Goal: Transaction & Acquisition: Purchase product/service

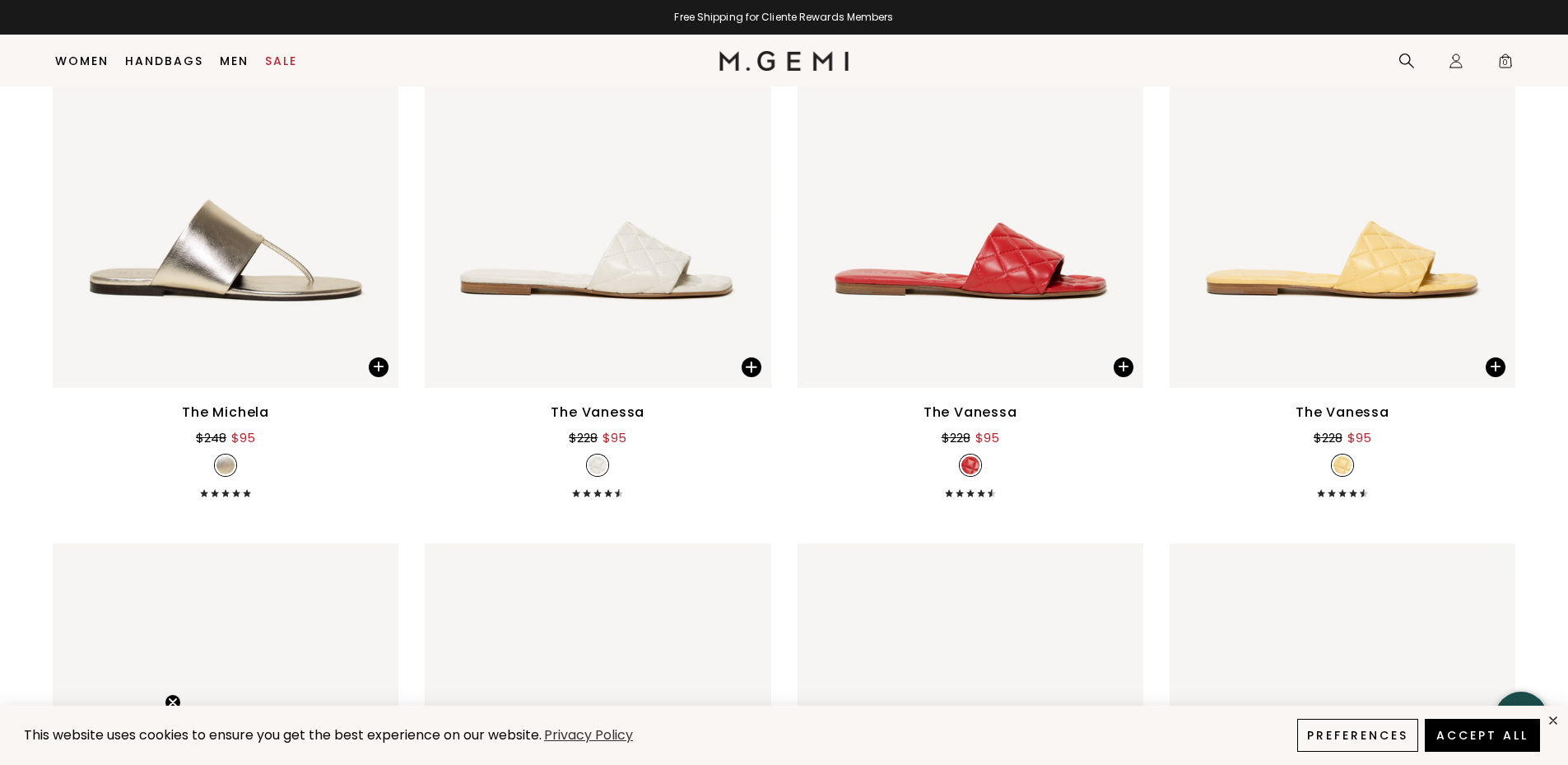
scroll to position [3870, 0]
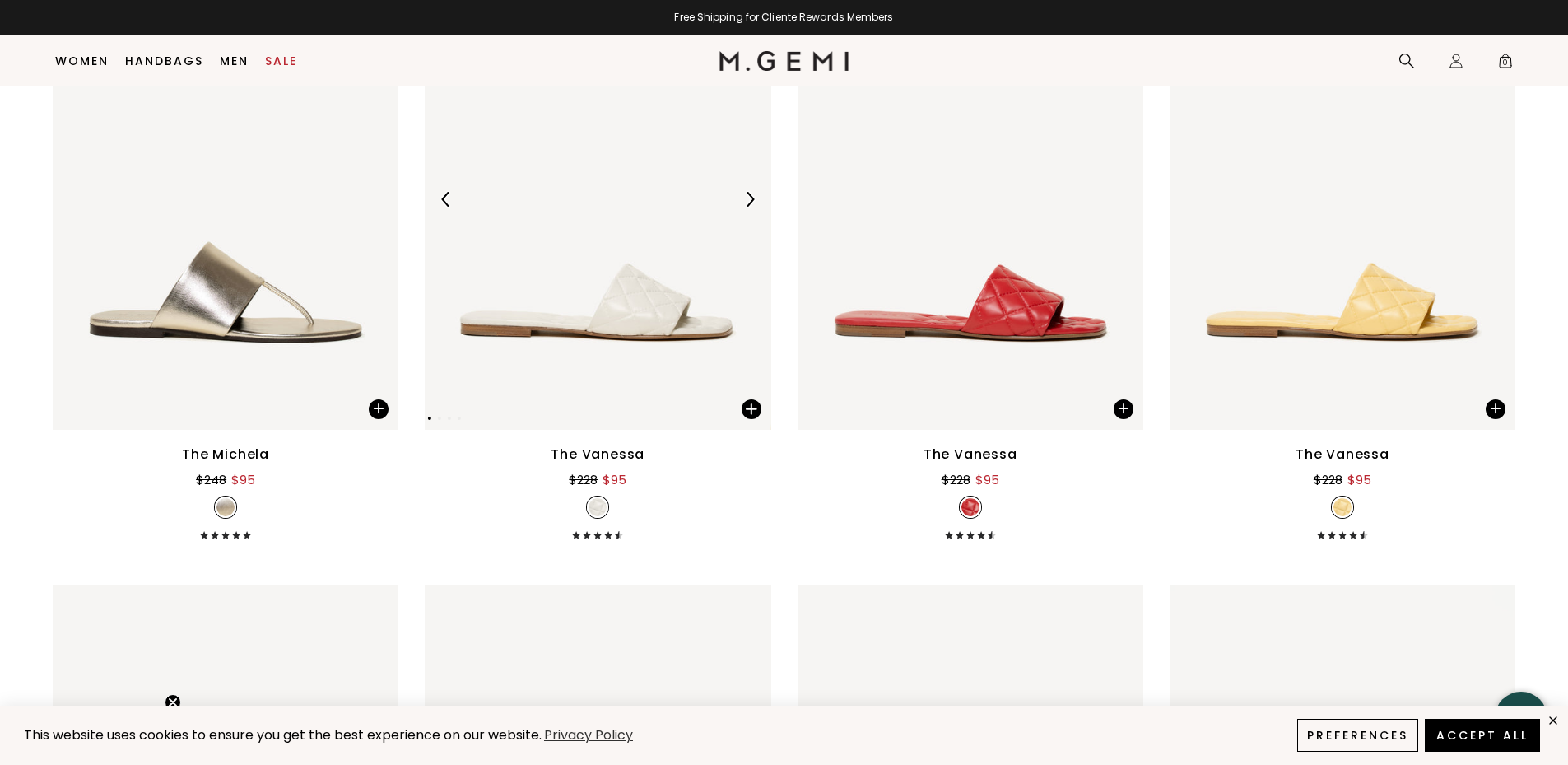
click at [747, 198] on img at bounding box center [750, 200] width 15 height 15
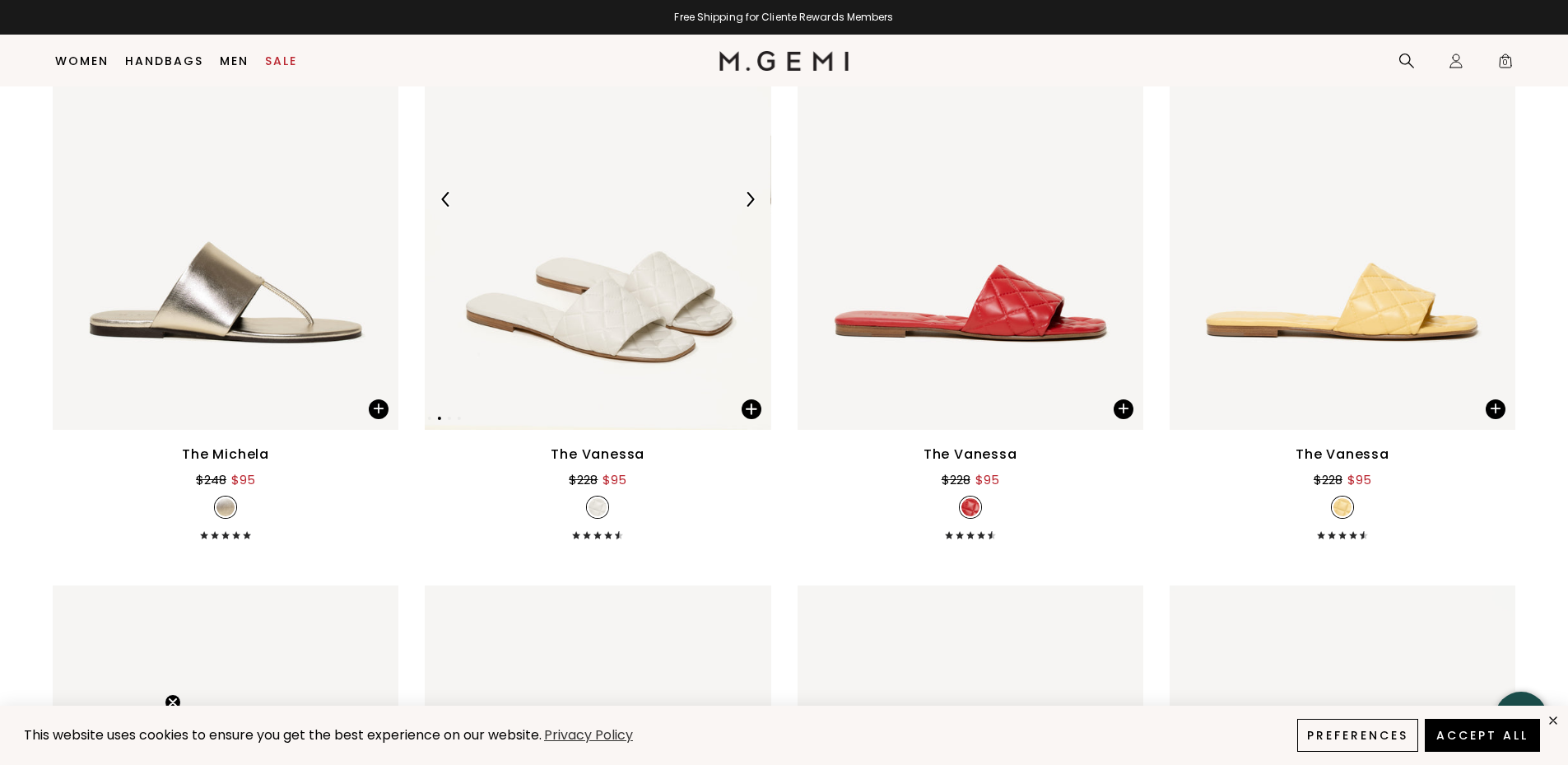
click at [747, 199] on img at bounding box center [750, 200] width 15 height 15
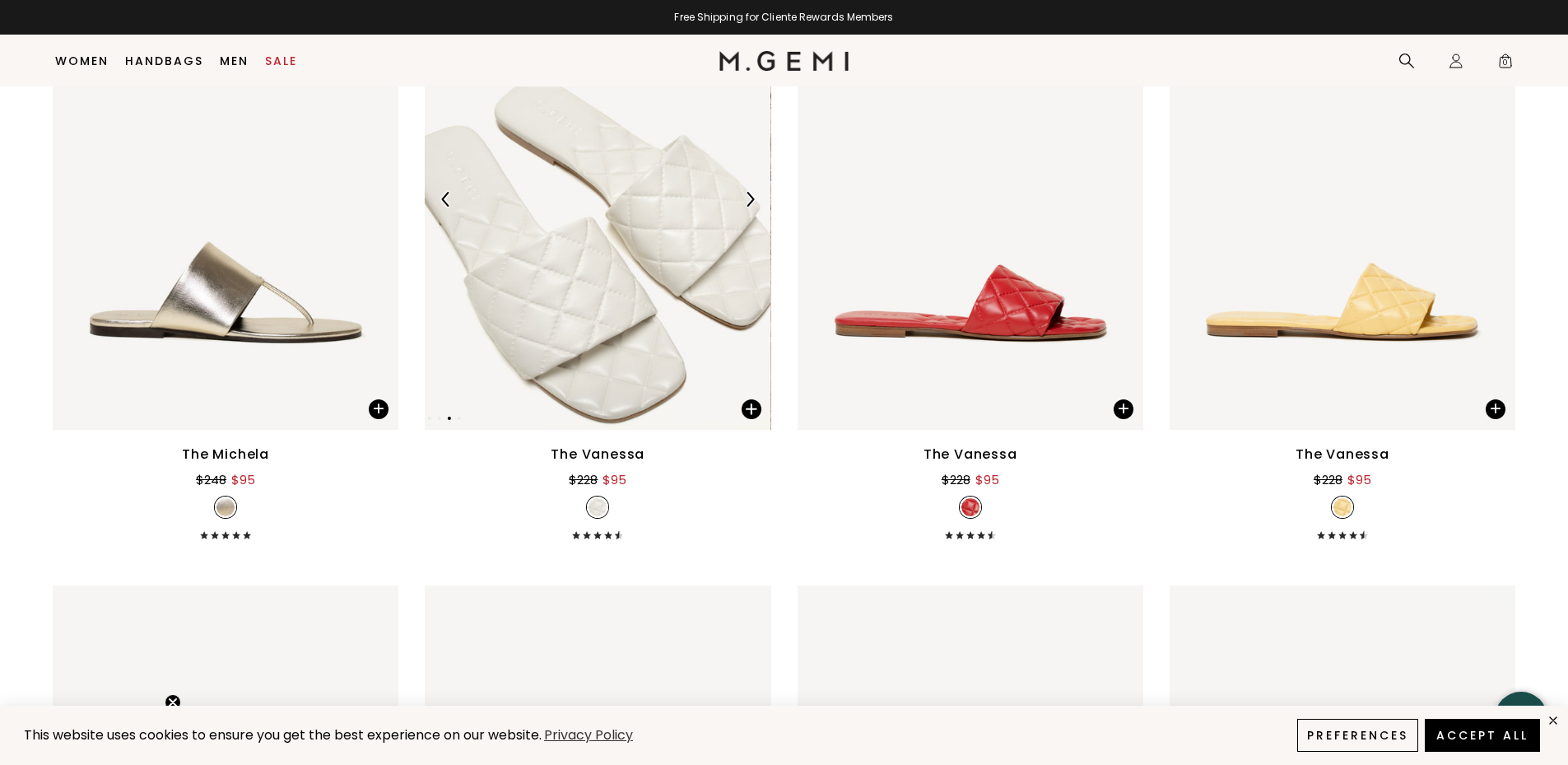
click at [747, 201] on img at bounding box center [750, 200] width 15 height 15
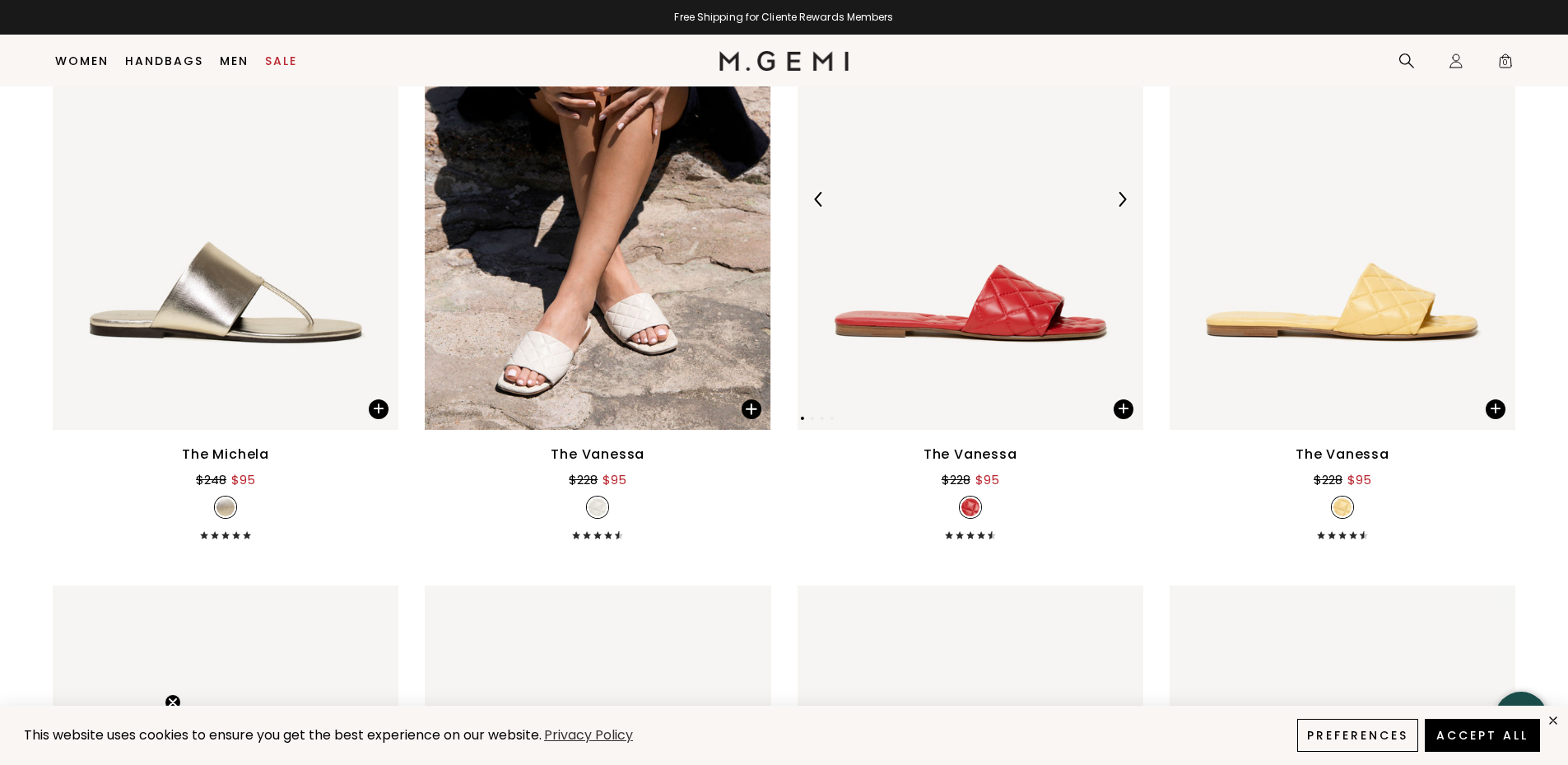
click at [1122, 202] on img at bounding box center [1122, 200] width 15 height 15
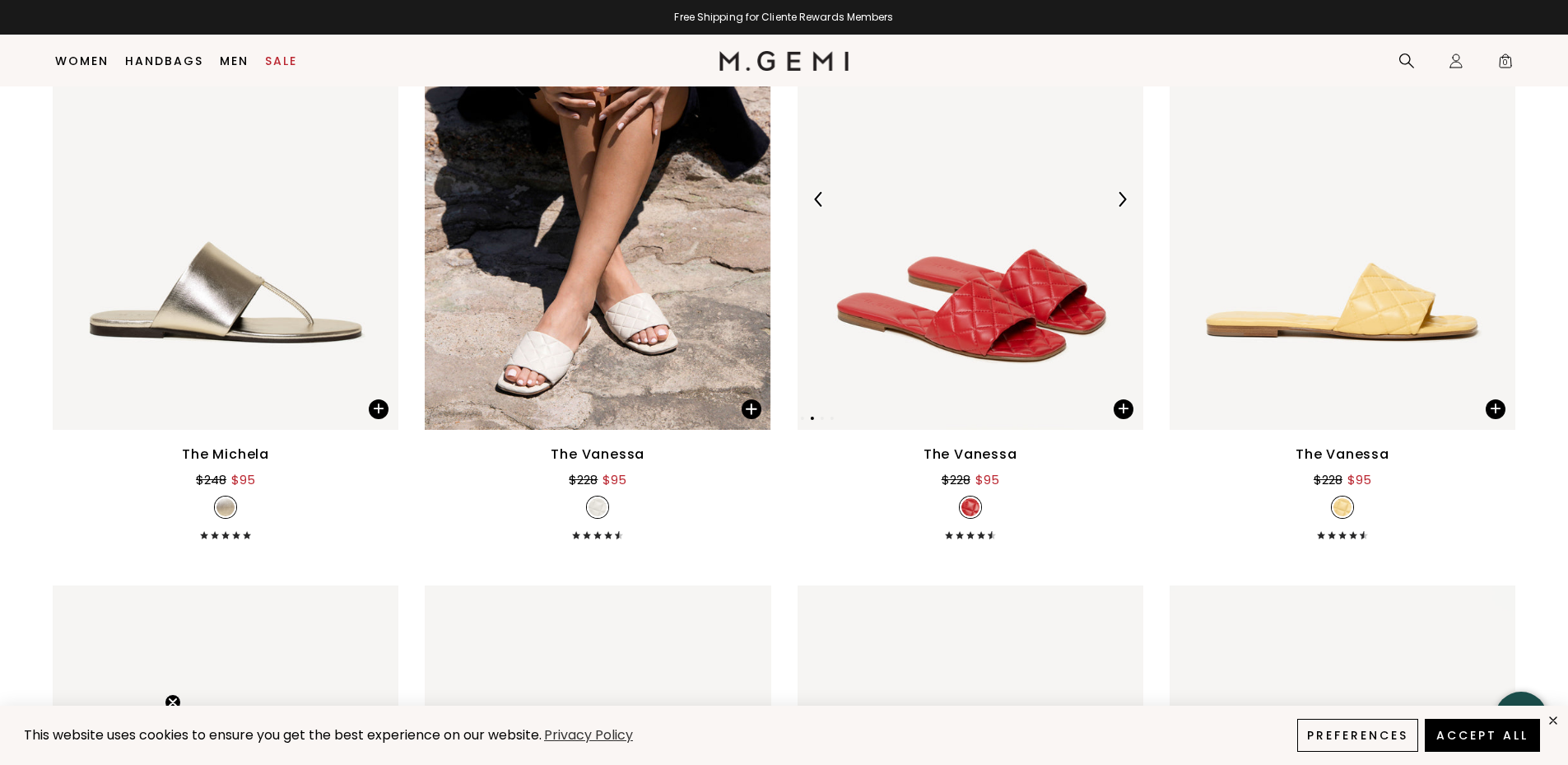
click at [1121, 202] on img at bounding box center [1122, 200] width 15 height 15
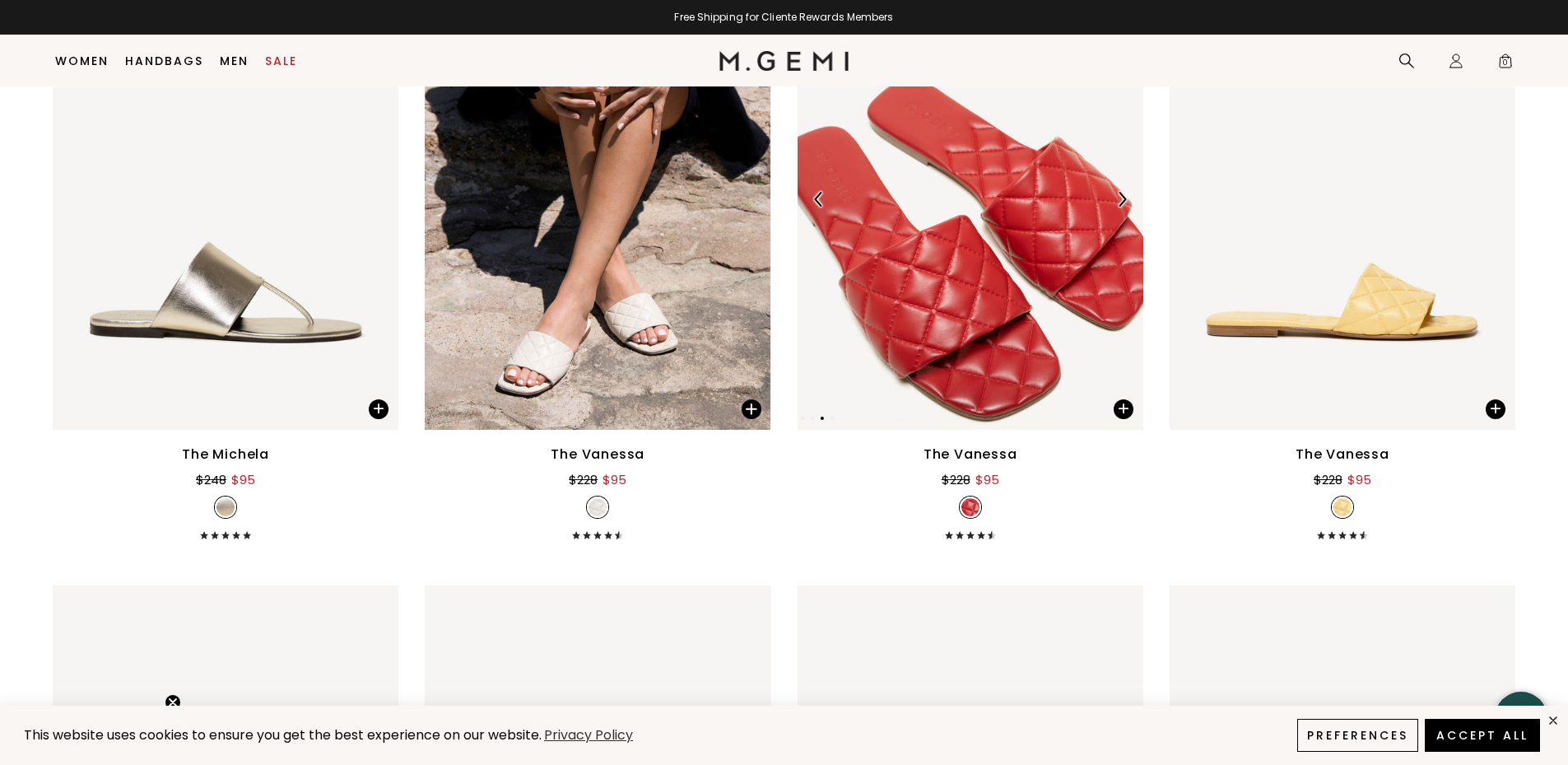
click at [1113, 209] on div at bounding box center [1121, 199] width 26 height 26
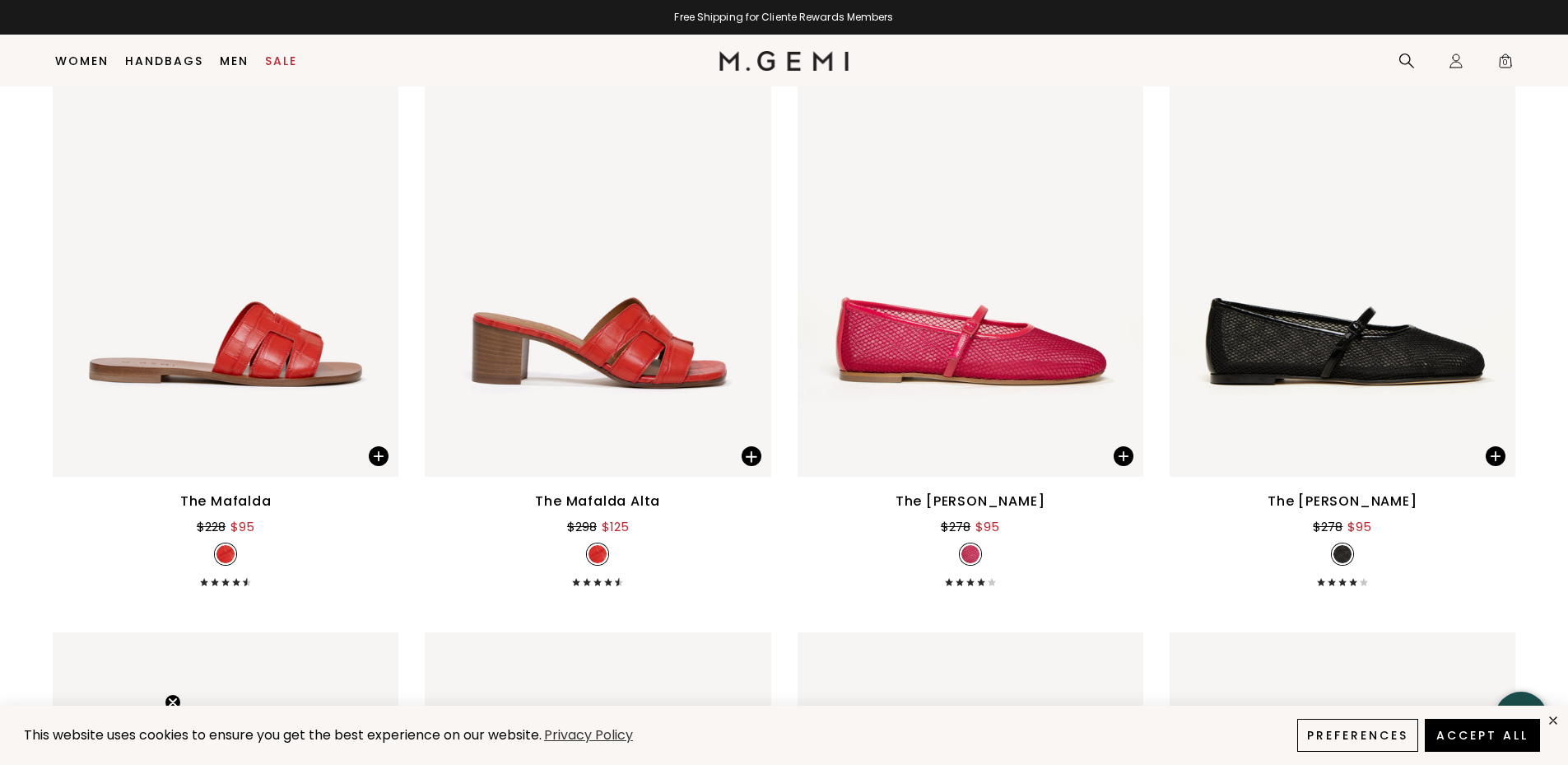
scroll to position [6301, 0]
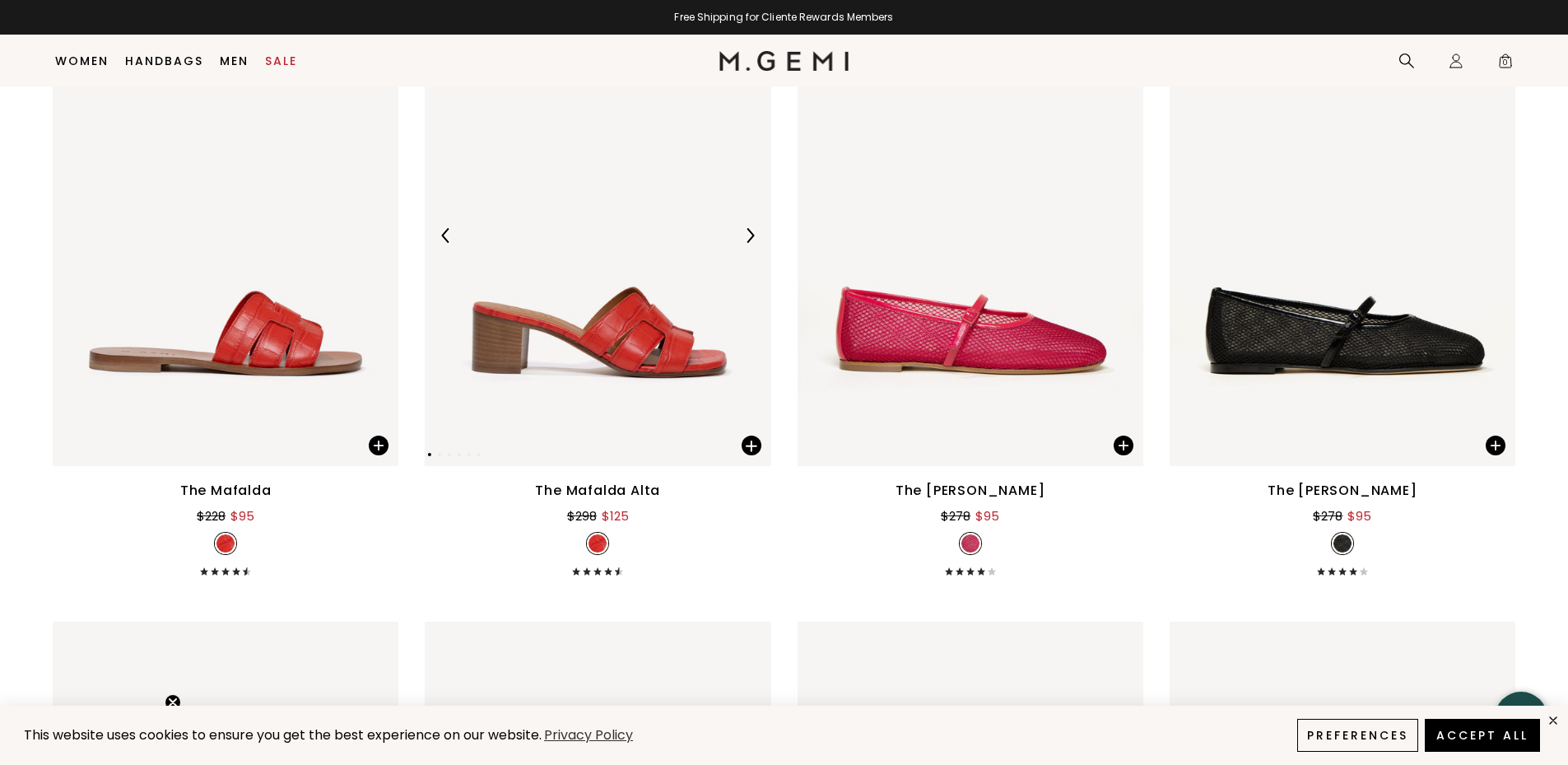
click at [749, 230] on img at bounding box center [750, 236] width 15 height 15
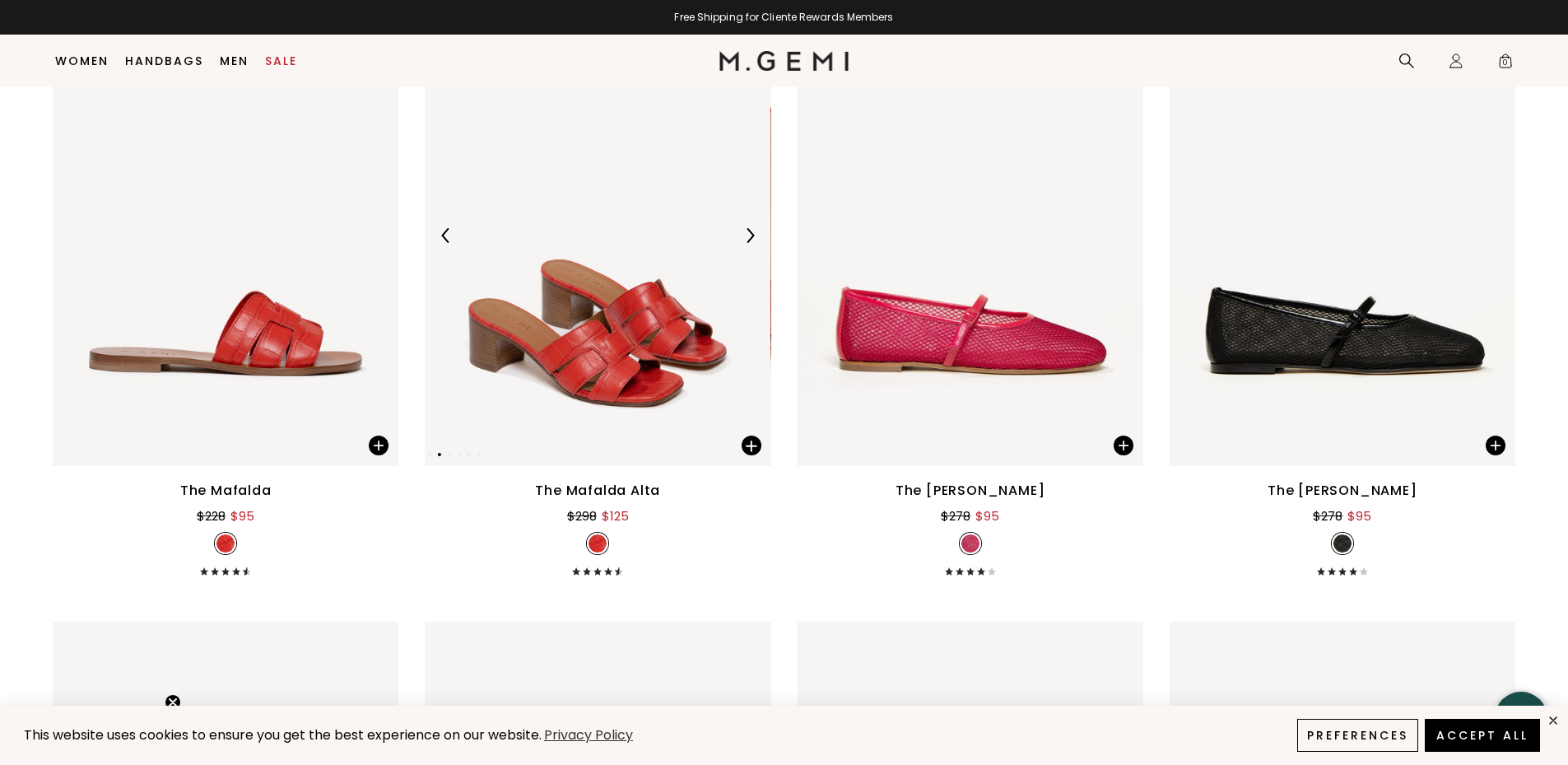
click at [748, 233] on img at bounding box center [750, 236] width 15 height 15
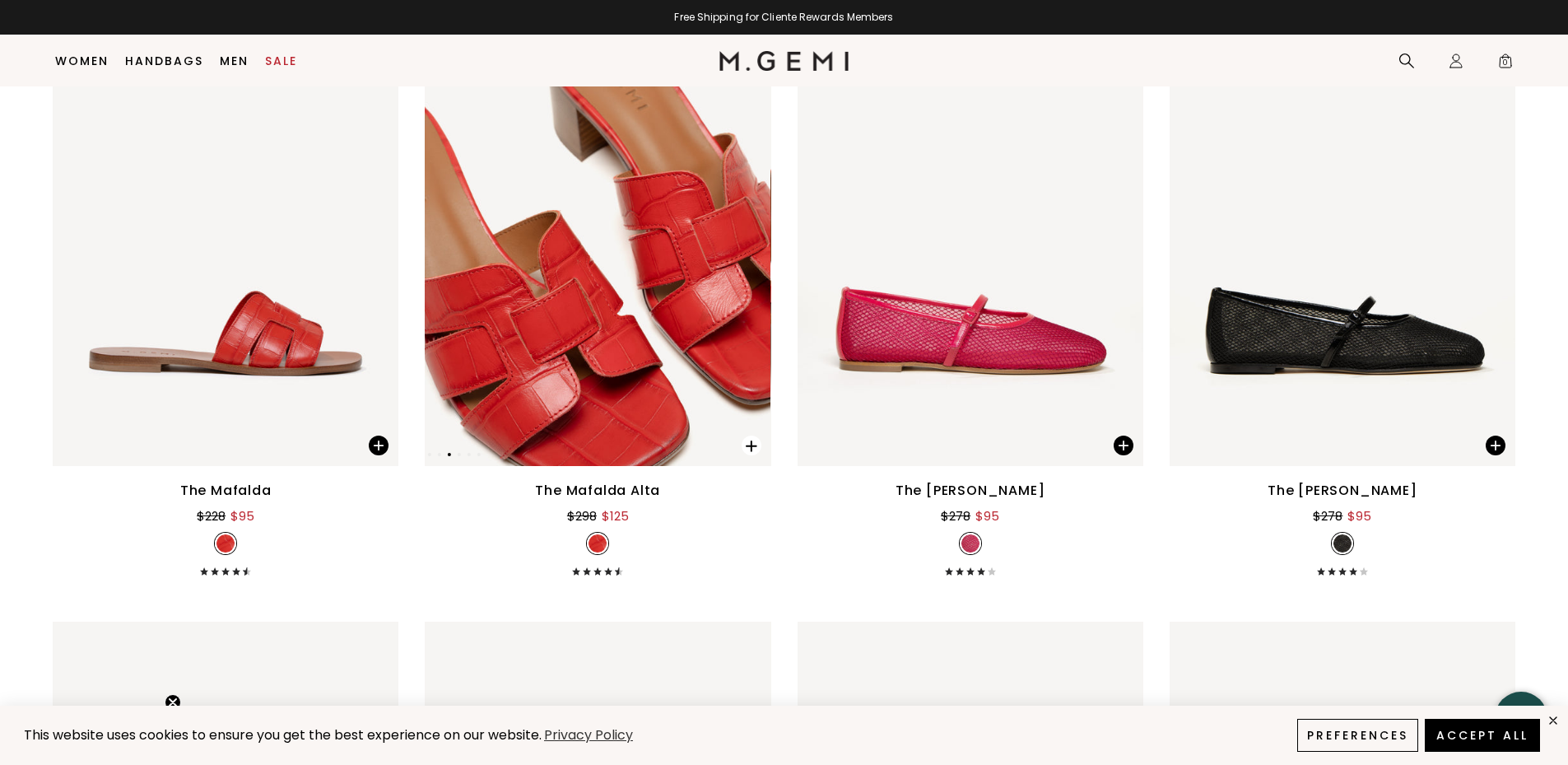
click at [748, 443] on span at bounding box center [751, 445] width 19 height 19
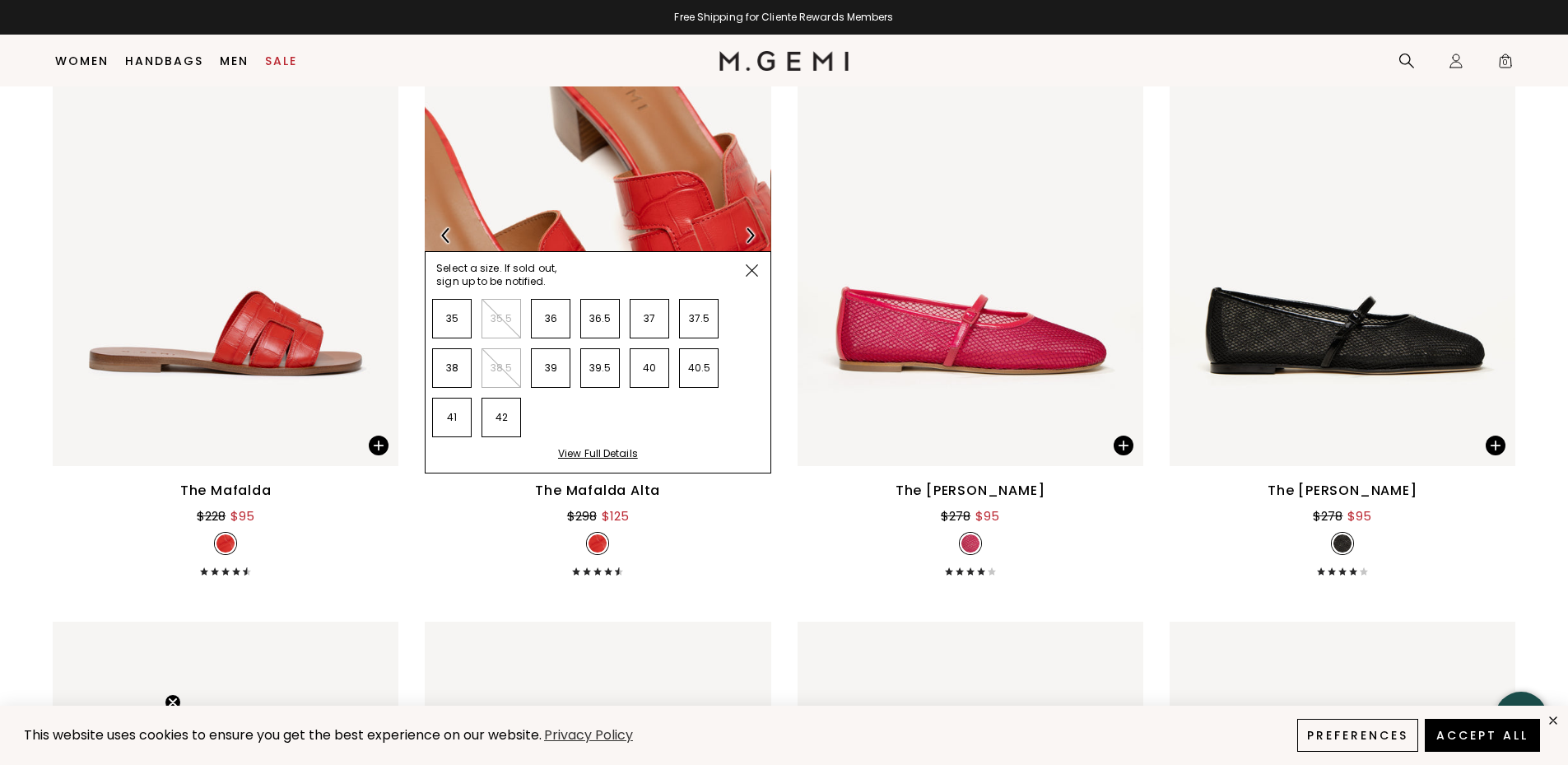
click at [749, 272] on img at bounding box center [752, 270] width 13 height 13
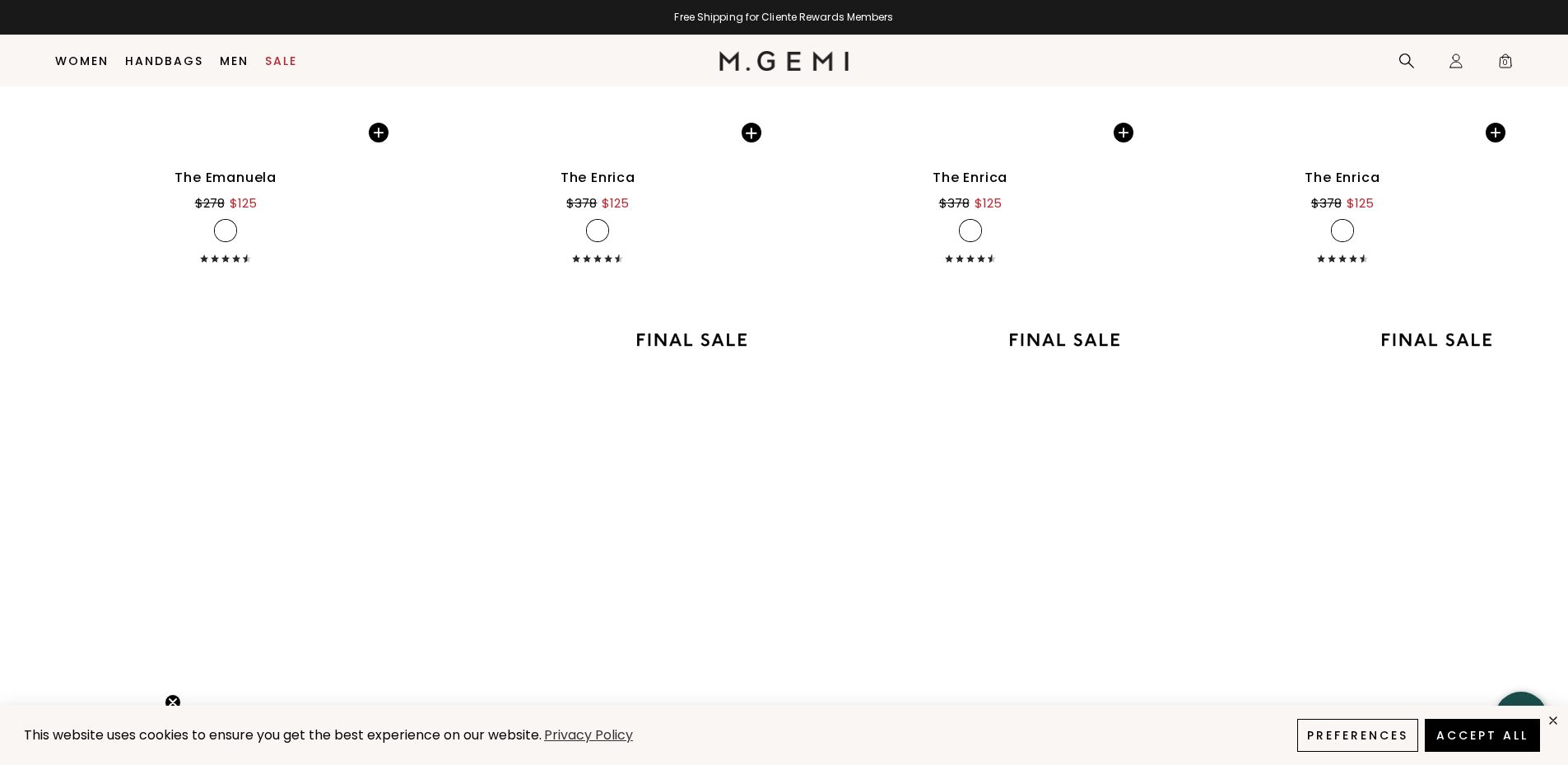
scroll to position [8740, 0]
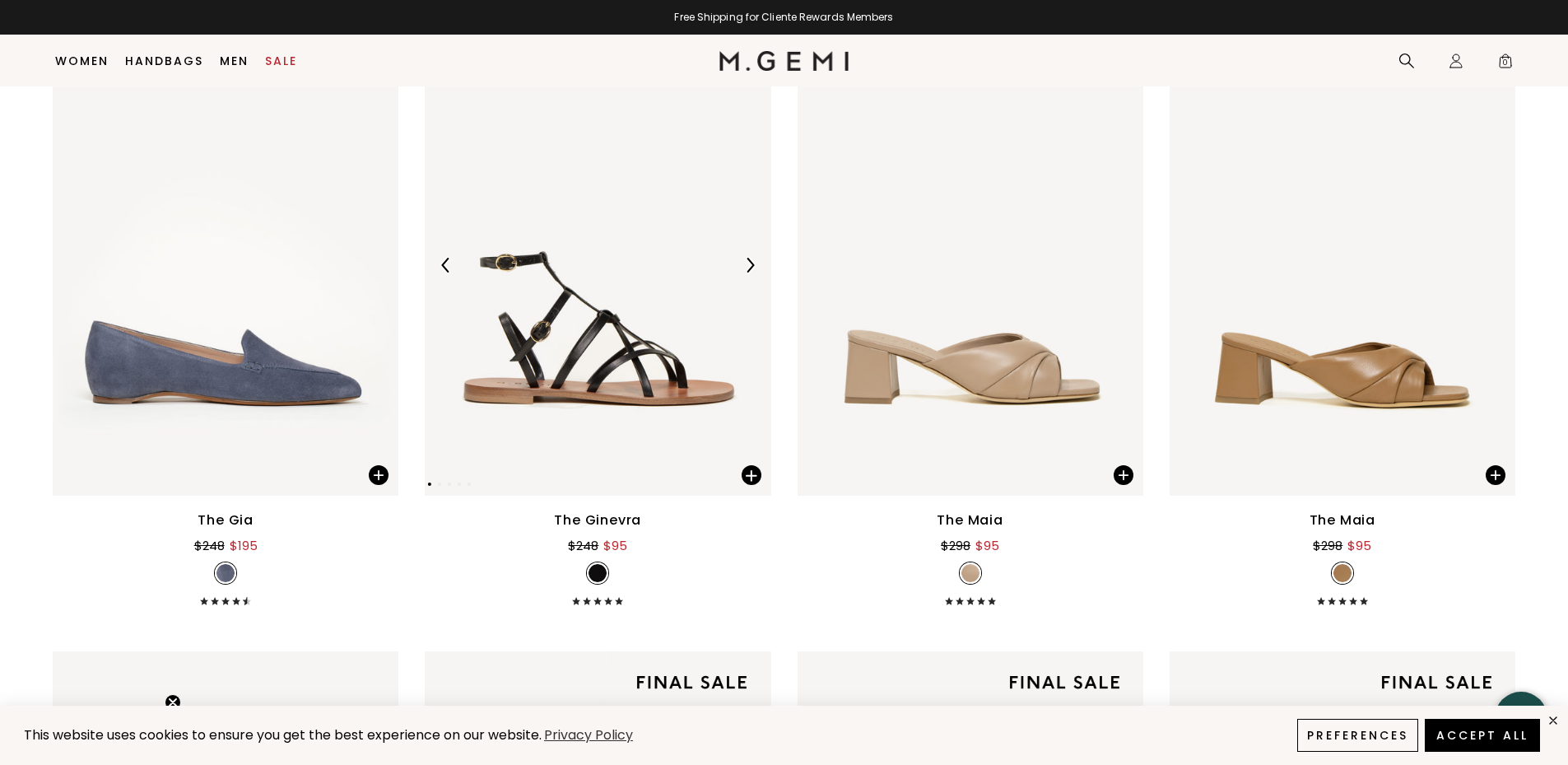
click at [749, 267] on img at bounding box center [750, 266] width 15 height 15
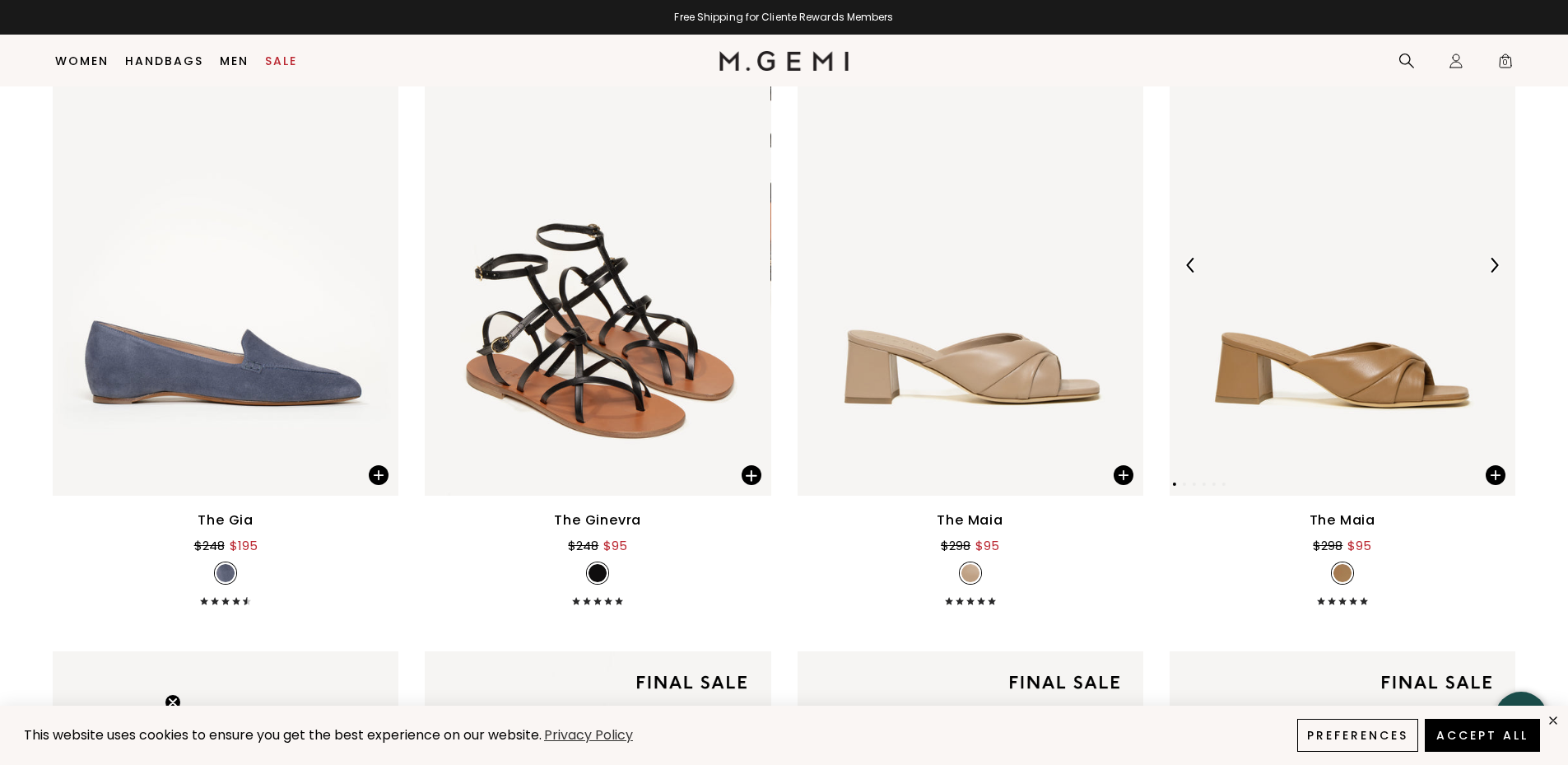
click at [1494, 264] on img at bounding box center [1494, 266] width 15 height 15
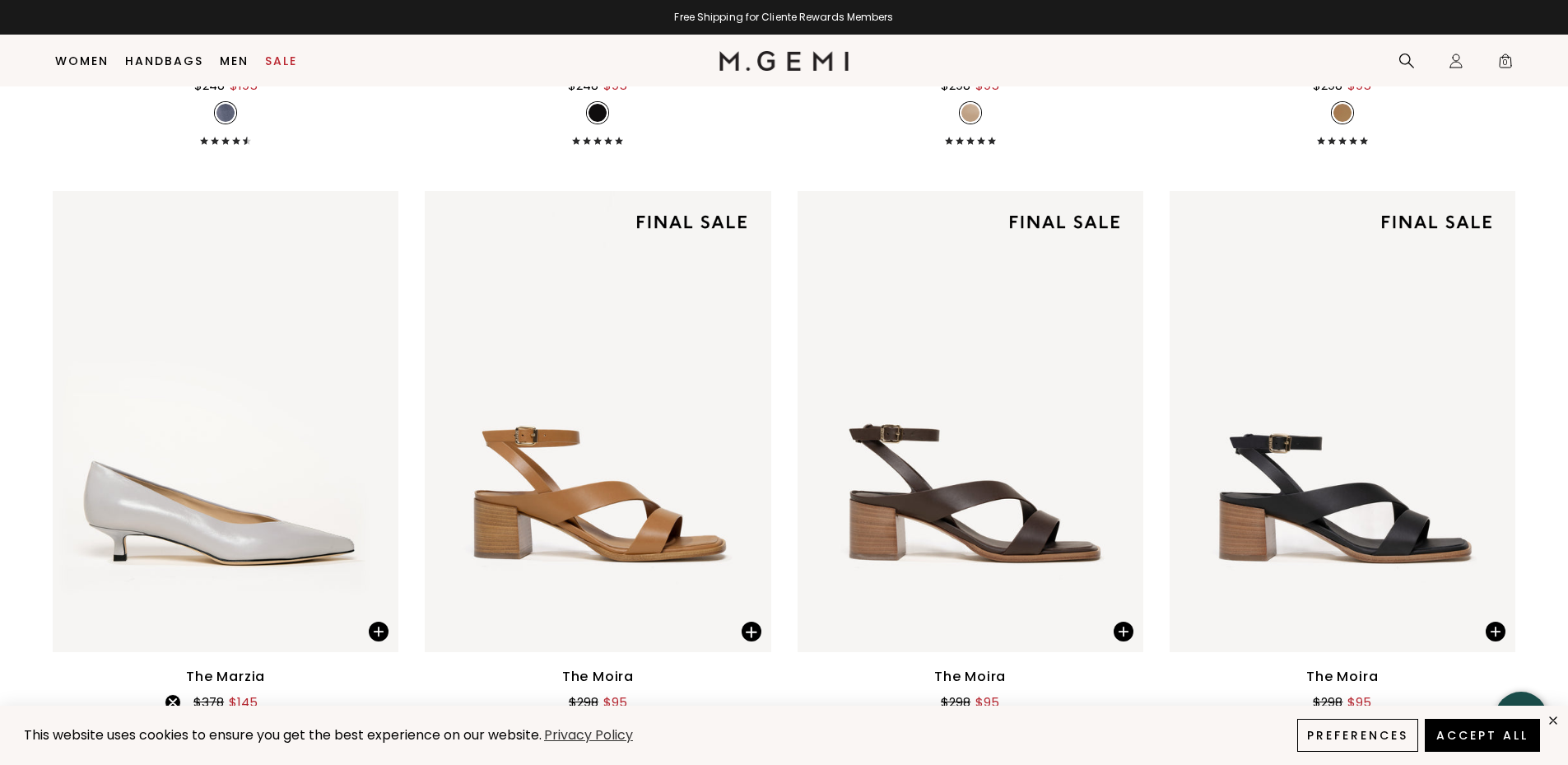
scroll to position [9387, 0]
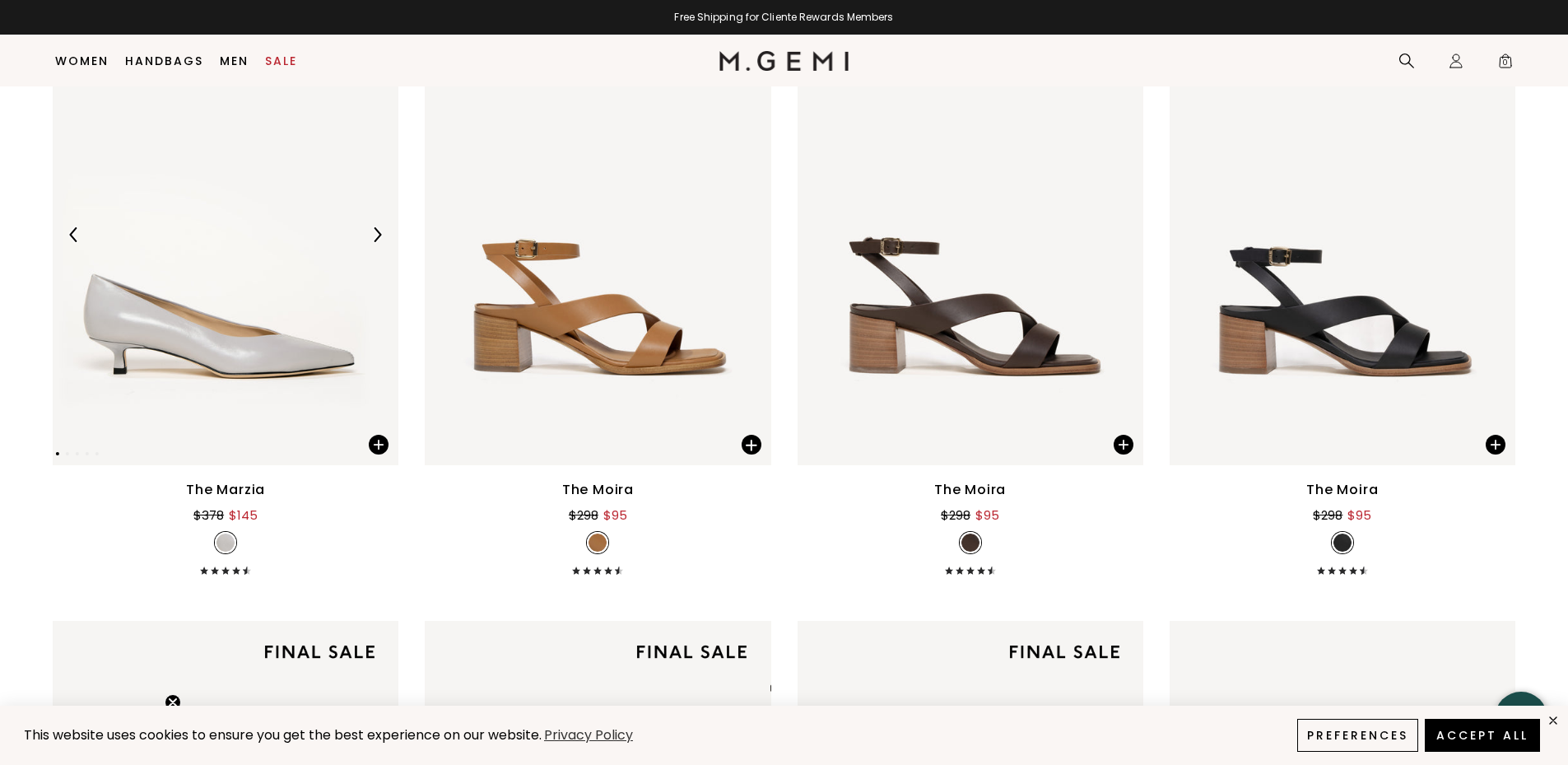
click at [372, 232] on img at bounding box center [377, 235] width 15 height 15
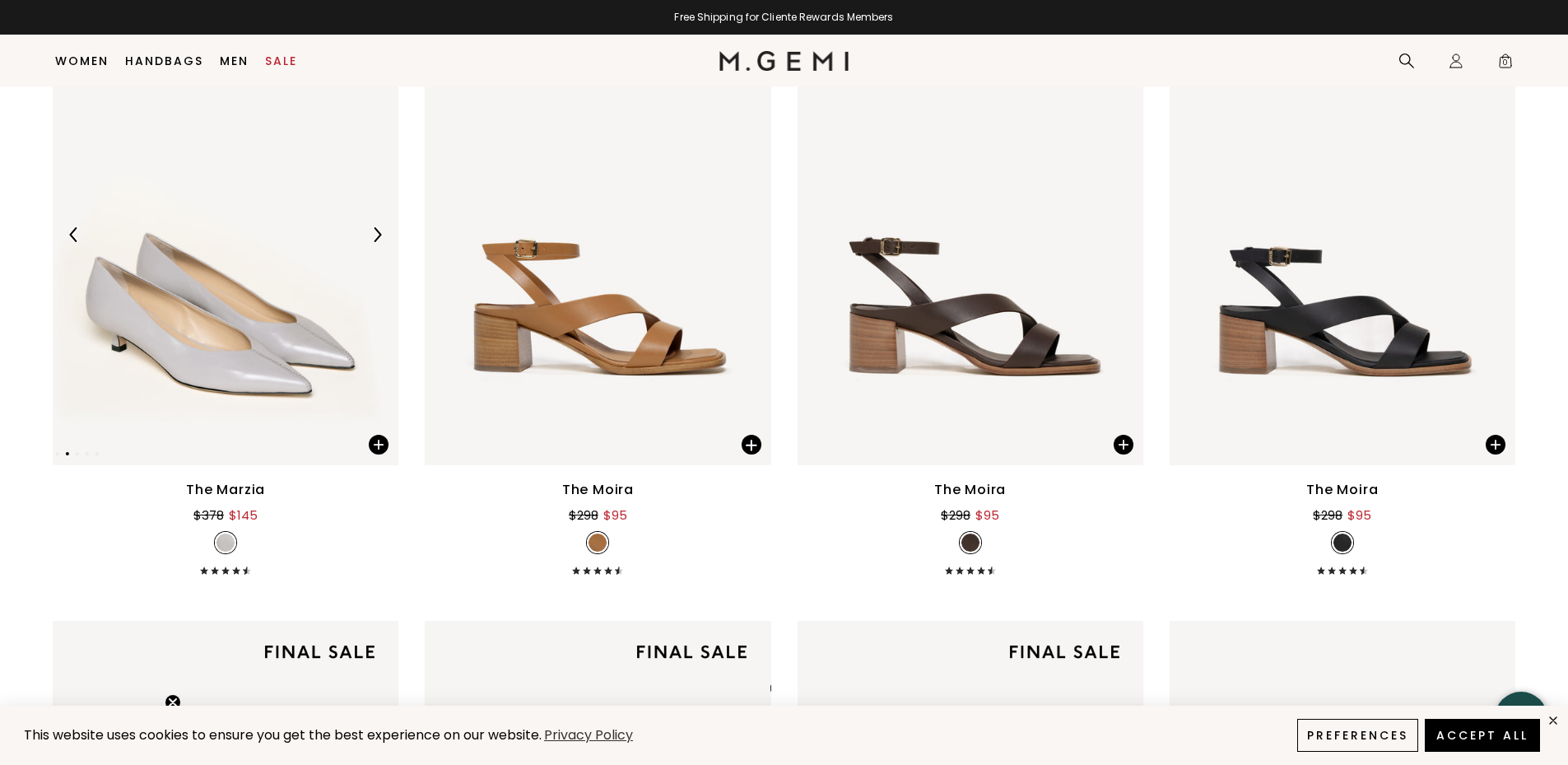
click at [370, 233] on img at bounding box center [377, 235] width 15 height 15
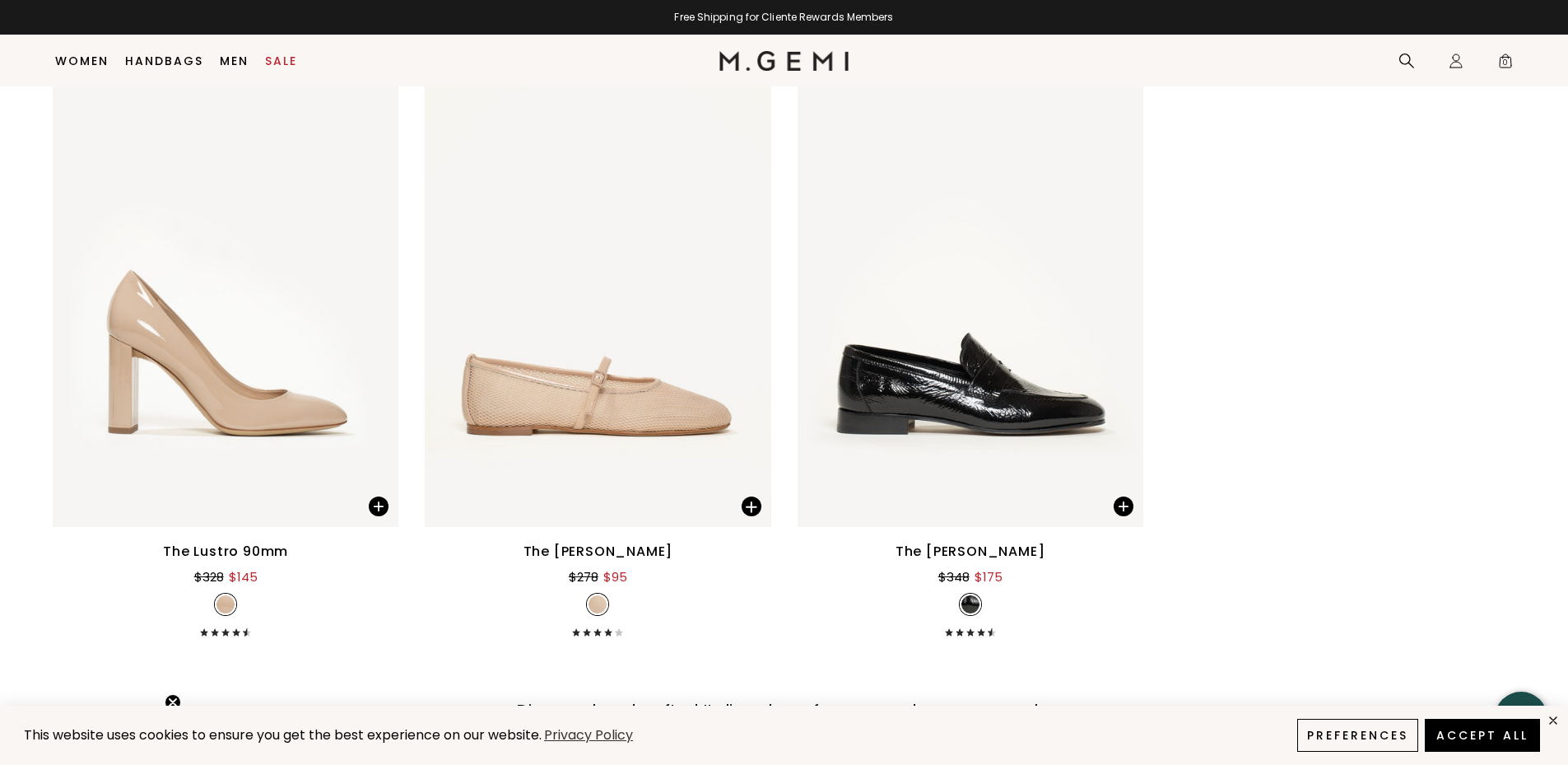
scroll to position [10601, 0]
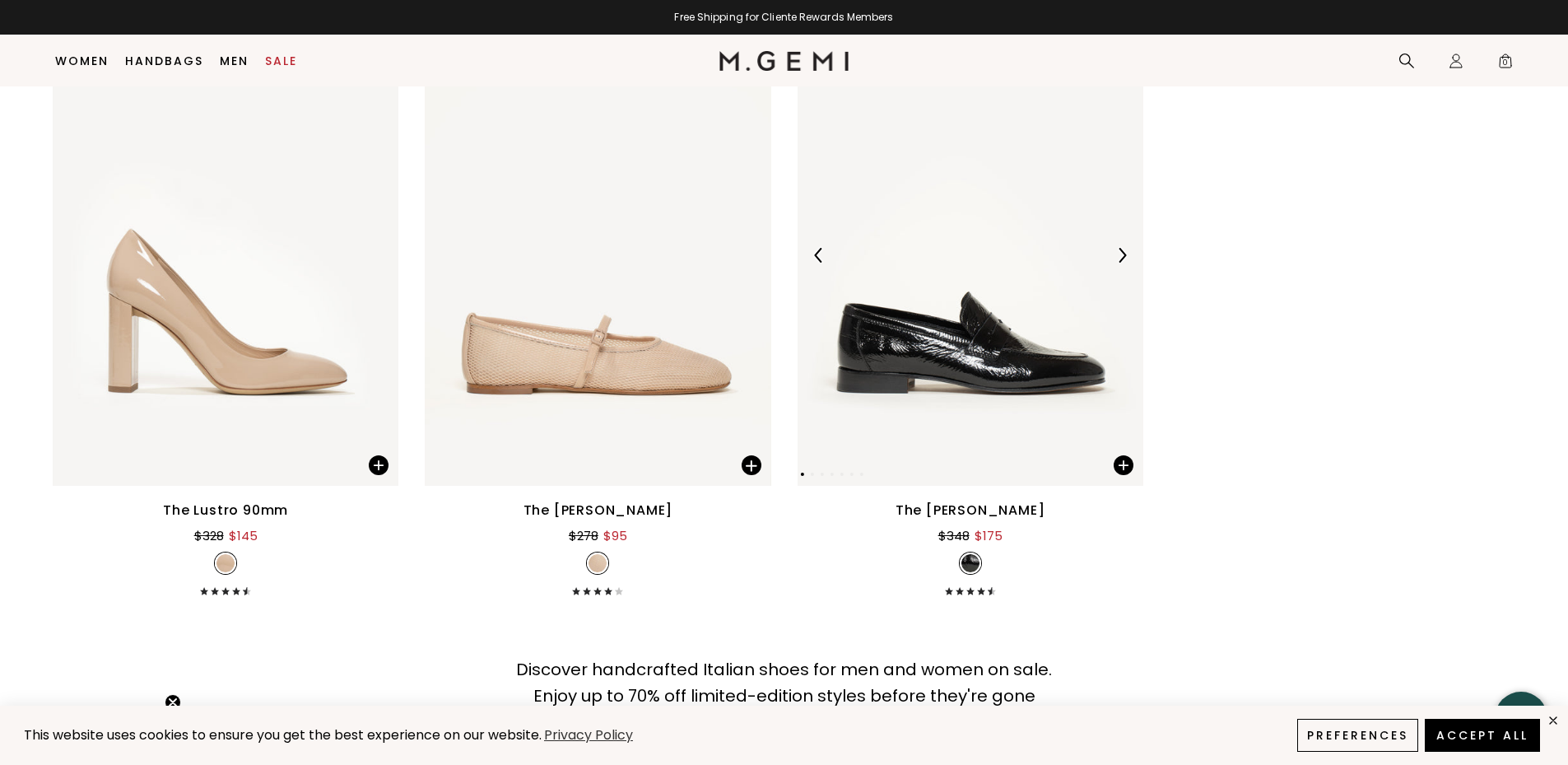
click at [1121, 252] on img at bounding box center [1122, 256] width 15 height 15
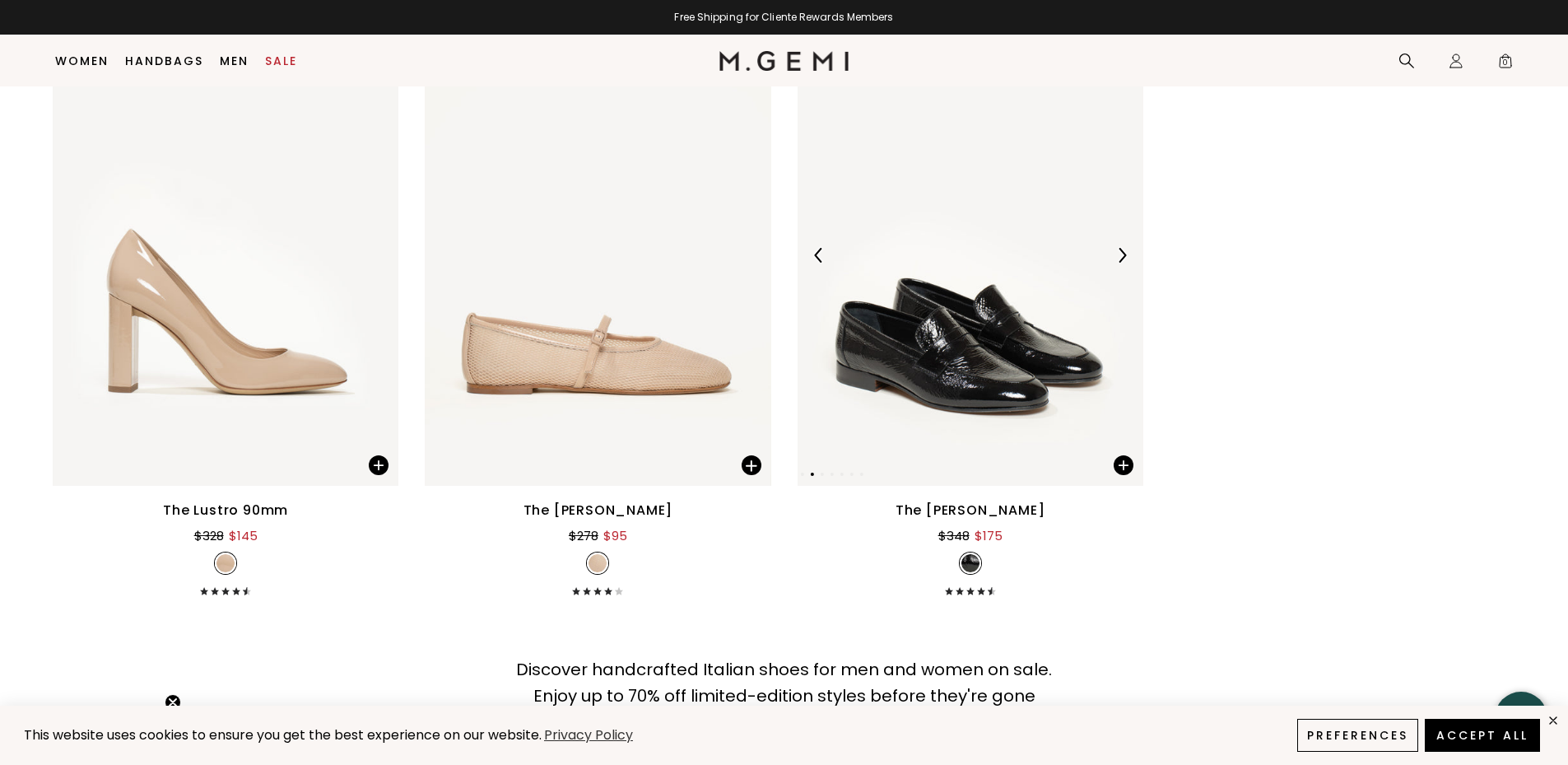
click at [1121, 252] on img at bounding box center [1122, 256] width 15 height 15
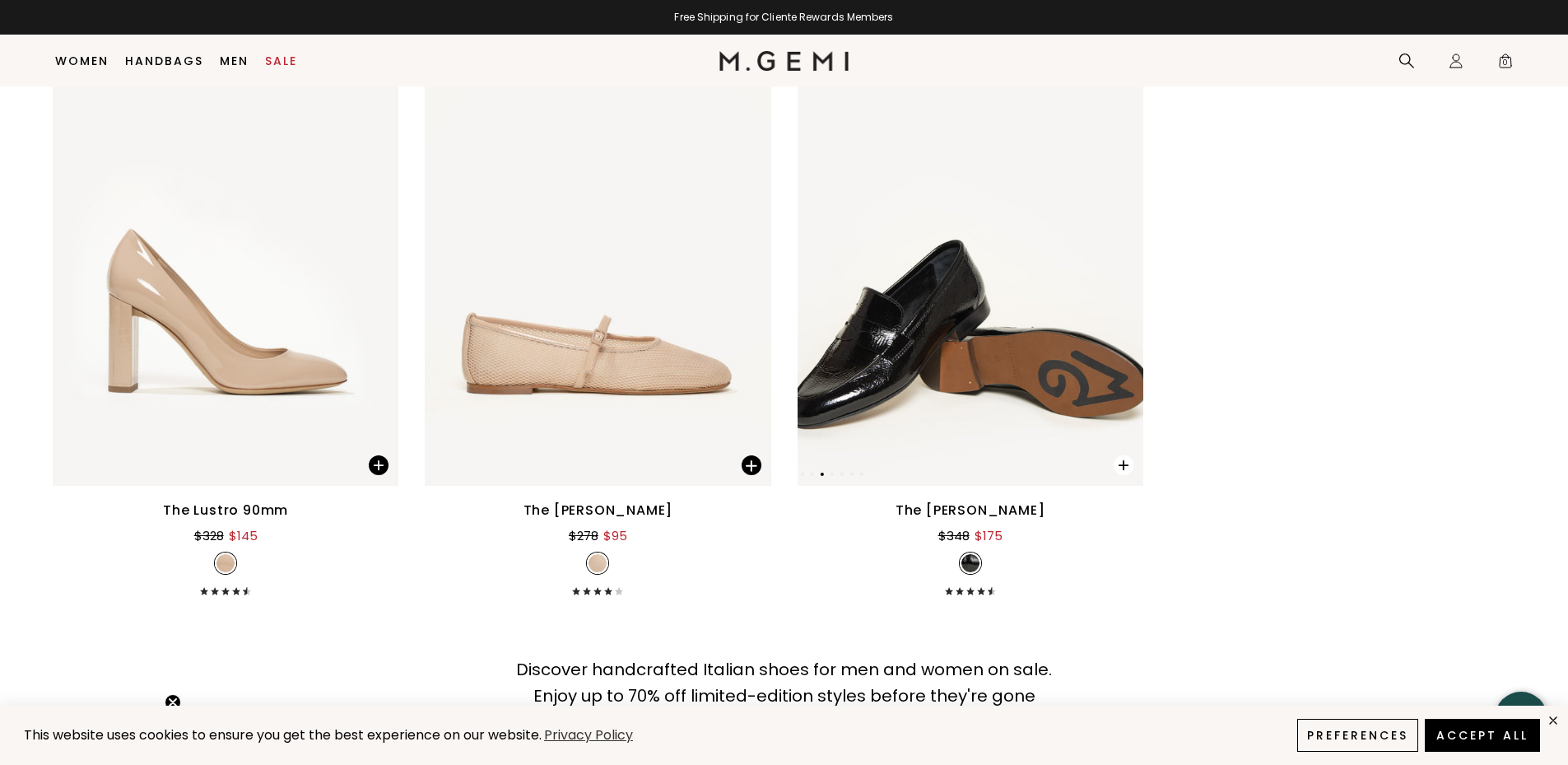
click at [1123, 462] on span at bounding box center [1123, 465] width 19 height 19
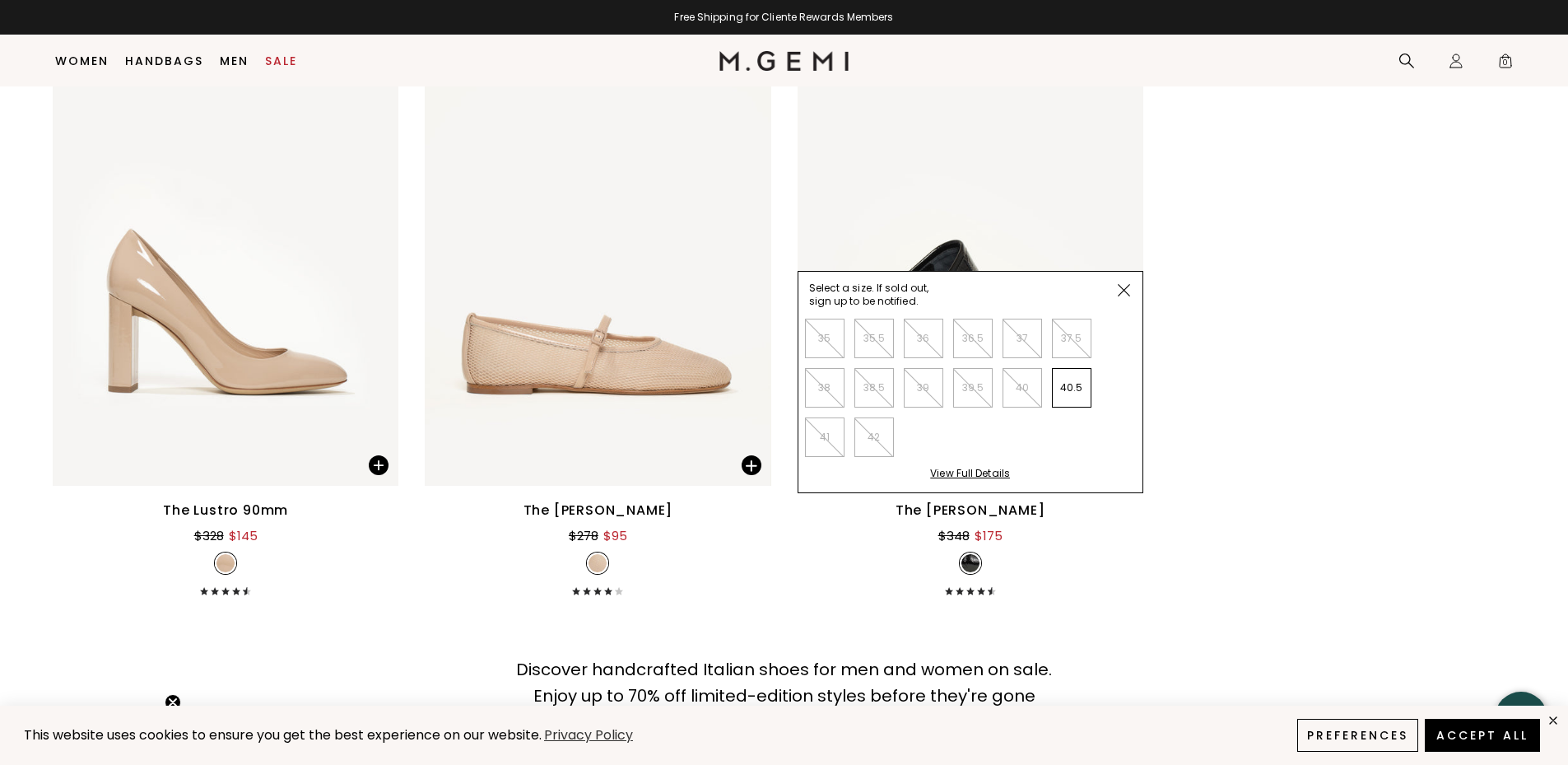
click at [967, 472] on div "View Full Details" at bounding box center [970, 480] width 79 height 25
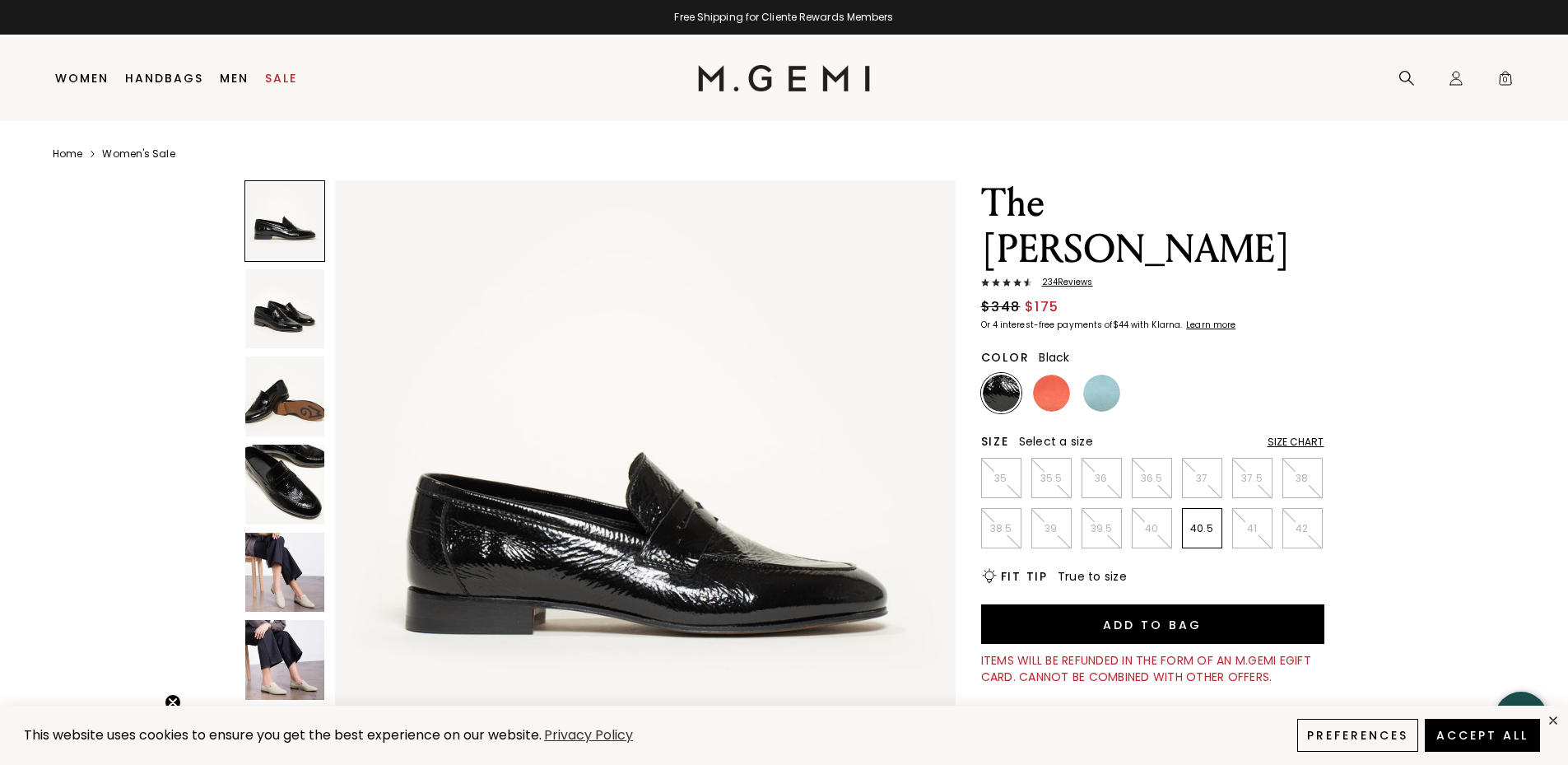
click at [278, 542] on img at bounding box center [285, 573] width 79 height 80
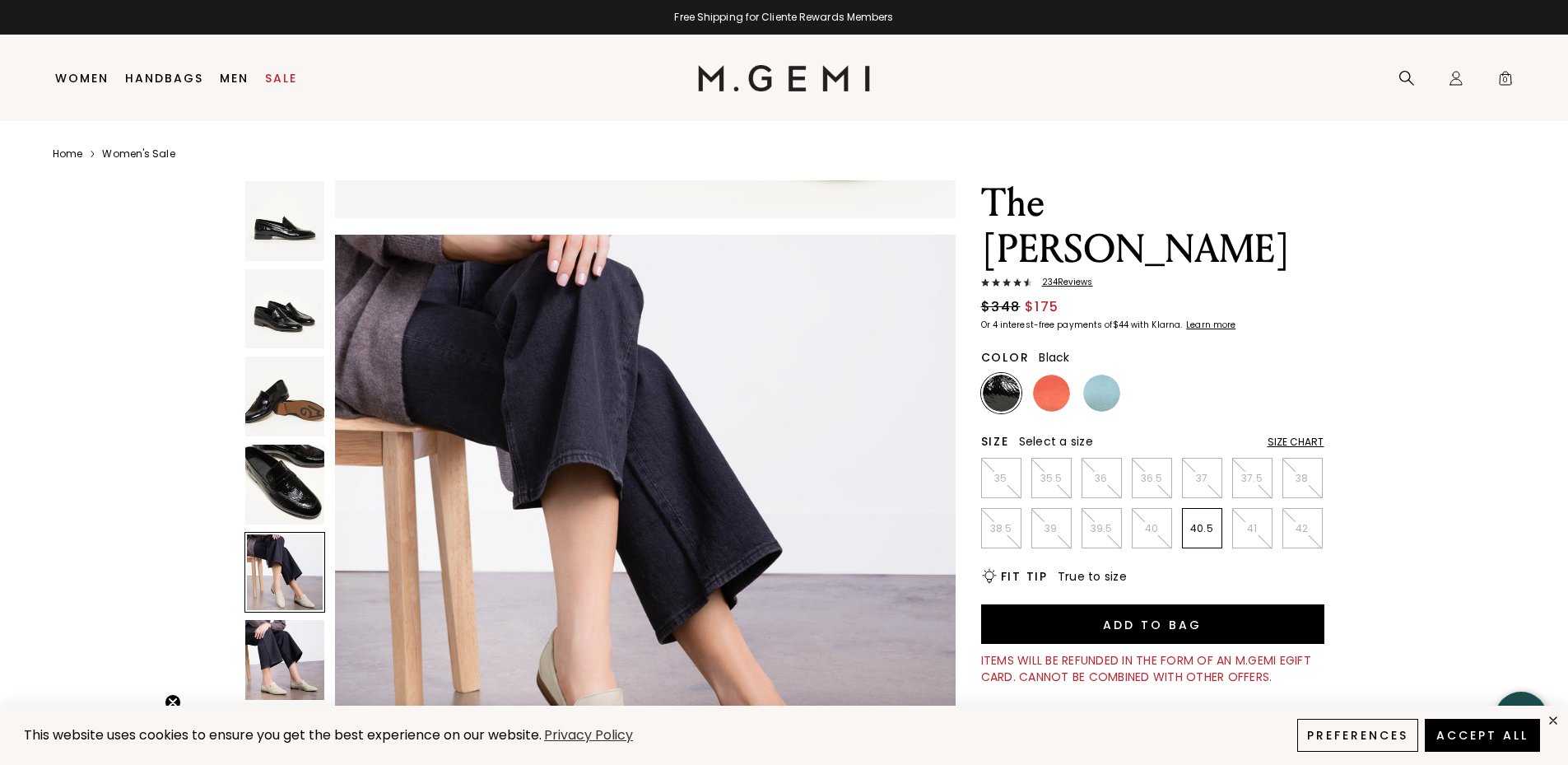
scroll to position [2500, 0]
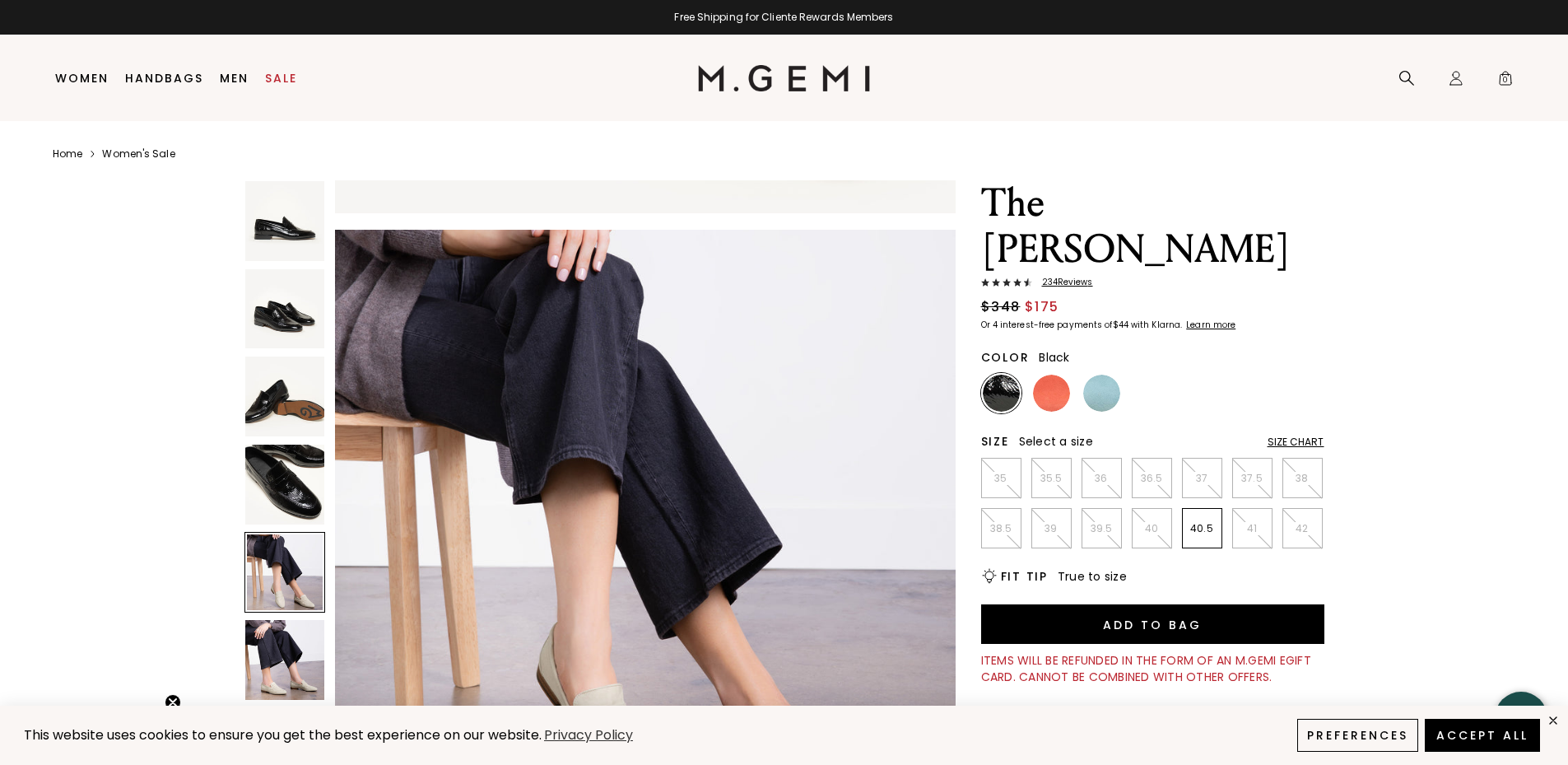
click at [258, 639] on img at bounding box center [285, 660] width 79 height 80
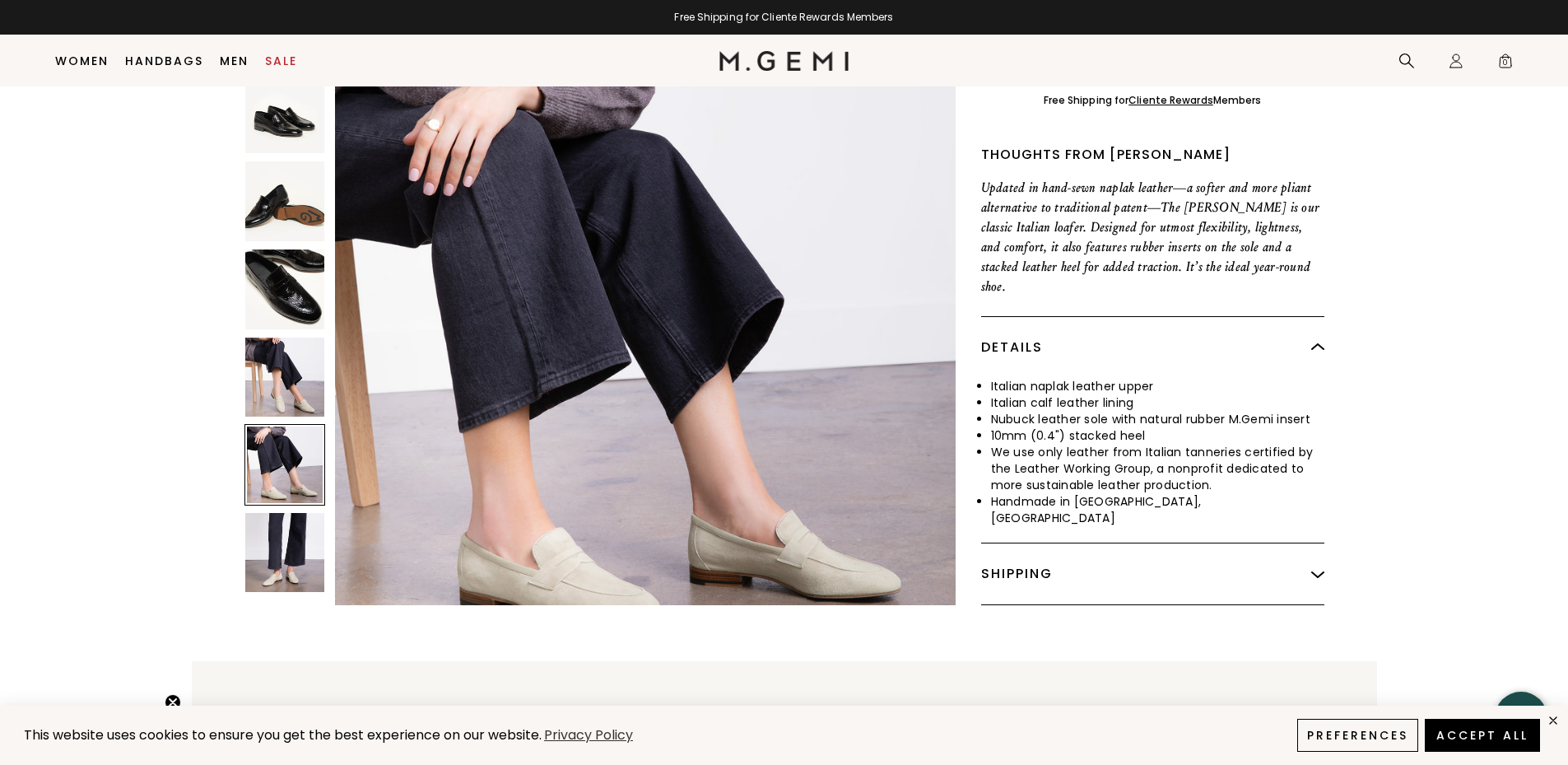
scroll to position [601, 0]
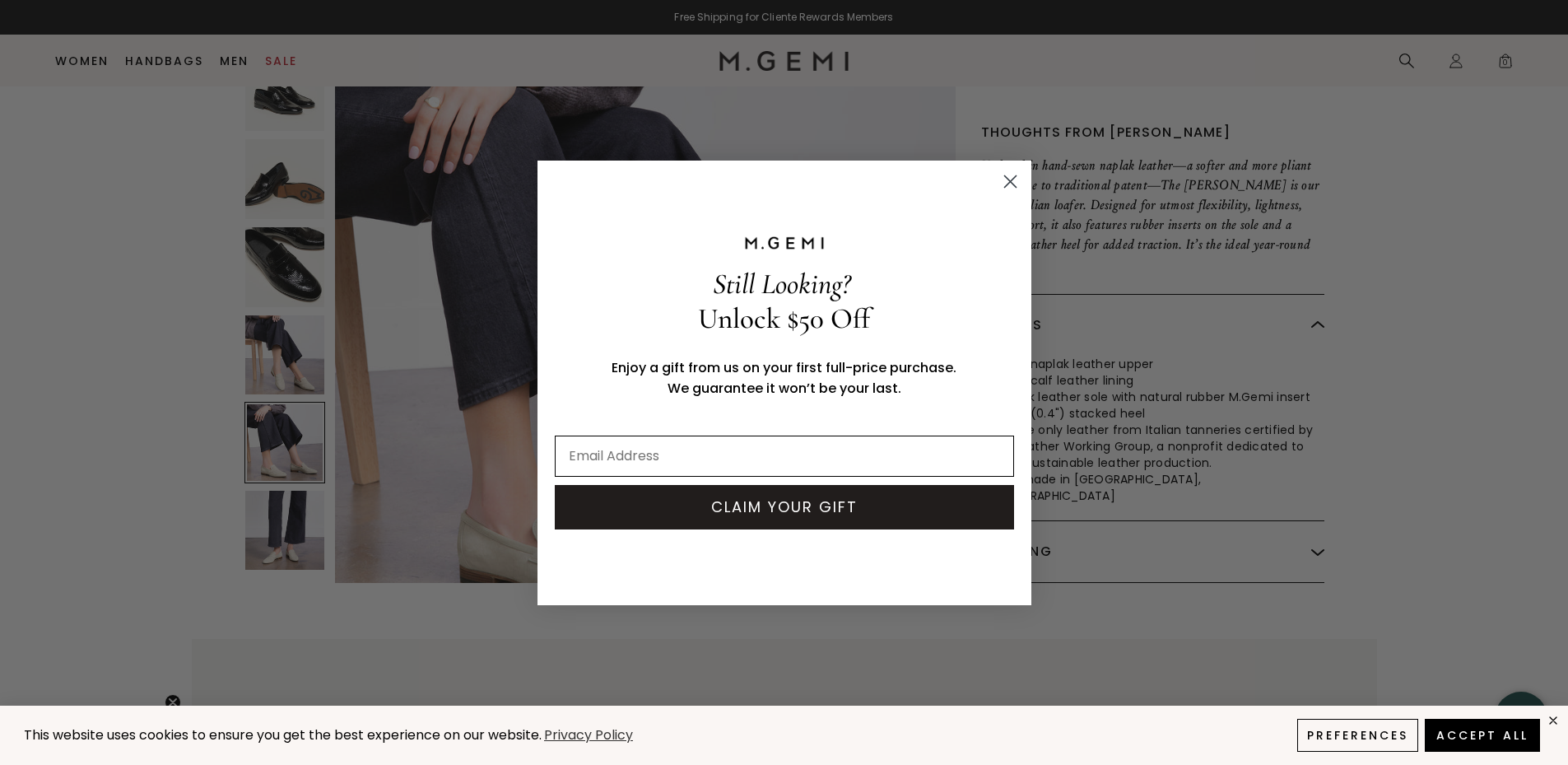
click at [586, 452] on input "Email Address" at bounding box center [784, 456] width 459 height 41
type input "emarch@comline.com"
click at [774, 507] on button "CLAIM YOUR GIFT" at bounding box center [784, 507] width 459 height 45
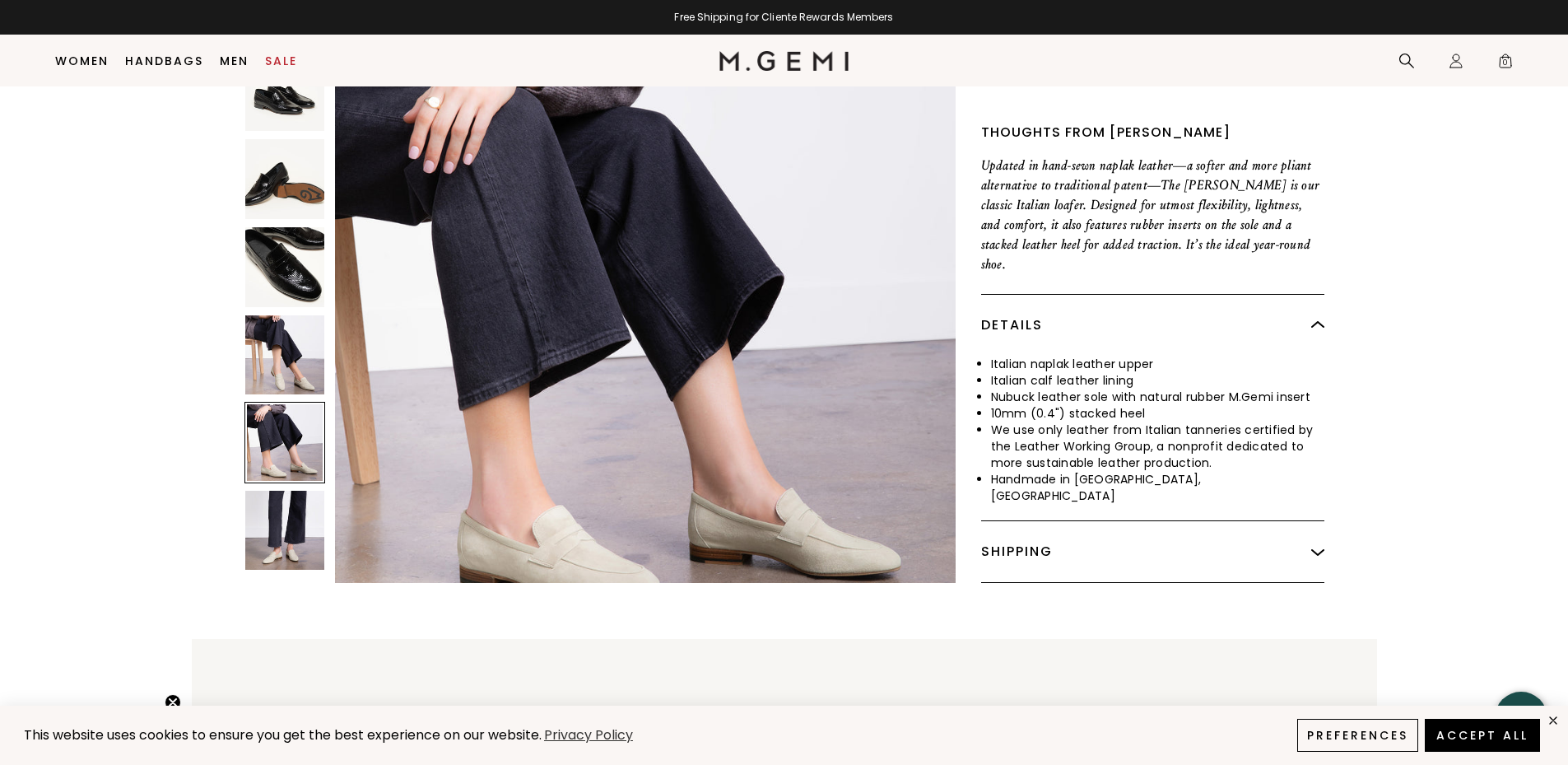
click at [1317, 467] on div "Close dialog LET'S conversare Sign up for texts, and we’ll send you a code to c…" at bounding box center [784, 382] width 1568 height 765
click at [1317, 545] on img at bounding box center [1319, 552] width 14 height 14
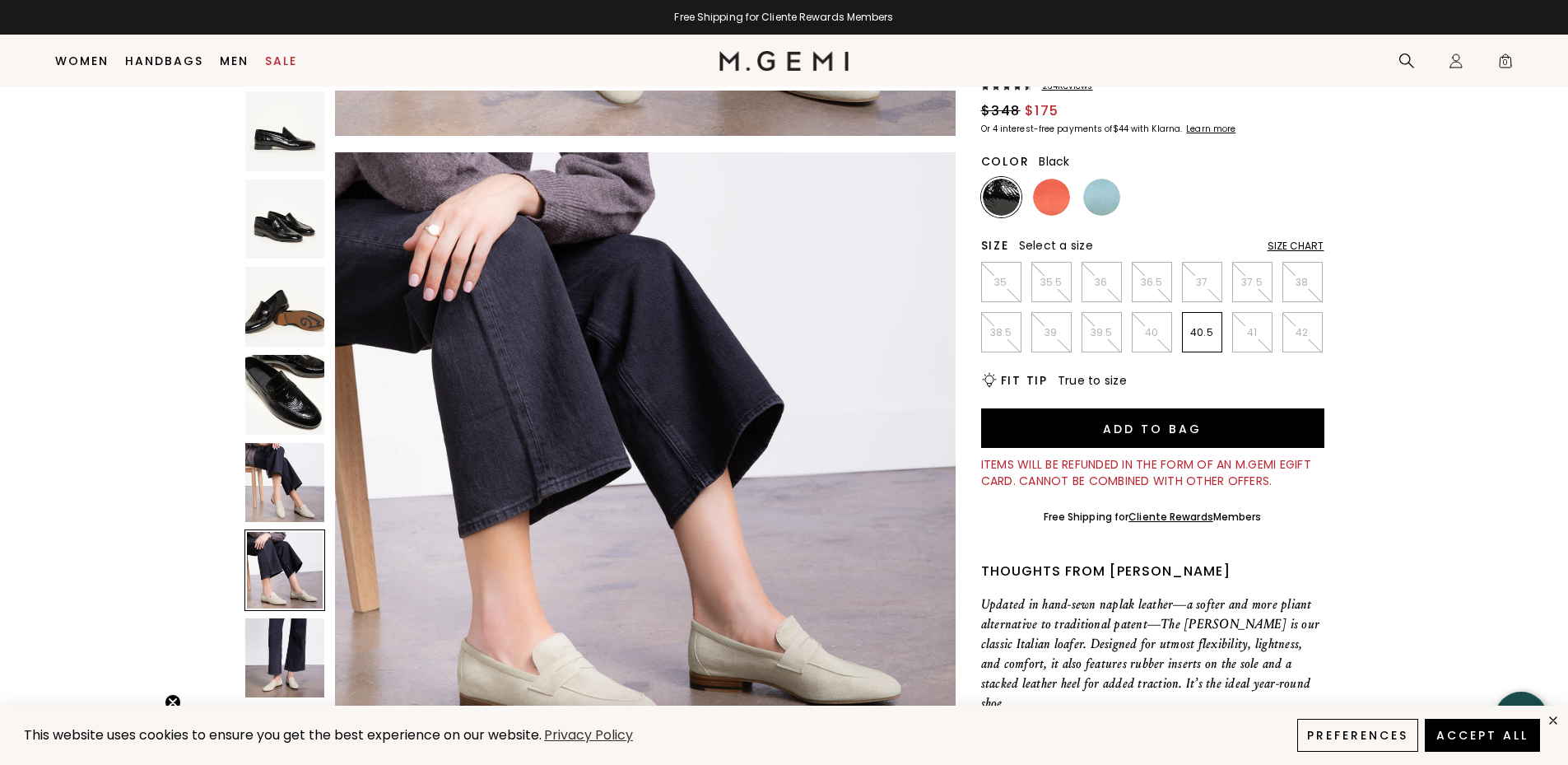
scroll to position [182, 0]
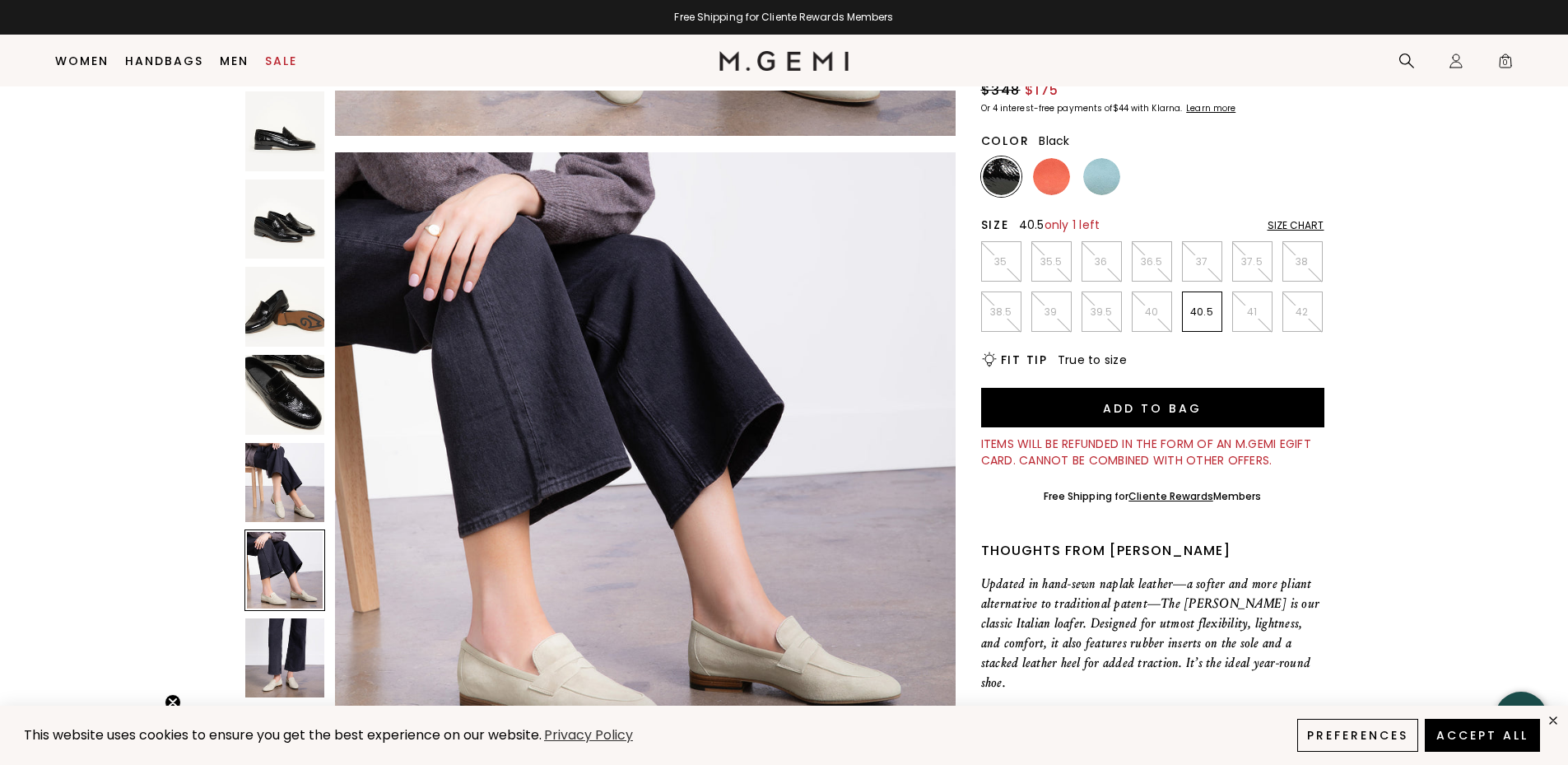
click at [1200, 305] on p "40.5" at bounding box center [1203, 312] width 39 height 14
click at [1281, 219] on div "Size Chart" at bounding box center [1296, 226] width 57 height 14
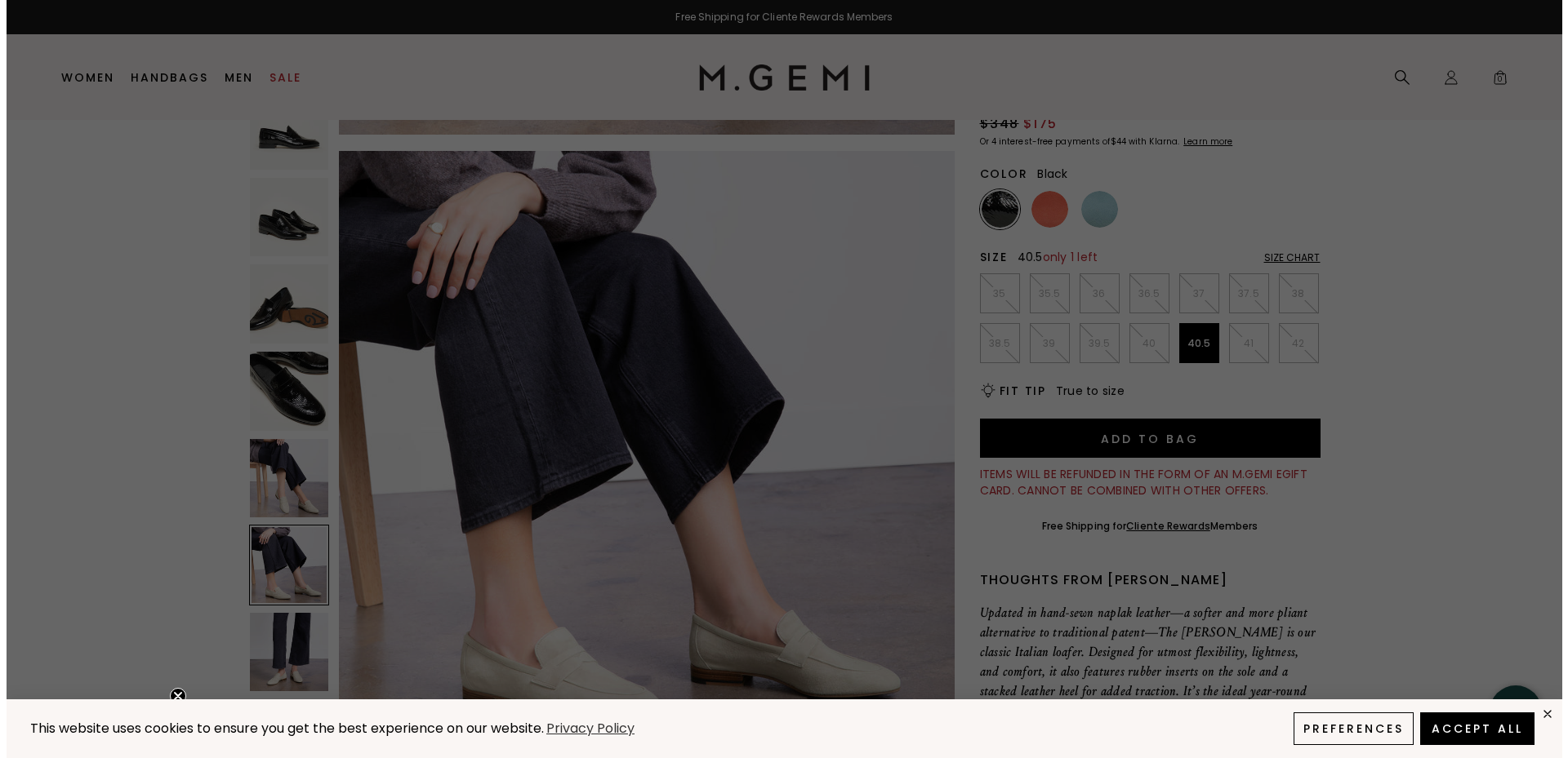
scroll to position [0, 0]
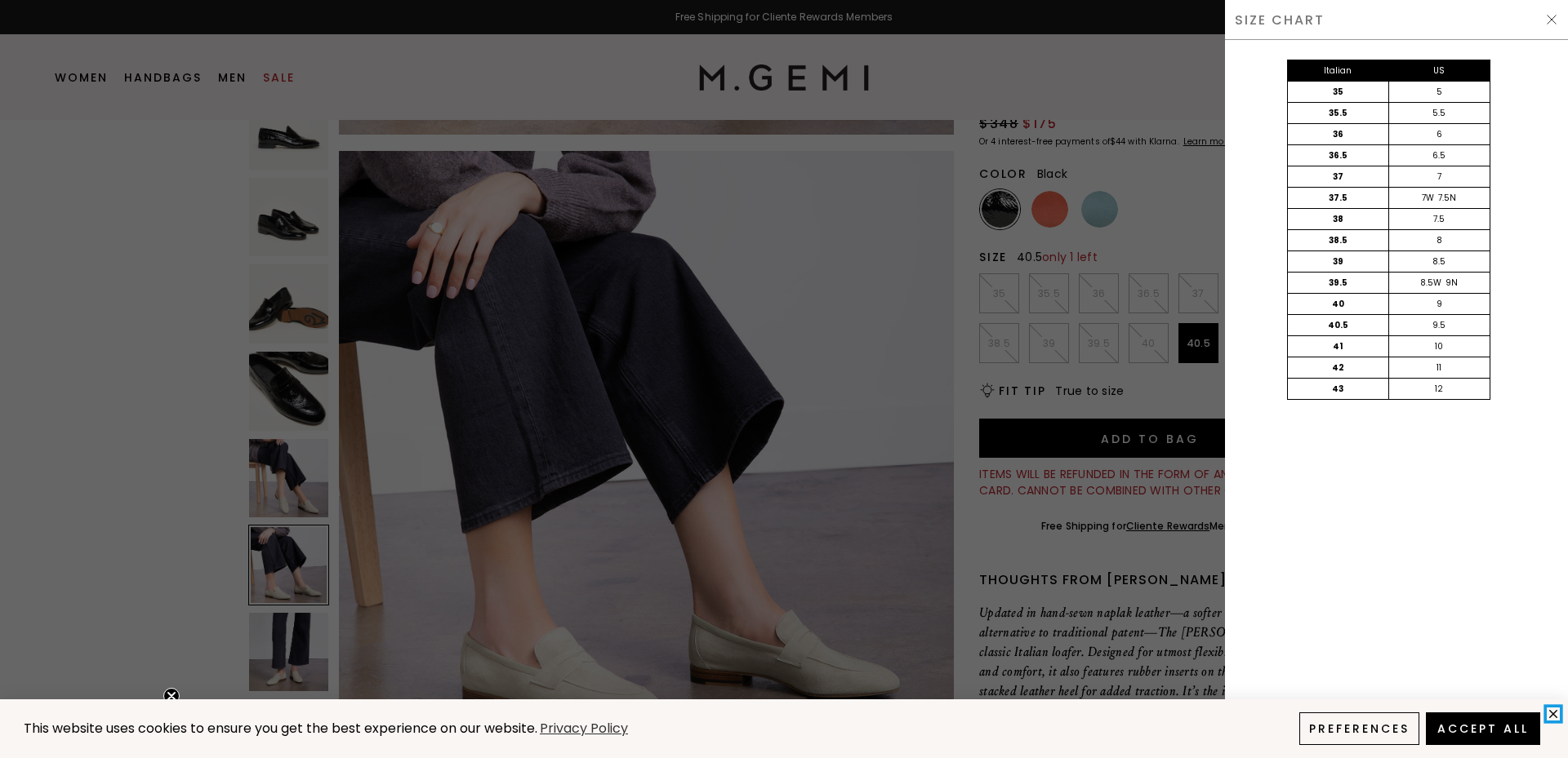
click at [1555, 712] on icon "close" at bounding box center [1554, 714] width 14 height 14
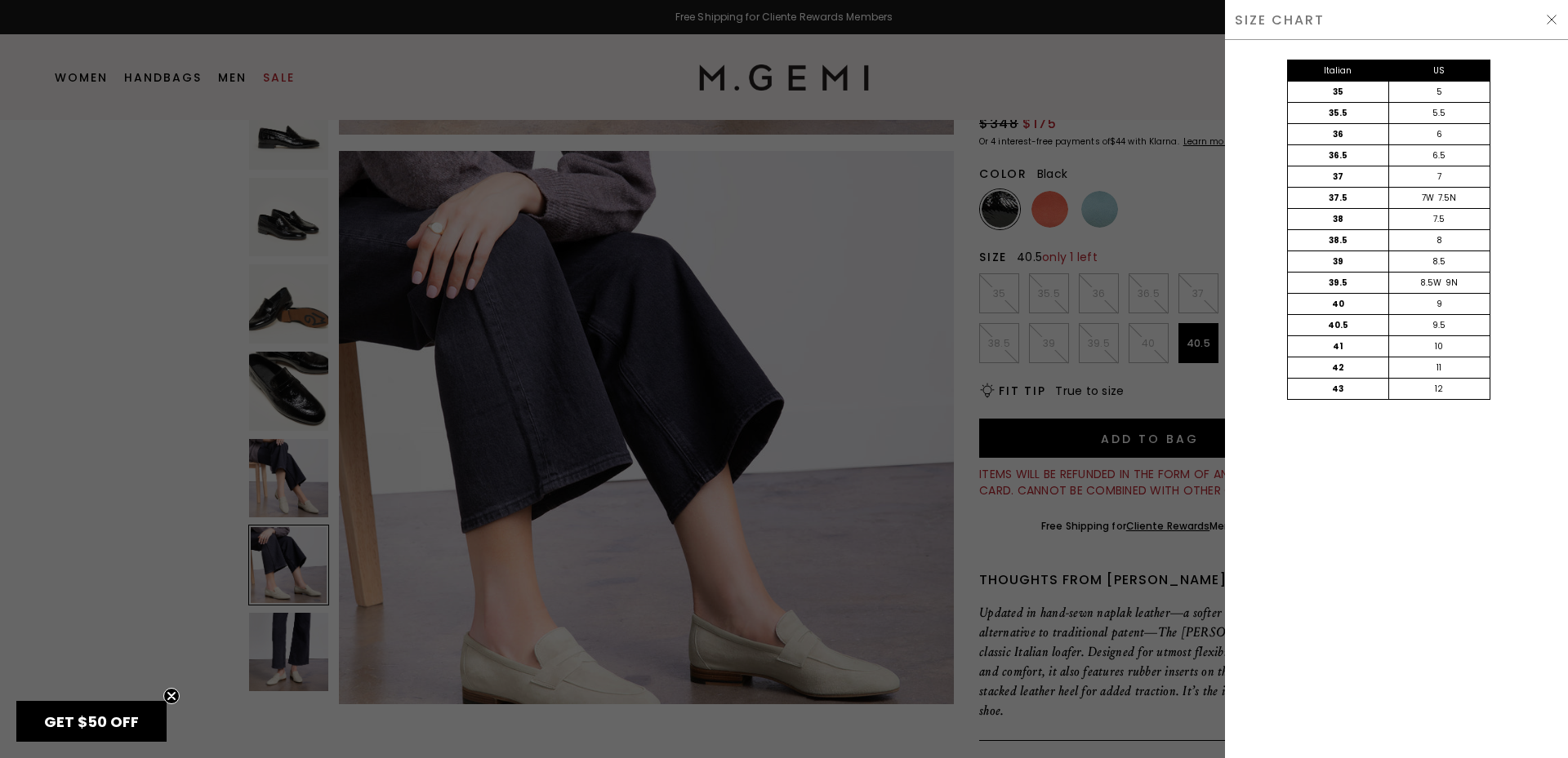
click at [1553, 19] on img at bounding box center [1552, 20] width 13 height 13
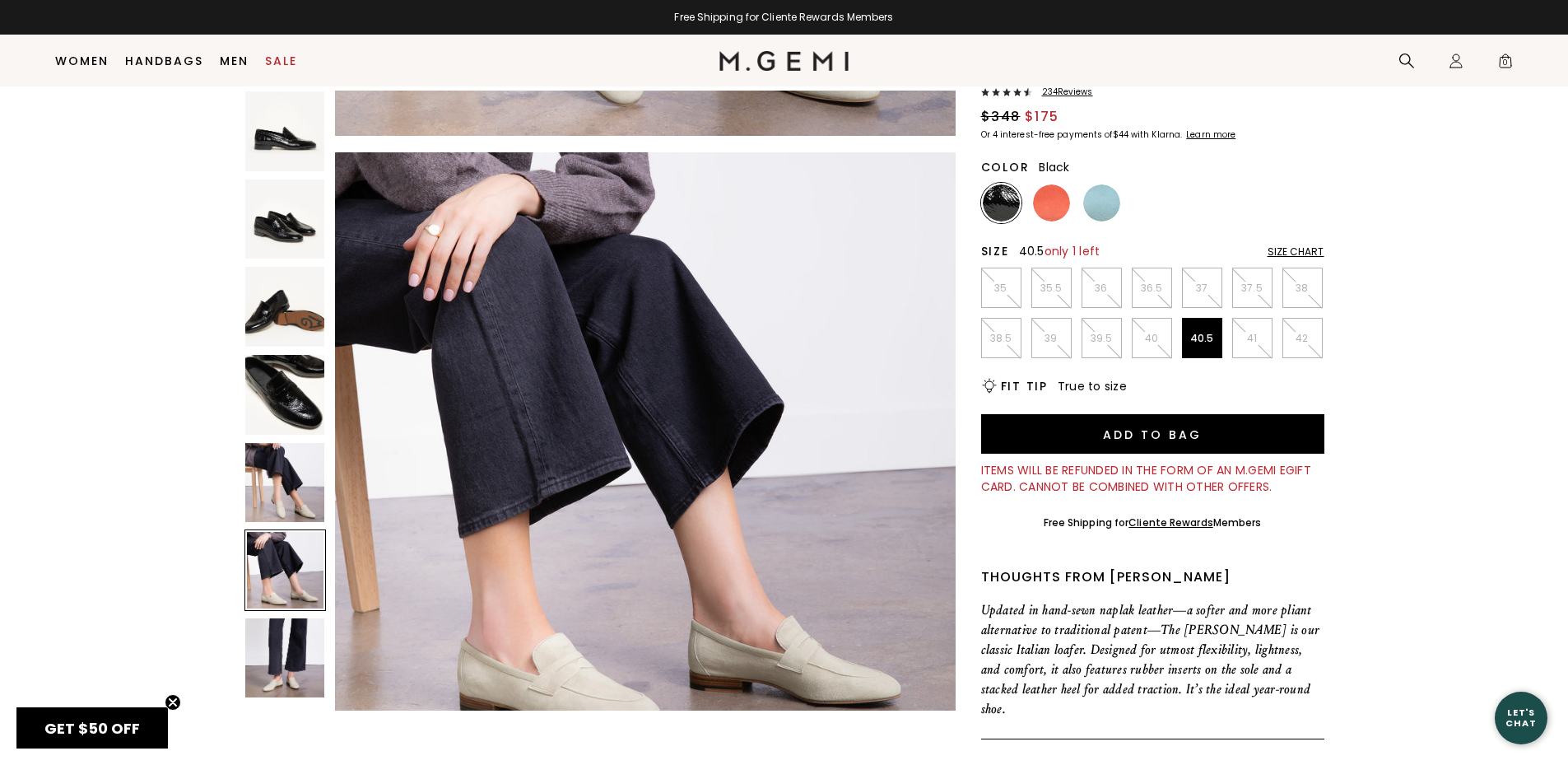
scroll to position [147, 0]
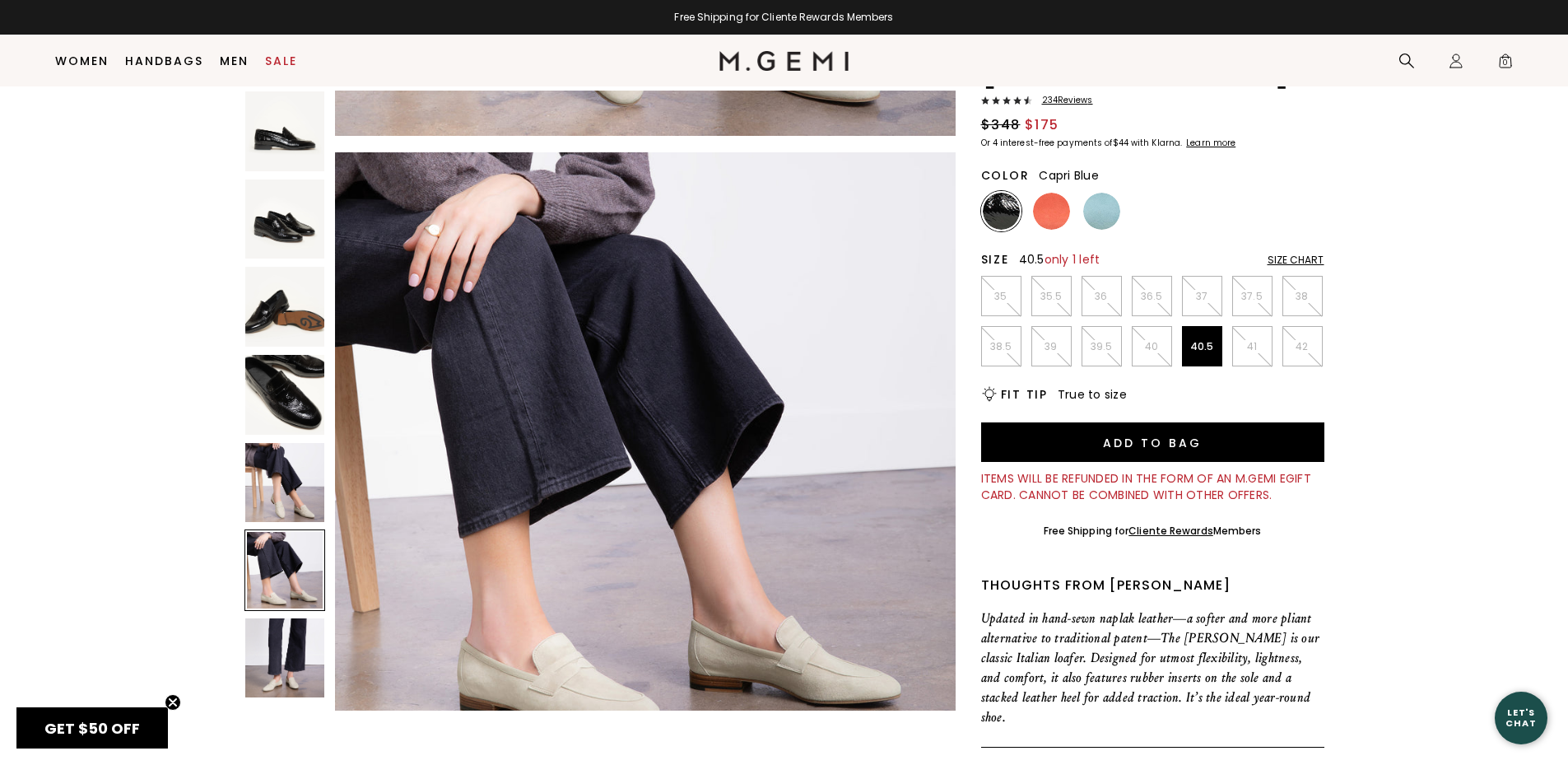
click at [1110, 193] on img at bounding box center [1102, 212] width 37 height 37
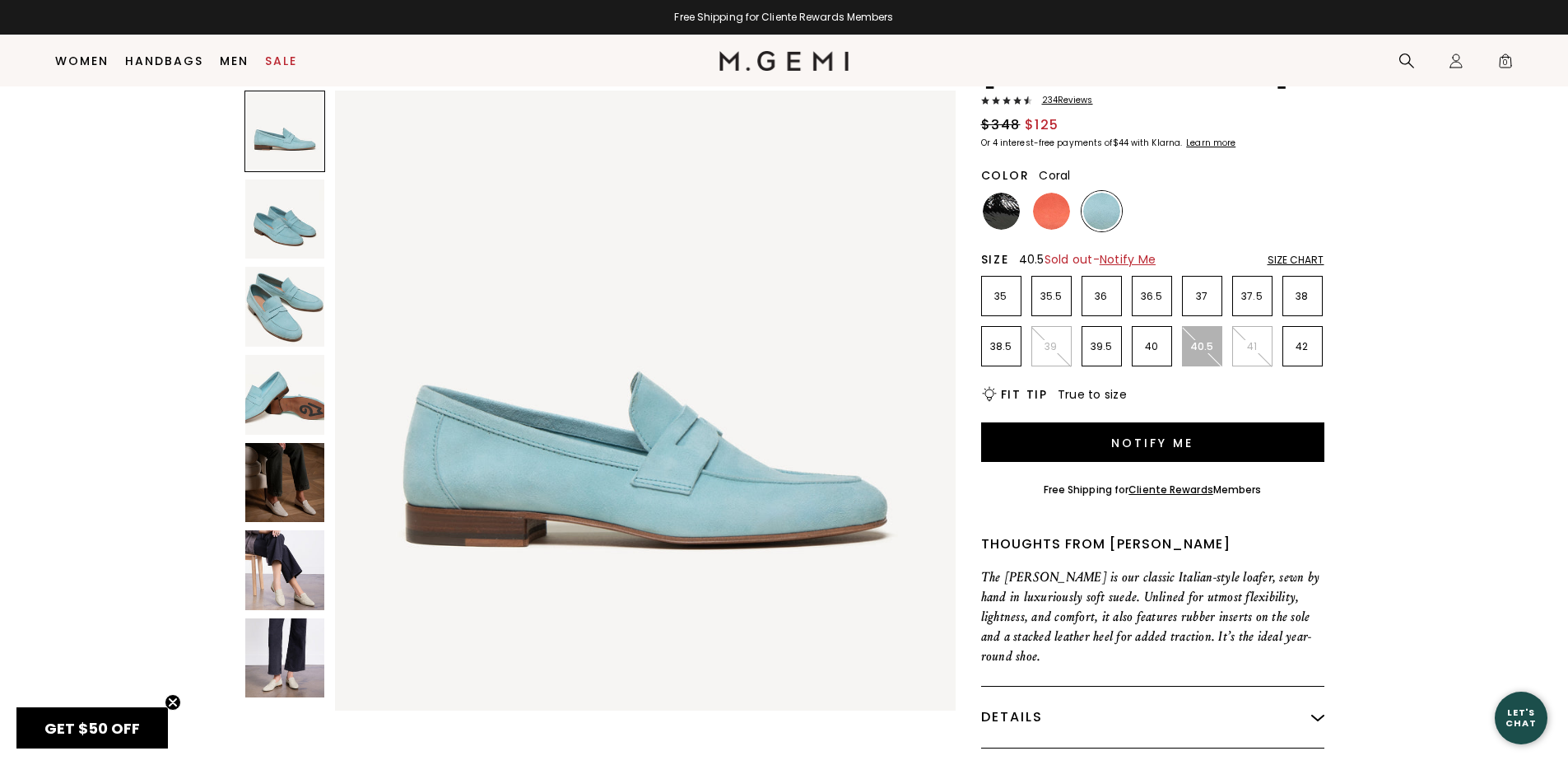
click at [1050, 193] on img at bounding box center [1052, 212] width 37 height 37
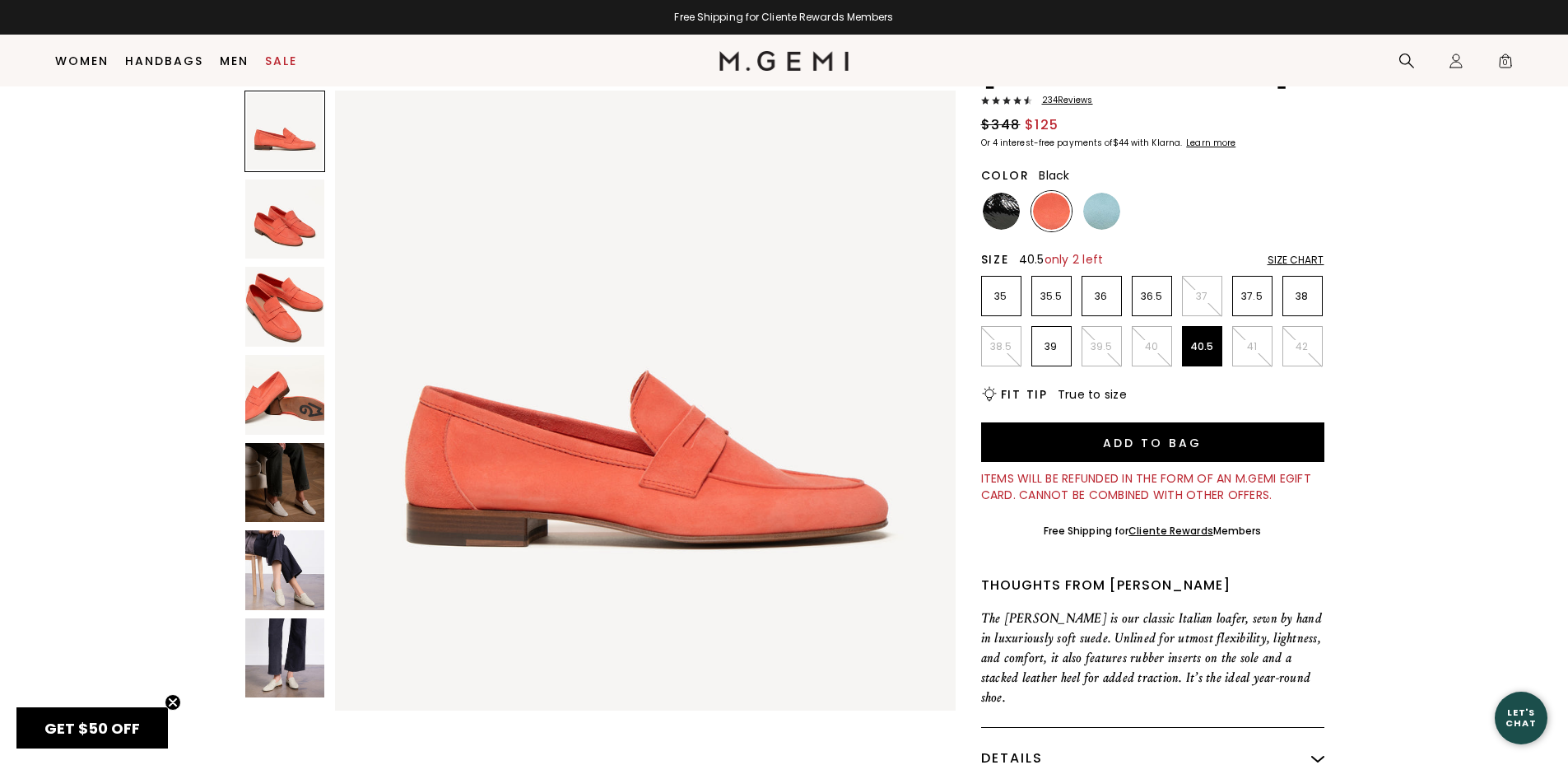
click at [997, 193] on img at bounding box center [1001, 212] width 37 height 37
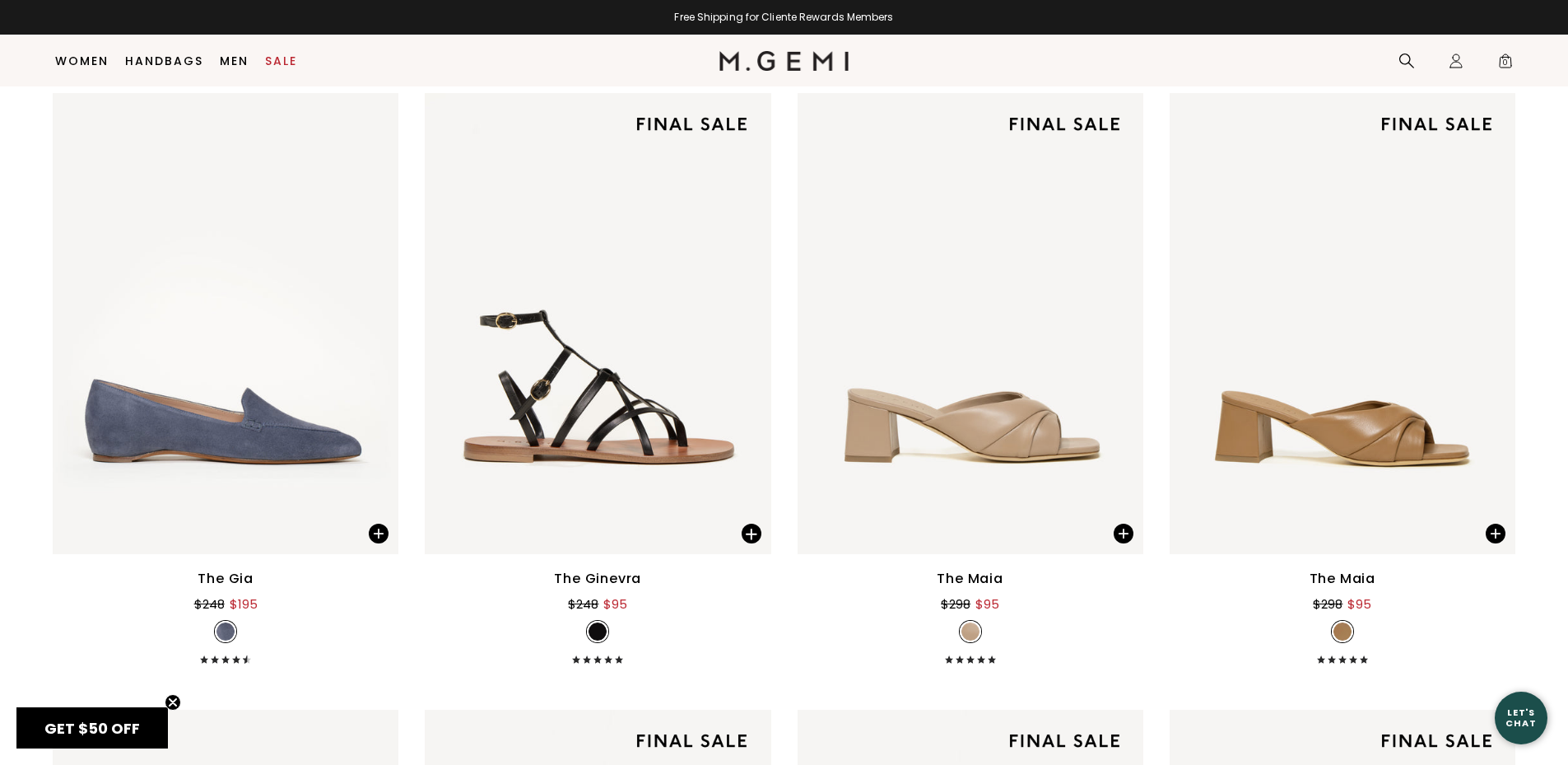
scroll to position [8743, 0]
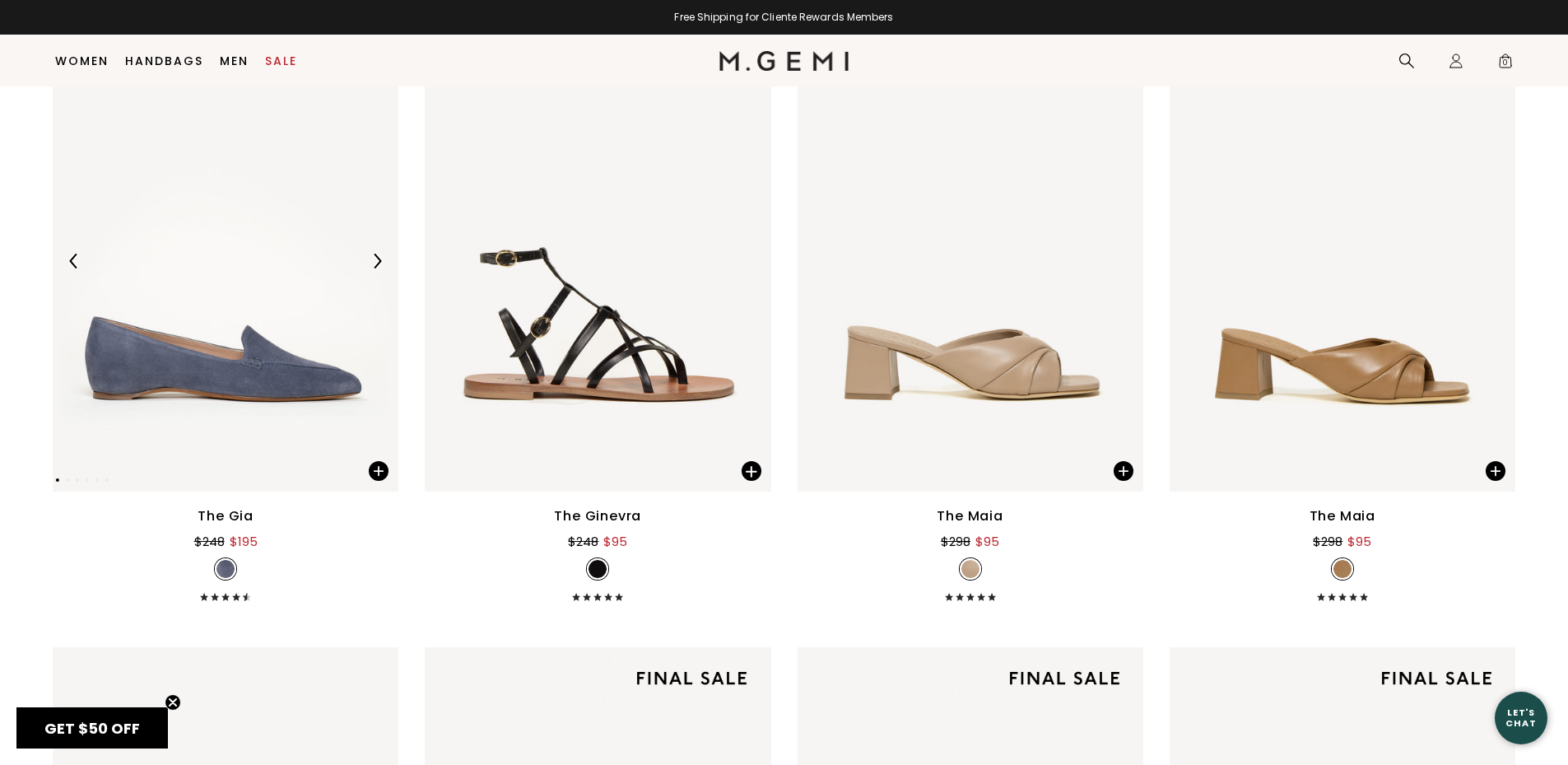
click at [289, 326] on img at bounding box center [225, 261] width 346 height 461
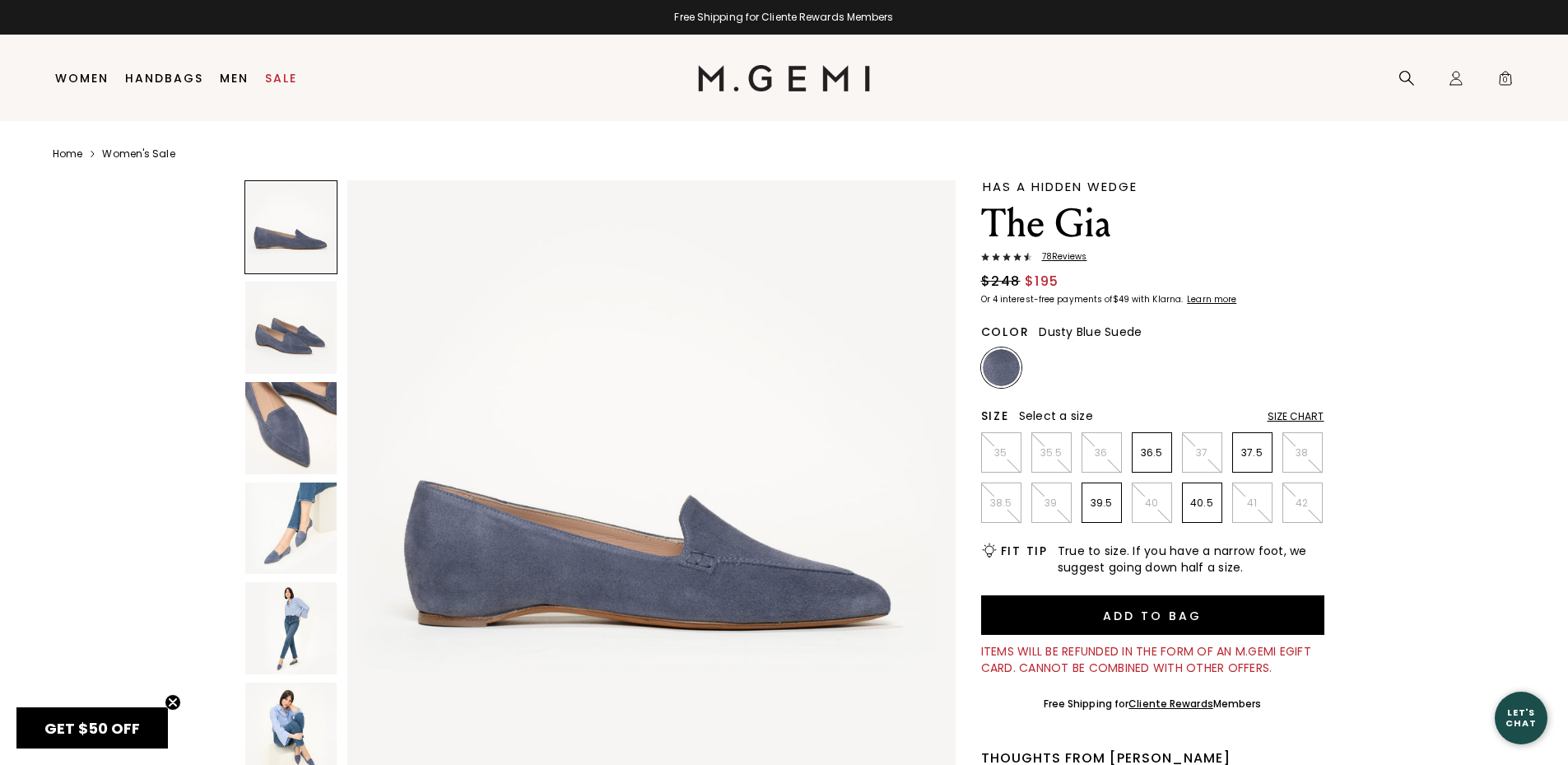
click at [279, 420] on img at bounding box center [291, 428] width 92 height 92
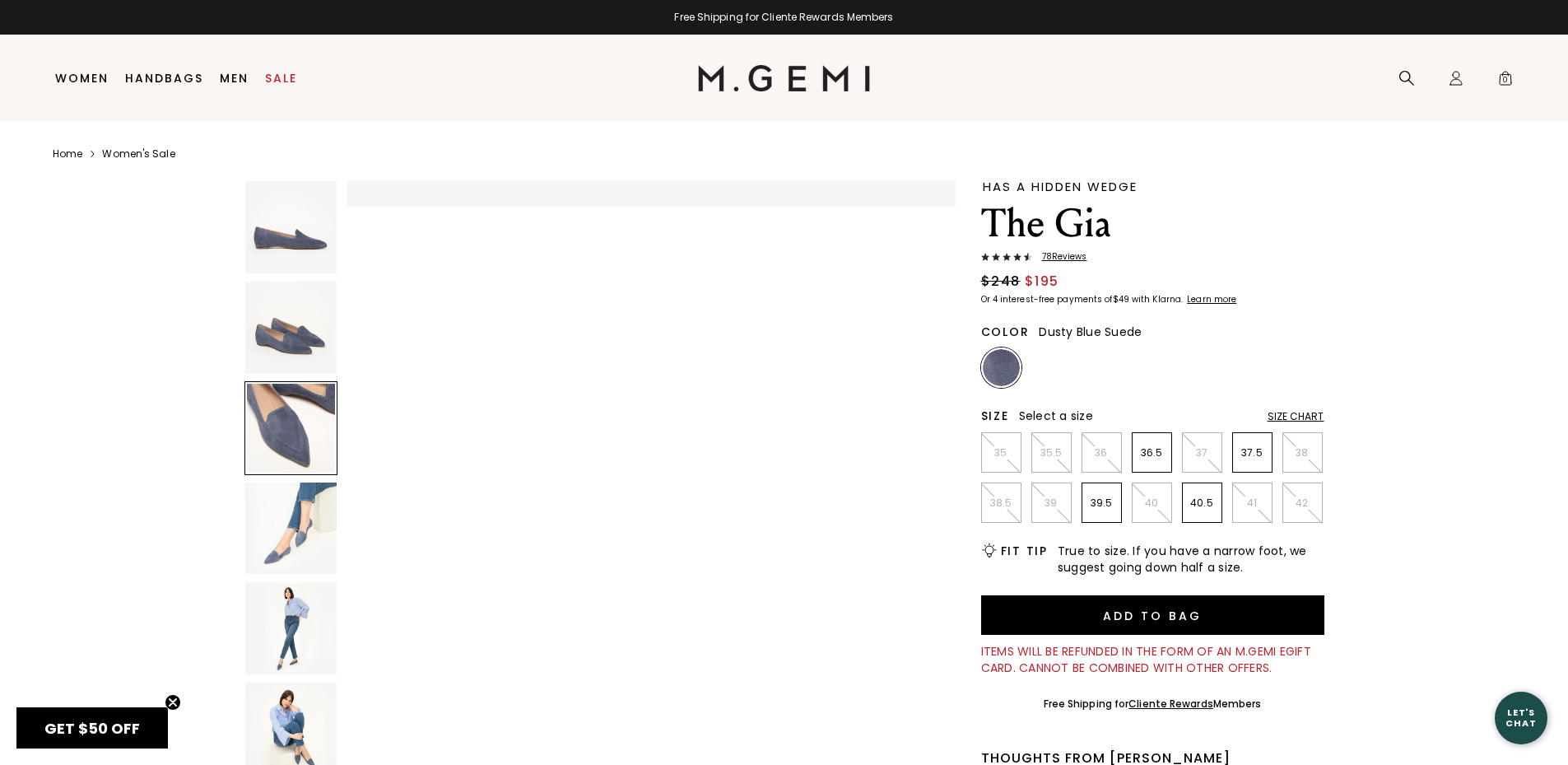
scroll to position [1225, 0]
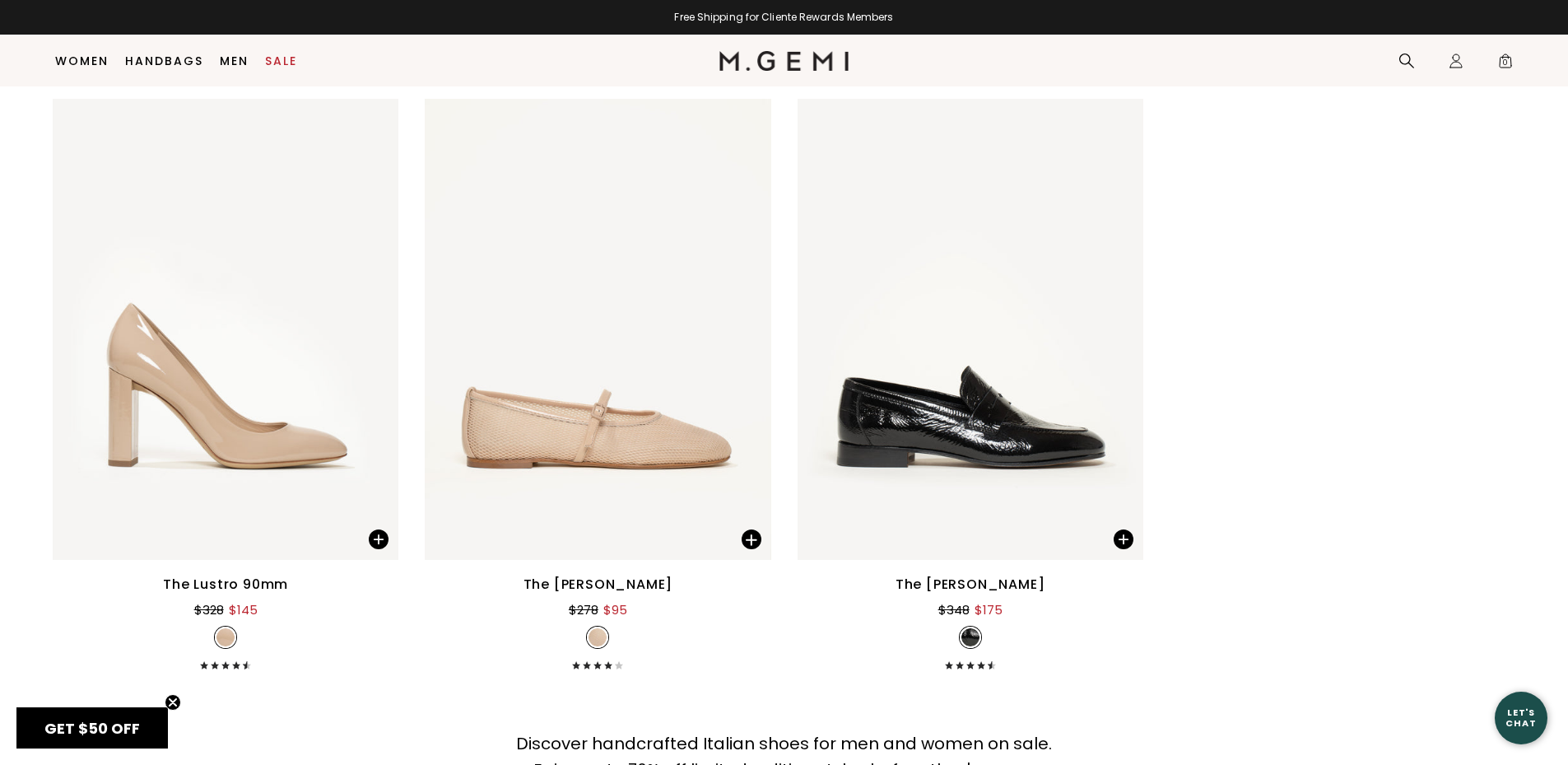
scroll to position [10568, 0]
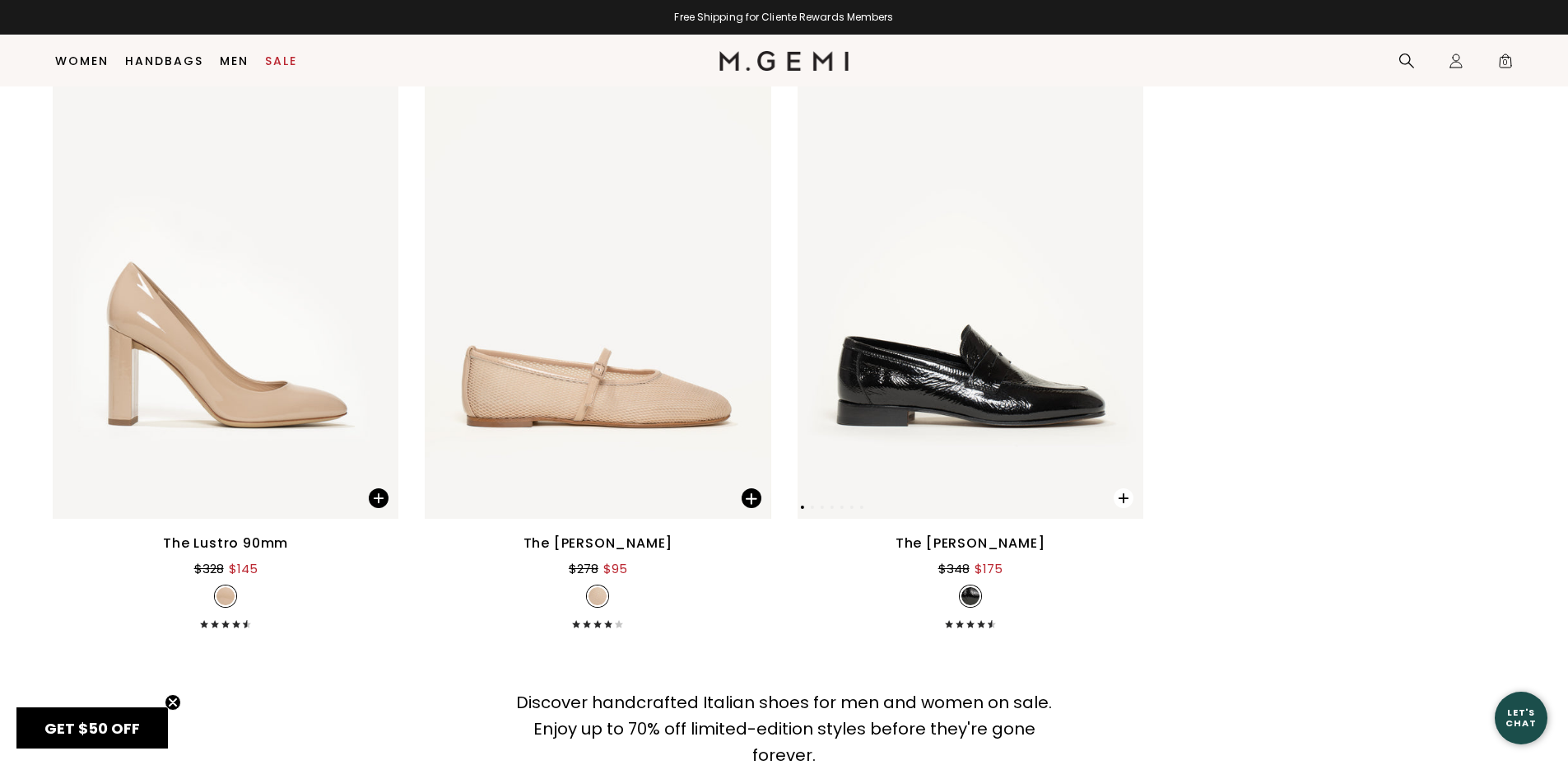
click at [1123, 496] on span at bounding box center [1123, 498] width 19 height 19
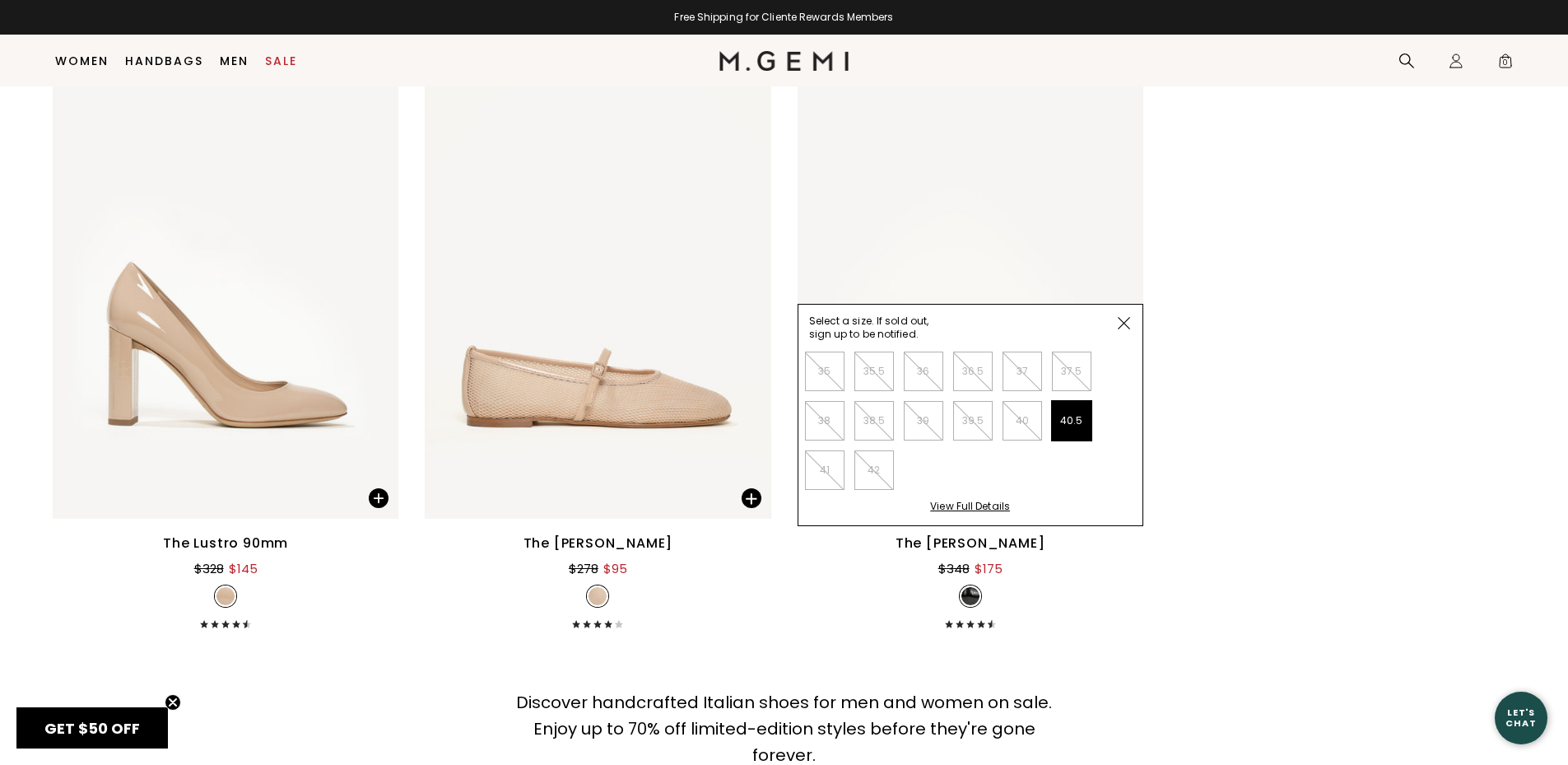
click at [1061, 419] on li "40.5" at bounding box center [1072, 421] width 40 height 40
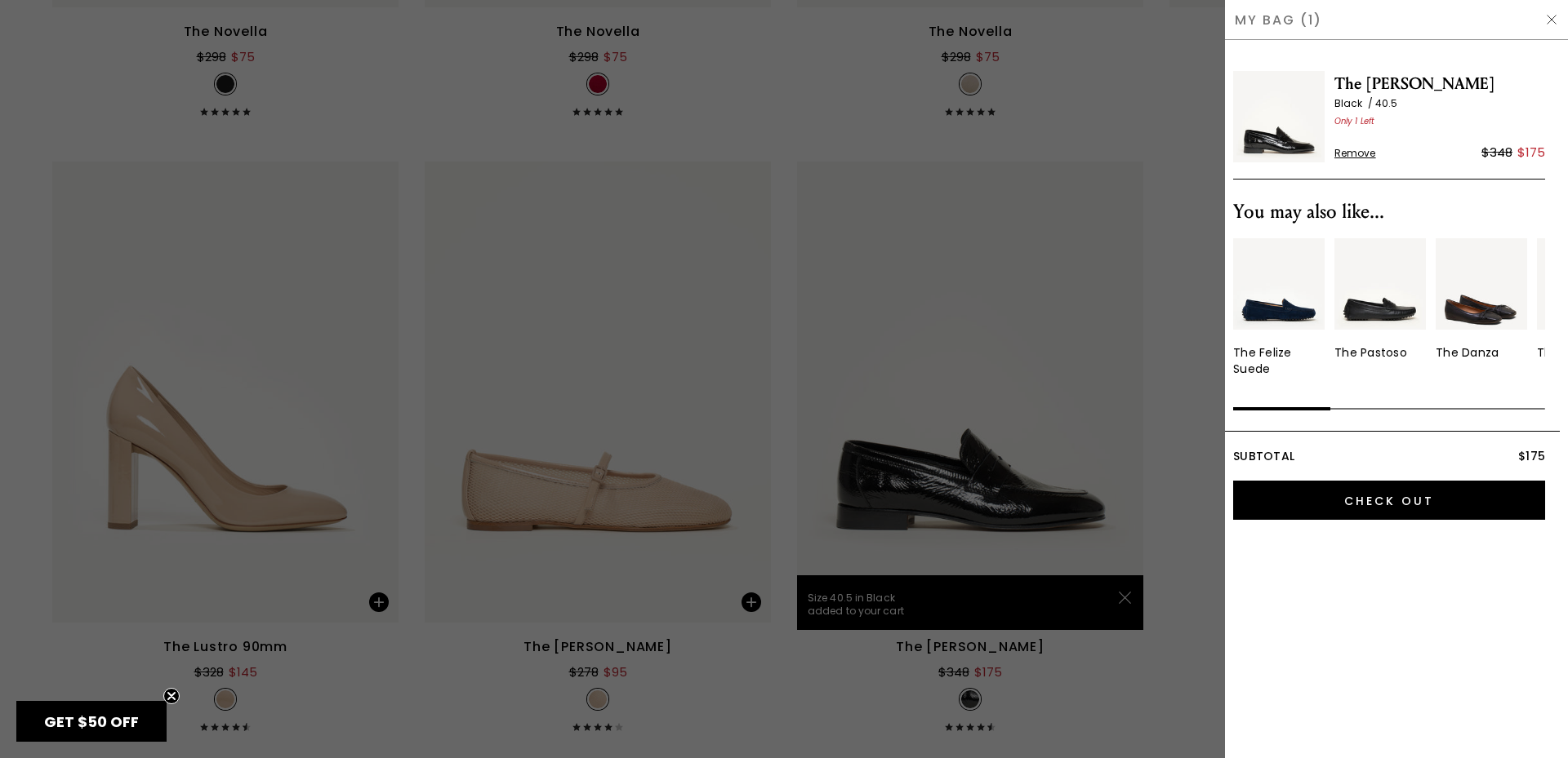
scroll to position [0, 0]
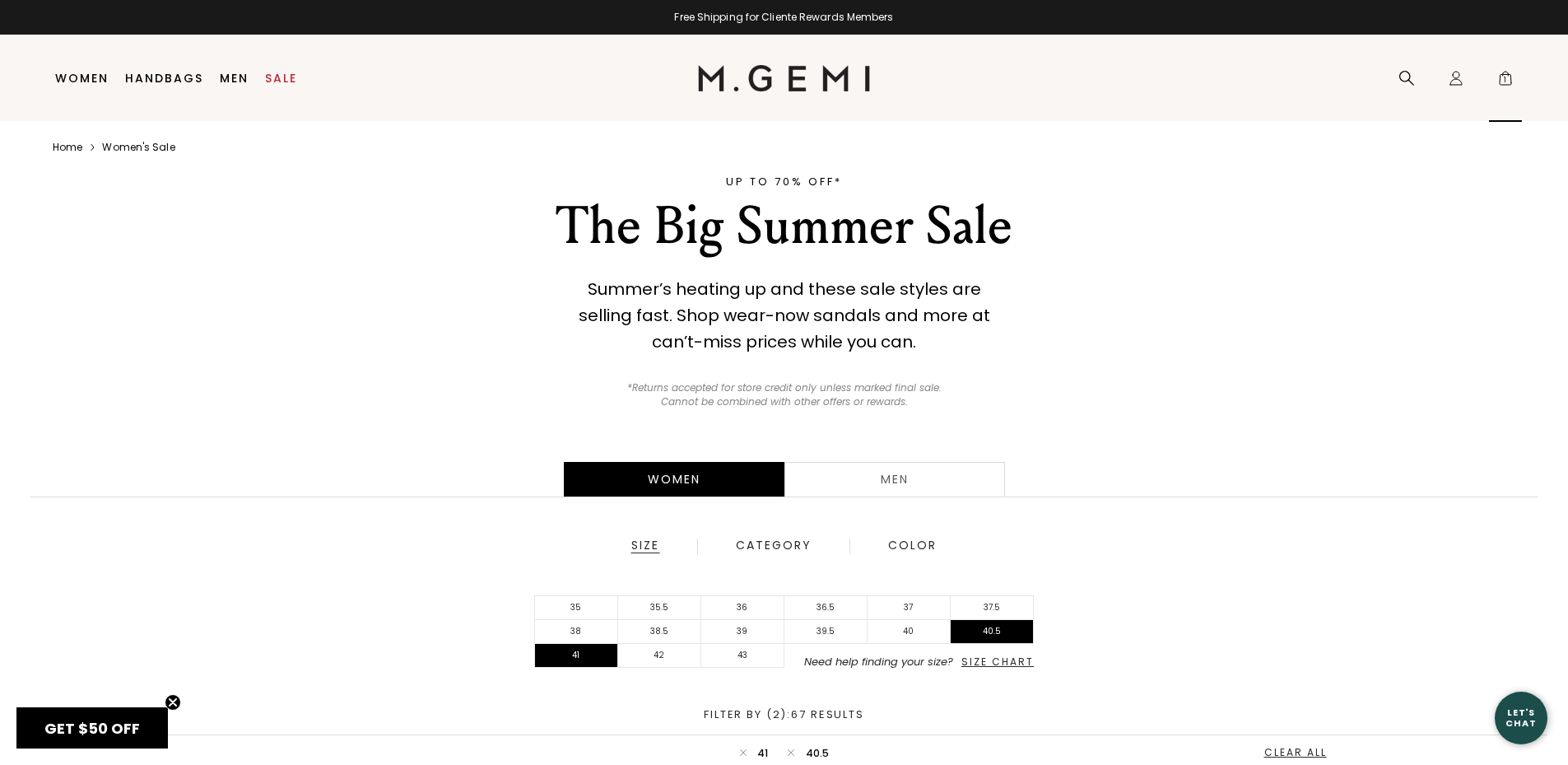
click at [1503, 79] on span "1" at bounding box center [1505, 81] width 16 height 16
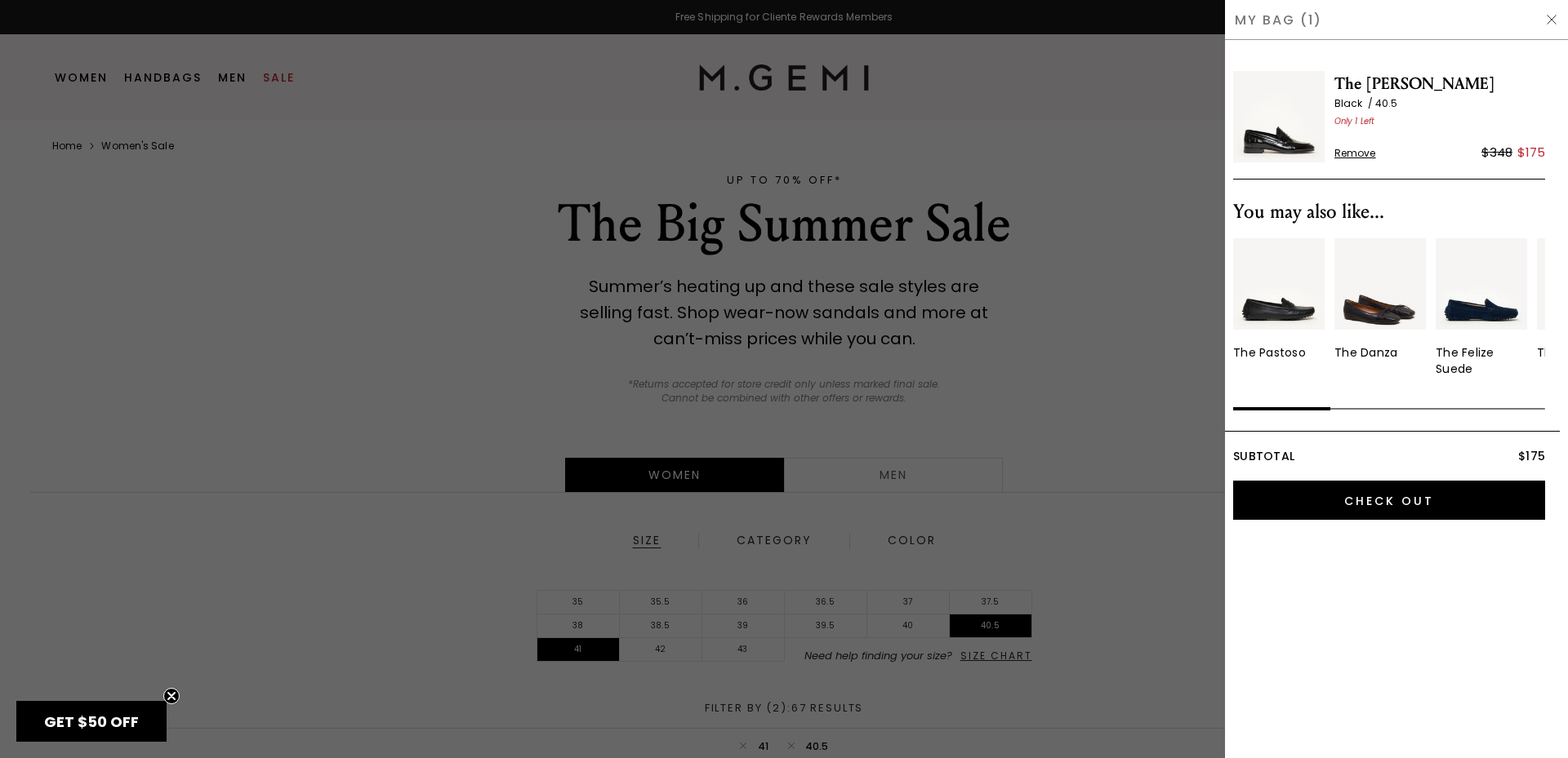
click at [1120, 160] on div at bounding box center [784, 379] width 1568 height 758
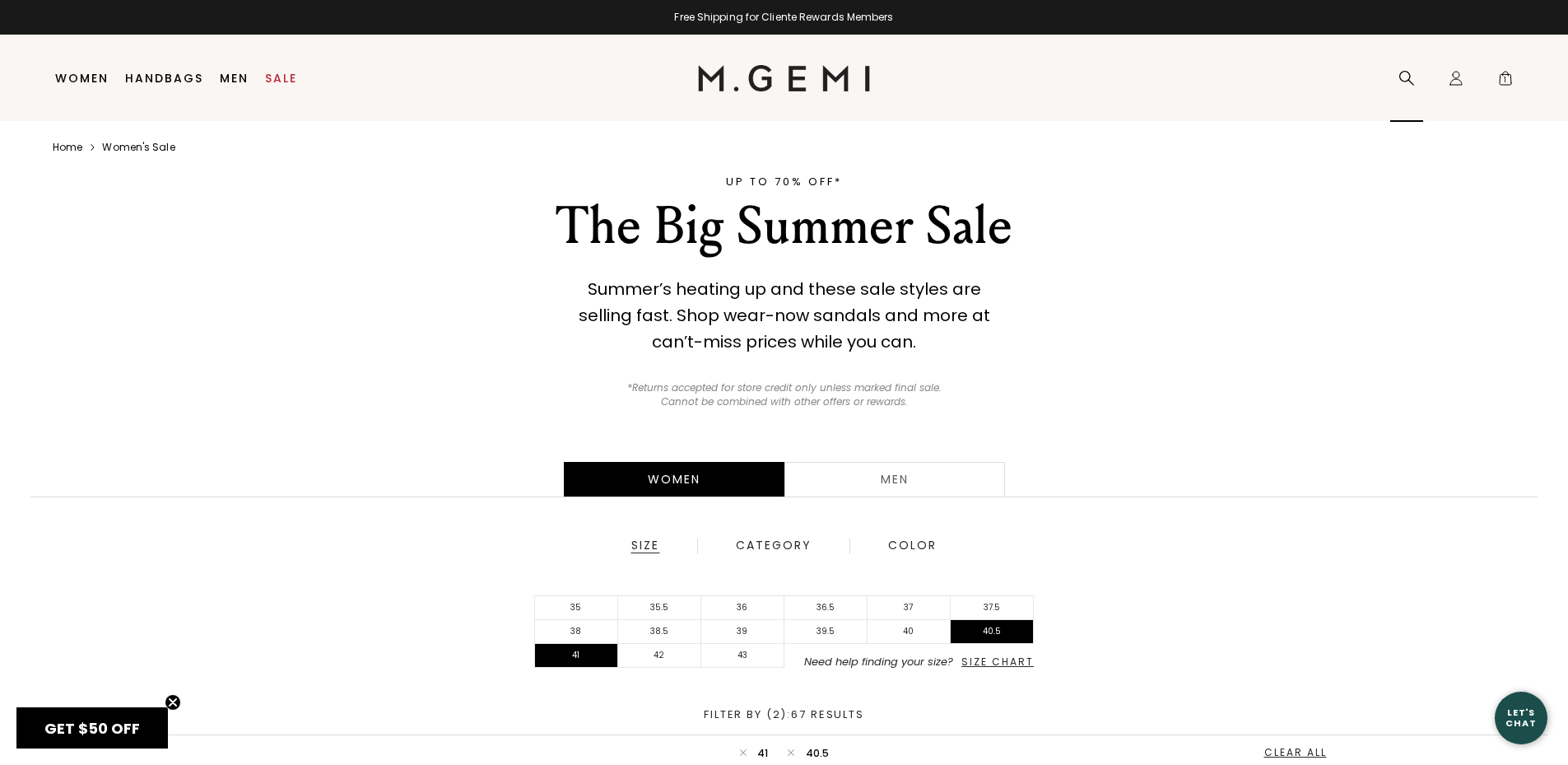
click at [1403, 74] on icon at bounding box center [1406, 78] width 16 height 16
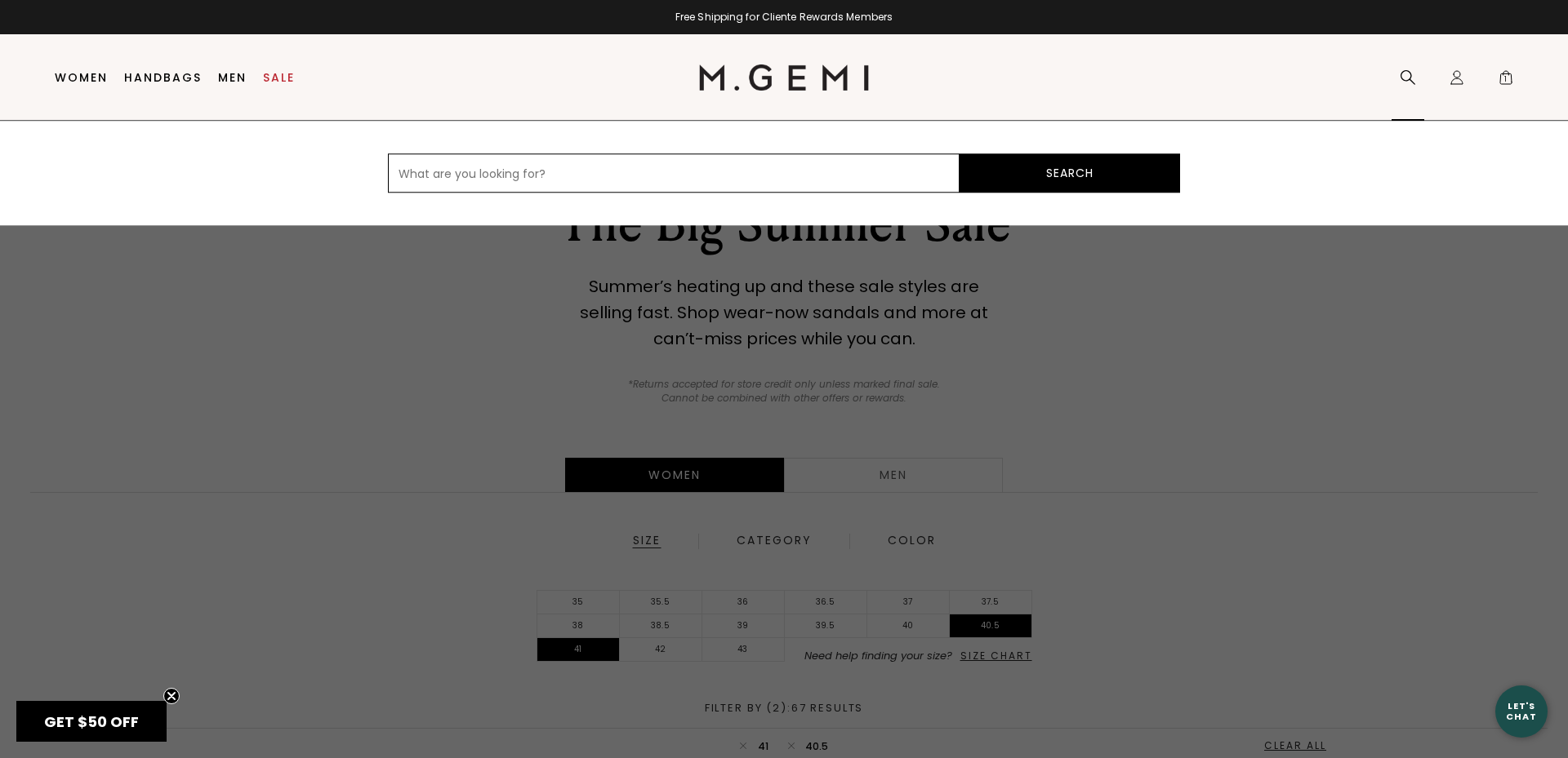
click at [463, 161] on input "text" at bounding box center [673, 173] width 571 height 39
type input "rewards program"
click at [1067, 174] on button "Search" at bounding box center [1070, 173] width 221 height 39
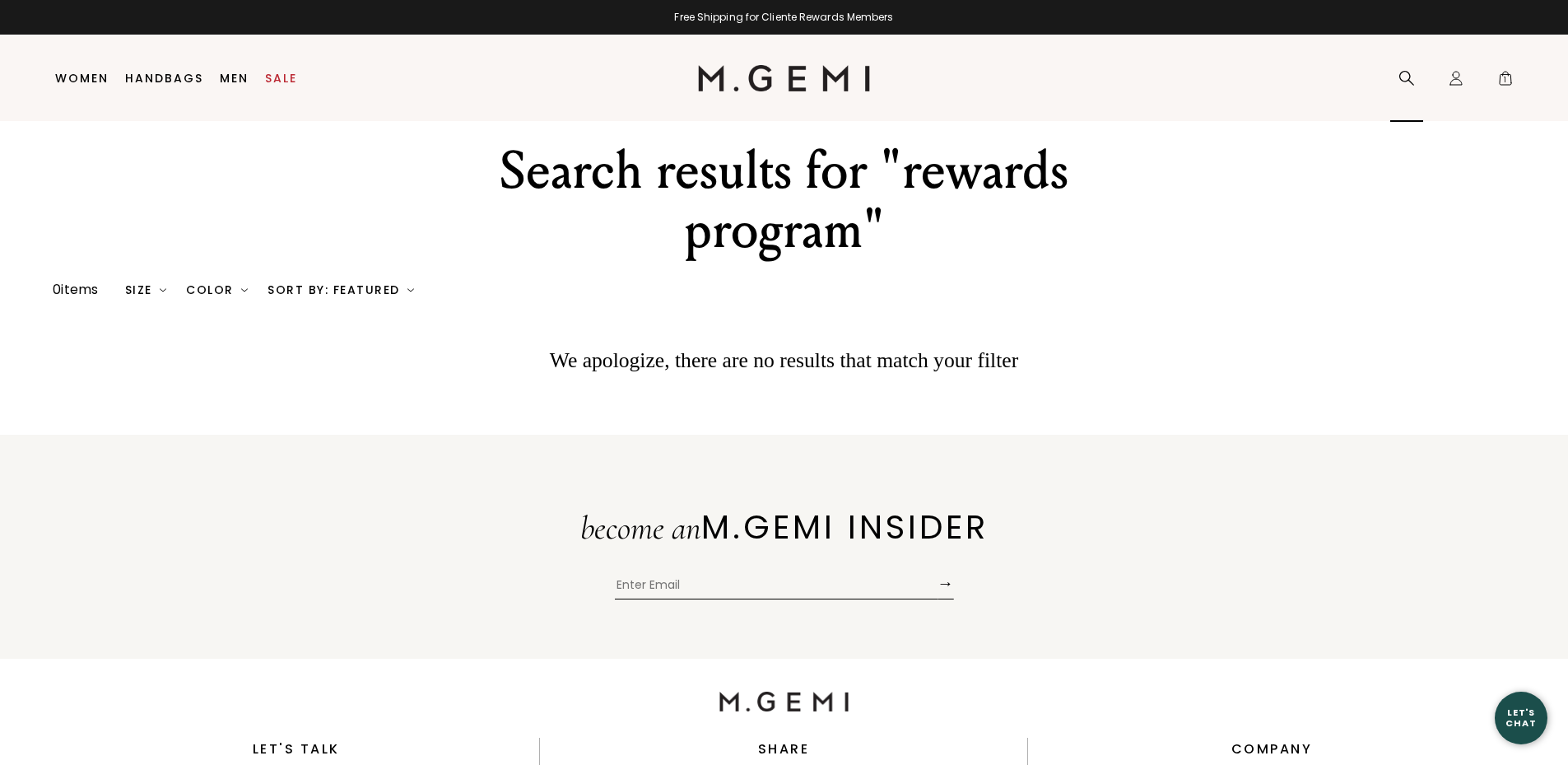
click at [1406, 74] on icon at bounding box center [1406, 78] width 16 height 16
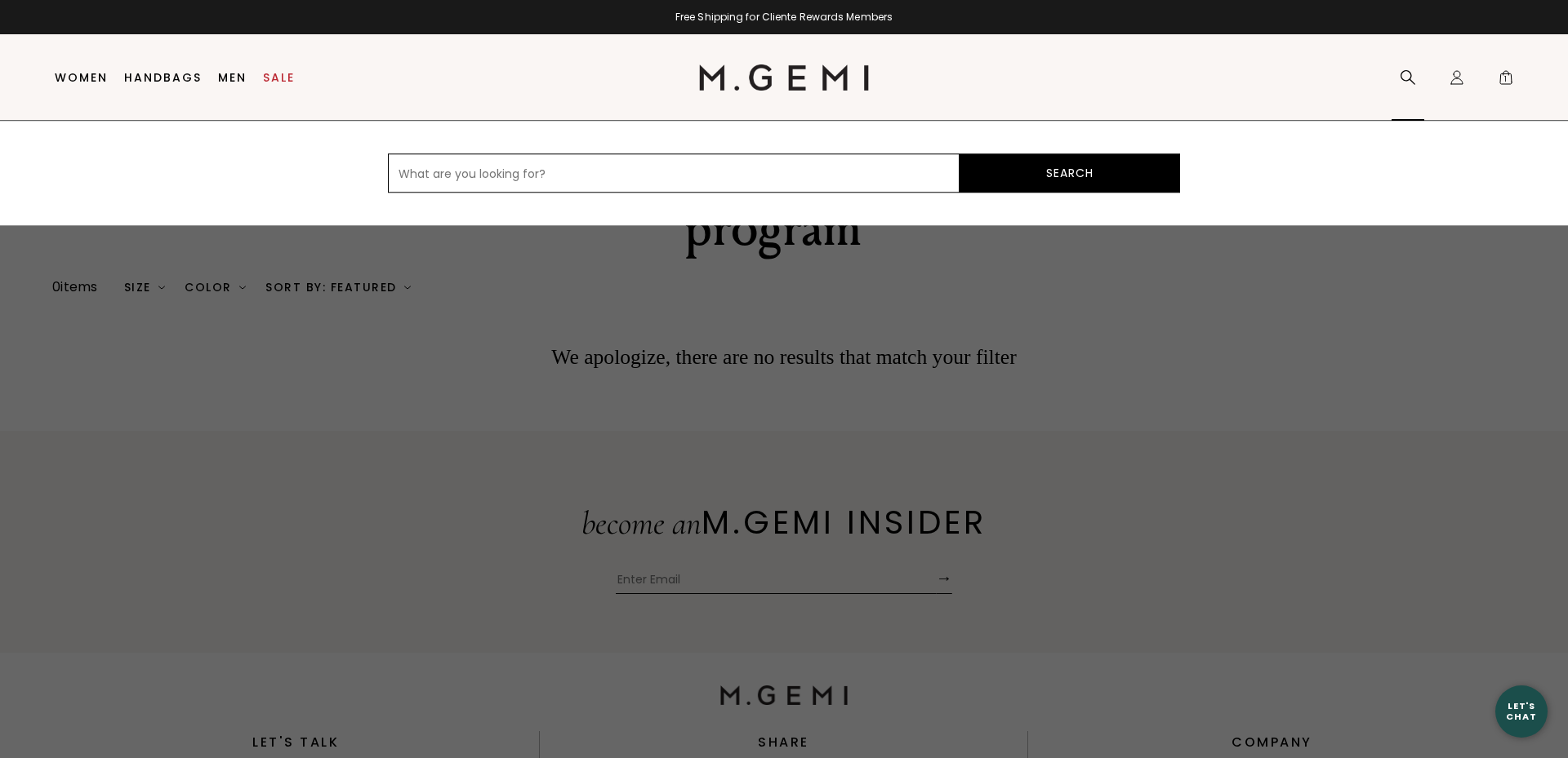
click at [546, 172] on input "text" at bounding box center [673, 173] width 571 height 39
type input "promo code"
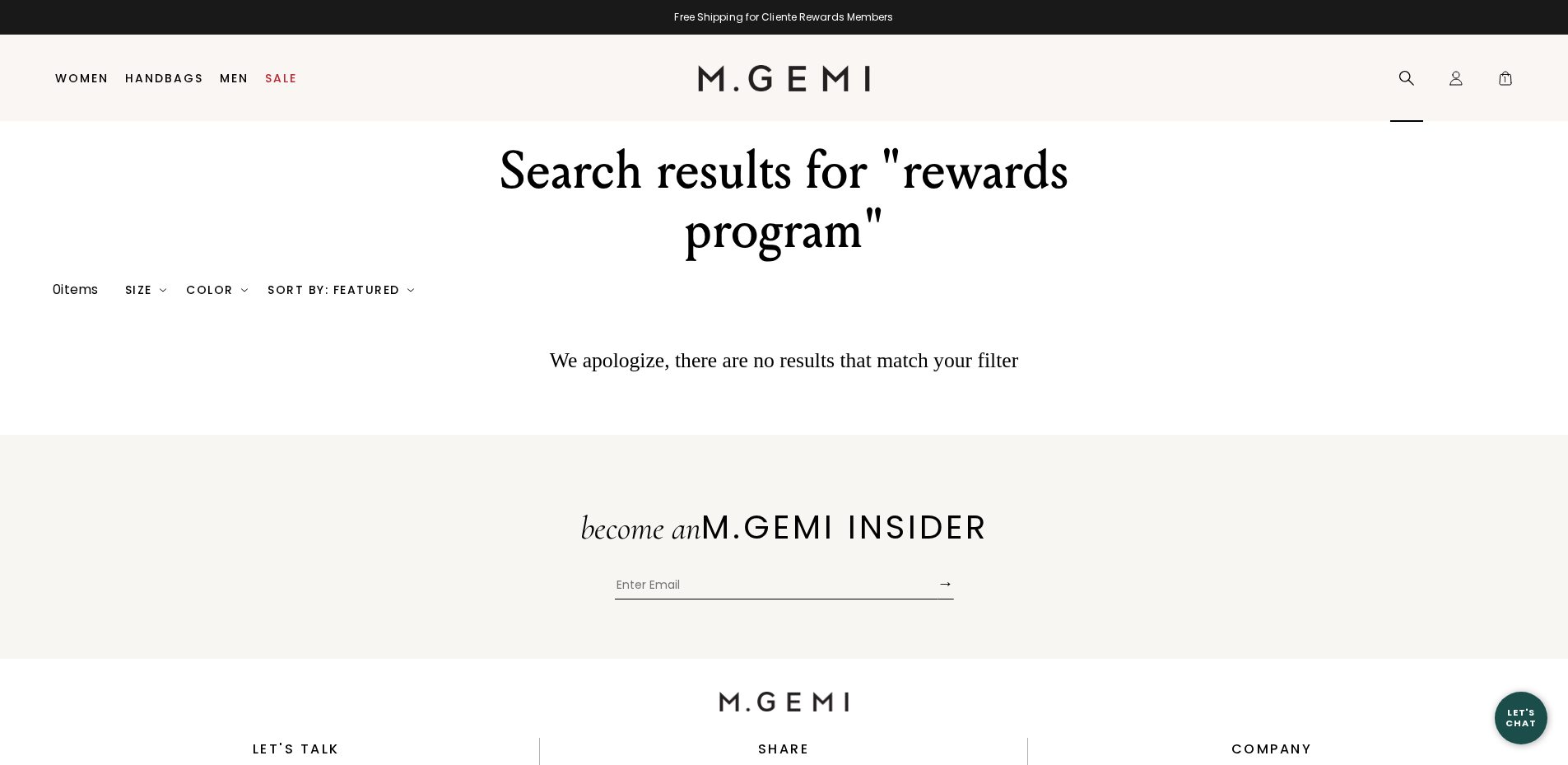
click at [1406, 71] on icon at bounding box center [1407, 79] width 15 height 15
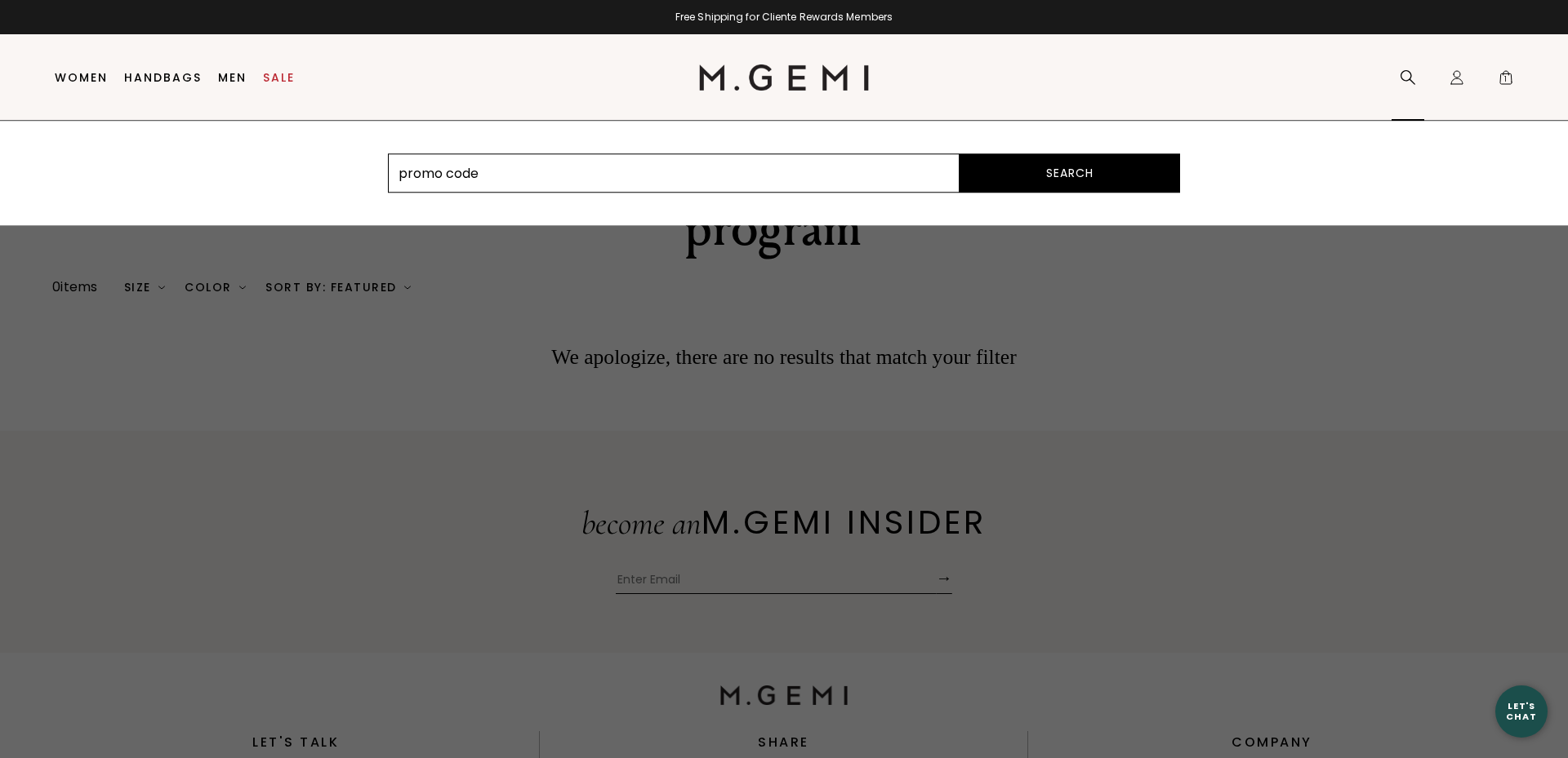
click at [1047, 170] on button "Search" at bounding box center [1070, 173] width 221 height 39
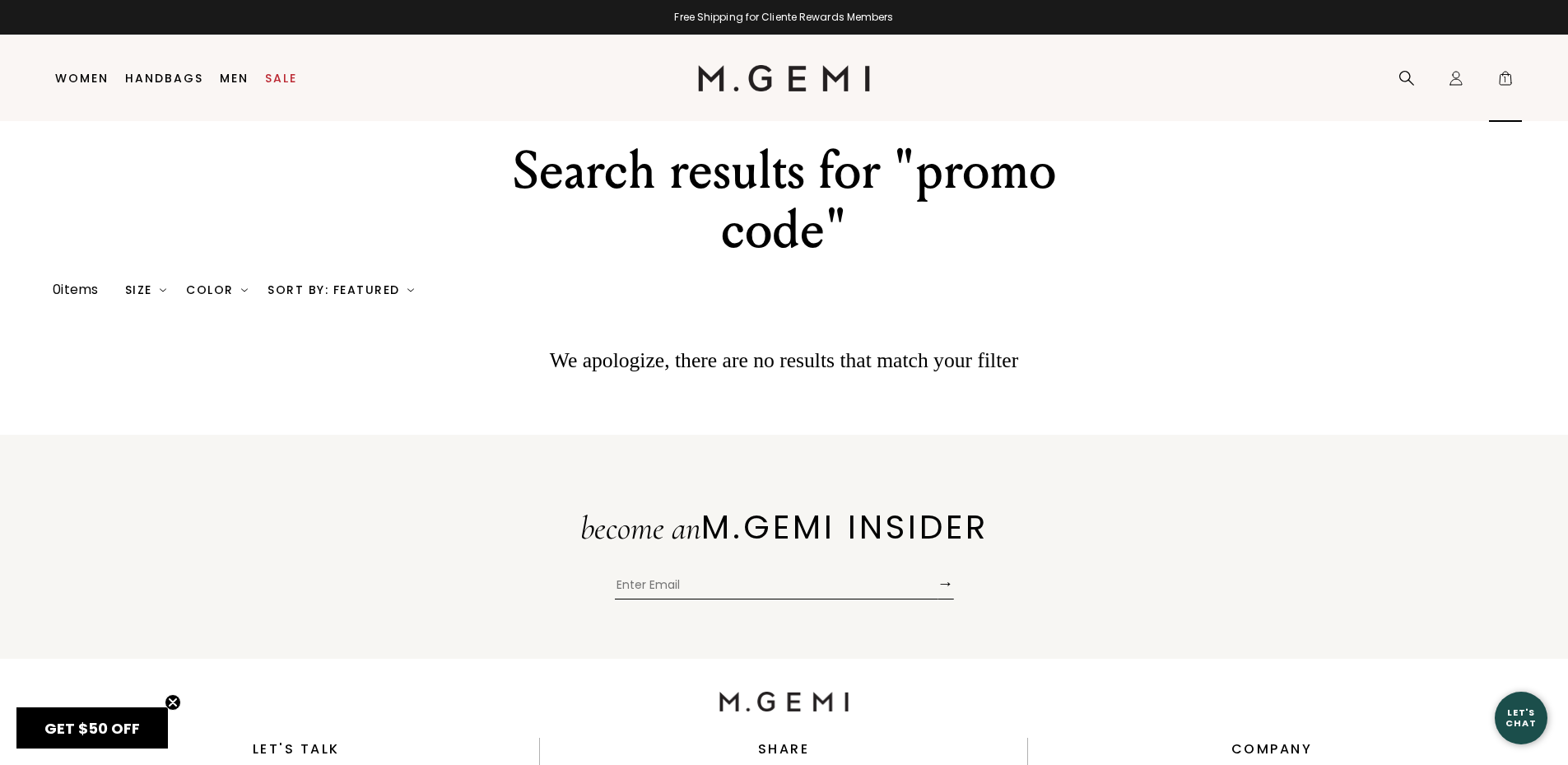
click at [1504, 76] on span "1" at bounding box center [1505, 81] width 16 height 16
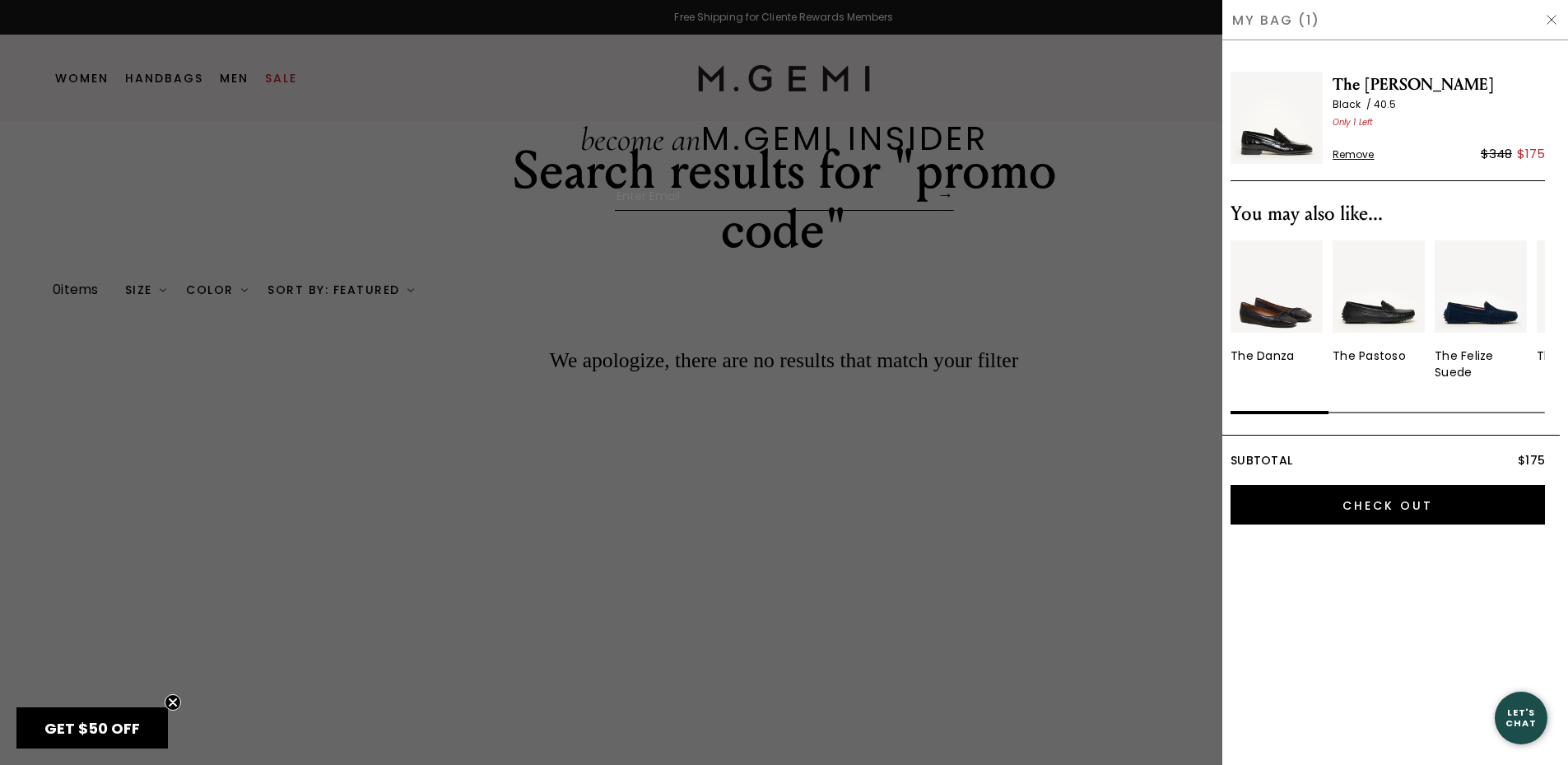
click at [1351, 151] on span "Remove" at bounding box center [1354, 155] width 42 height 14
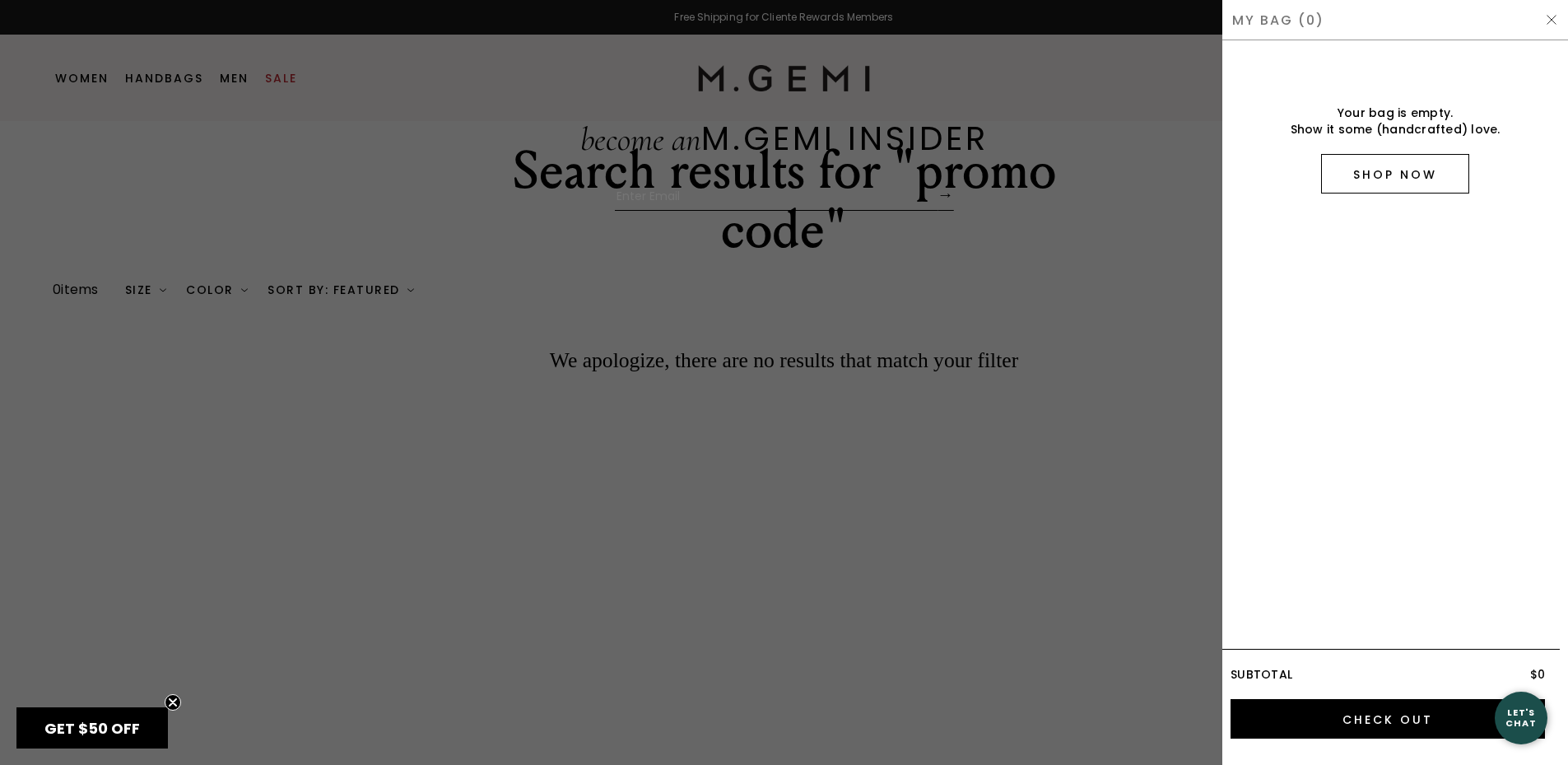
click at [1412, 170] on link "Shop Now" at bounding box center [1395, 173] width 148 height 40
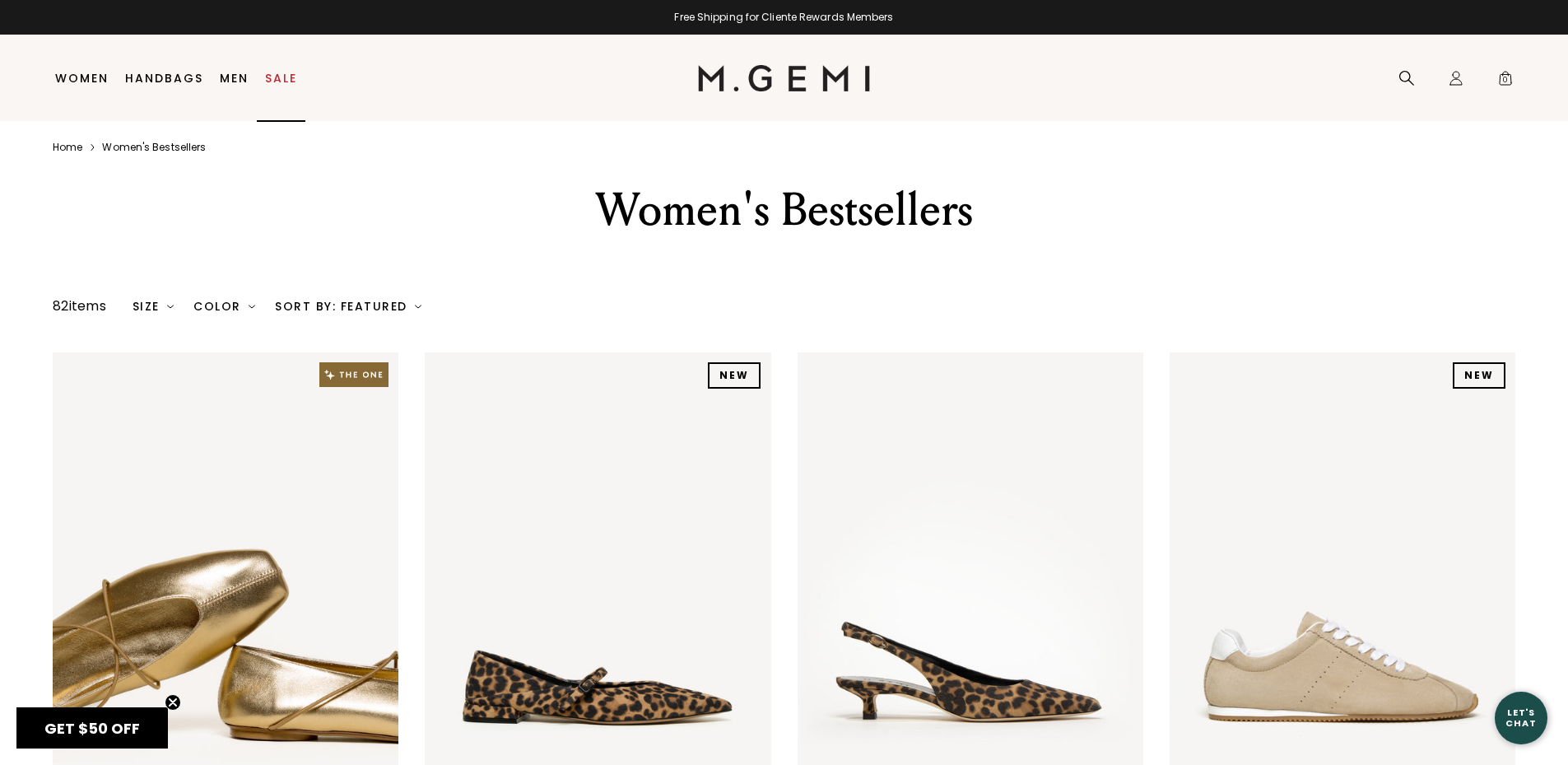
click at [276, 76] on link "Sale" at bounding box center [281, 79] width 32 height 14
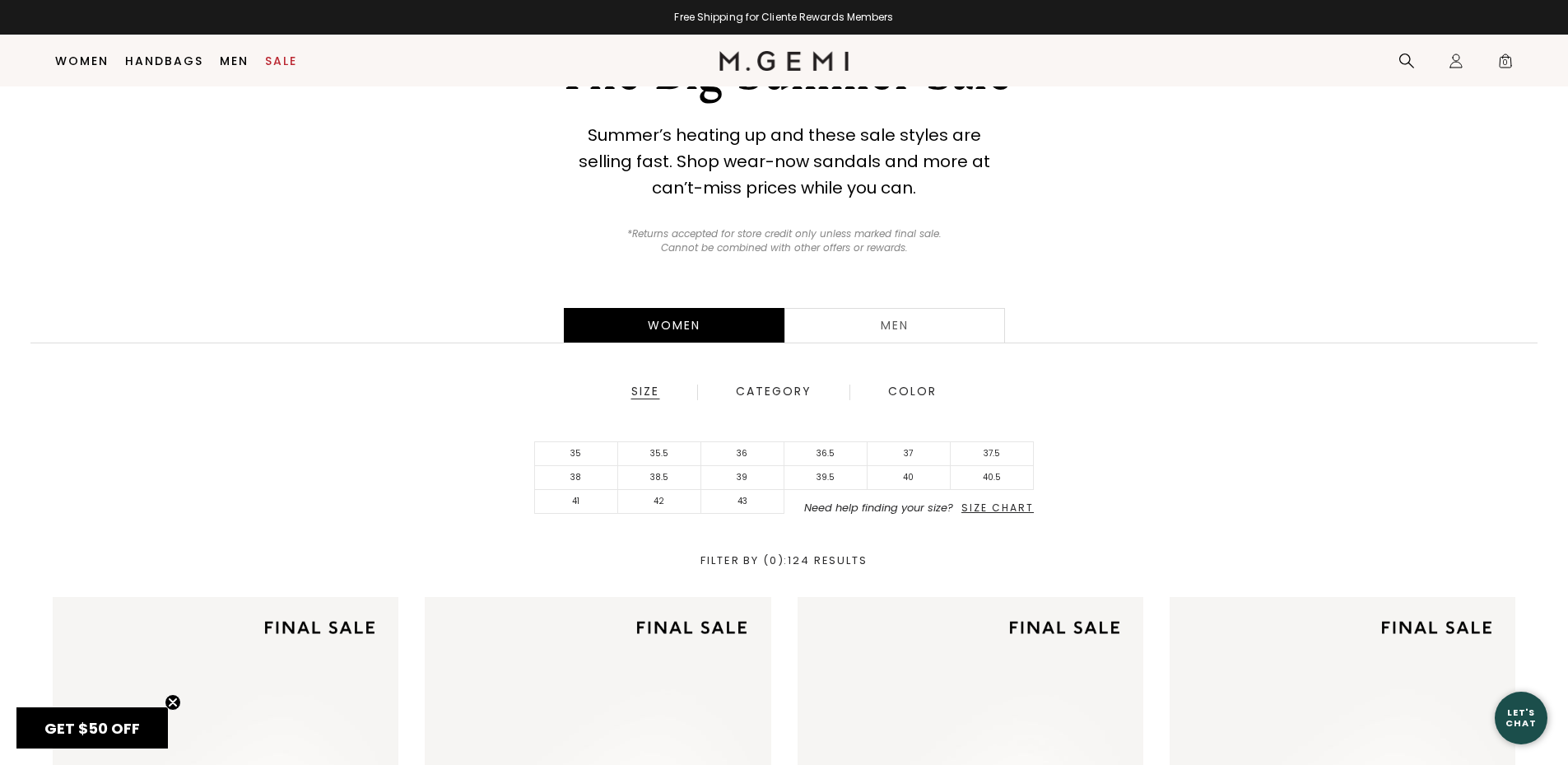
scroll to position [157, 0]
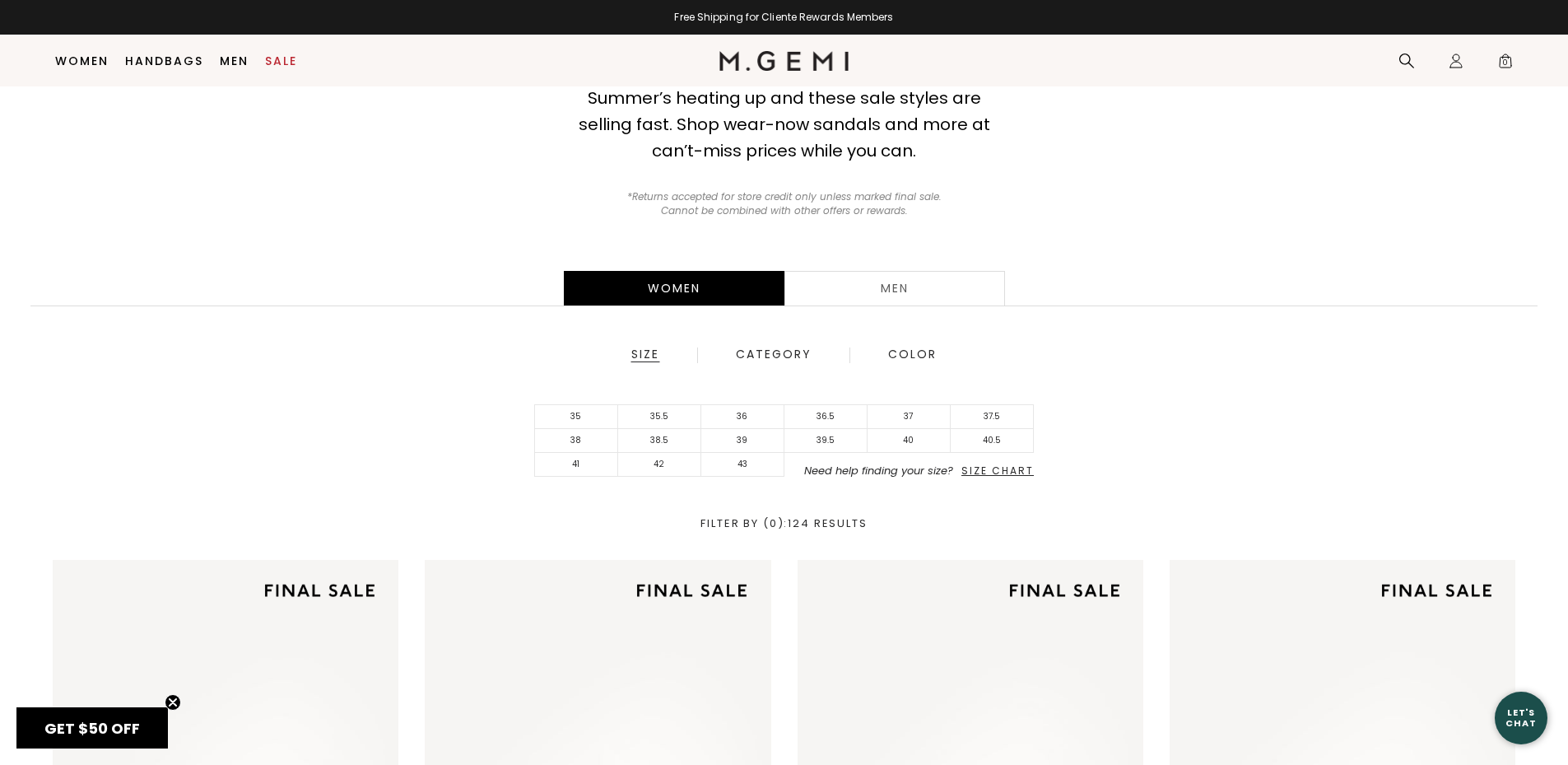
click at [93, 725] on span "GET $50 OFF" at bounding box center [92, 729] width 96 height 20
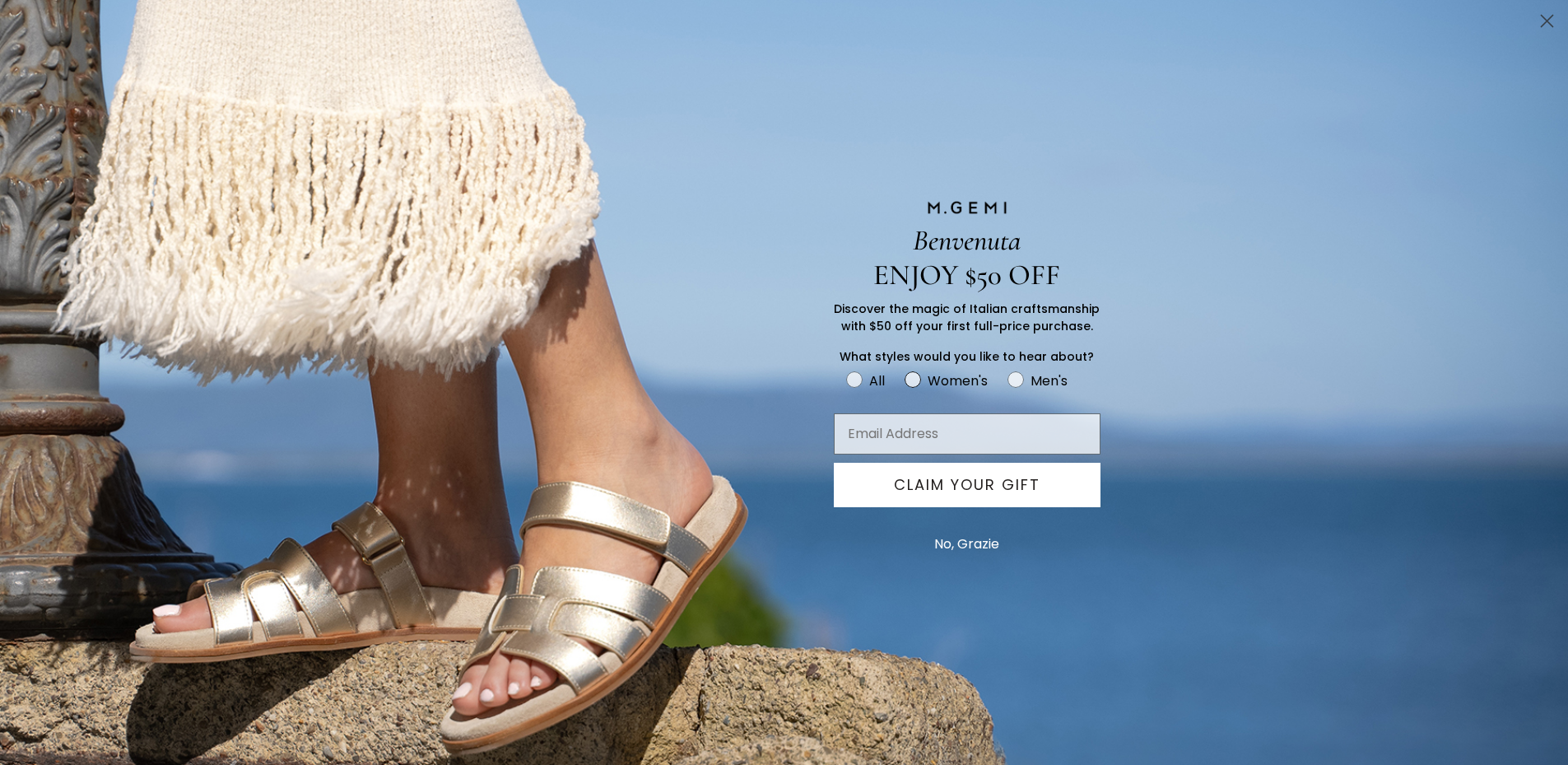
click at [912, 379] on circle "FULLSCREEN Form" at bounding box center [913, 380] width 15 height 15
click at [847, 370] on input "Women's" at bounding box center [846, 369] width 1 height 1
radio input "true"
click at [865, 430] on input "Email Address" at bounding box center [967, 434] width 266 height 41
type input "emarch@comline.com"
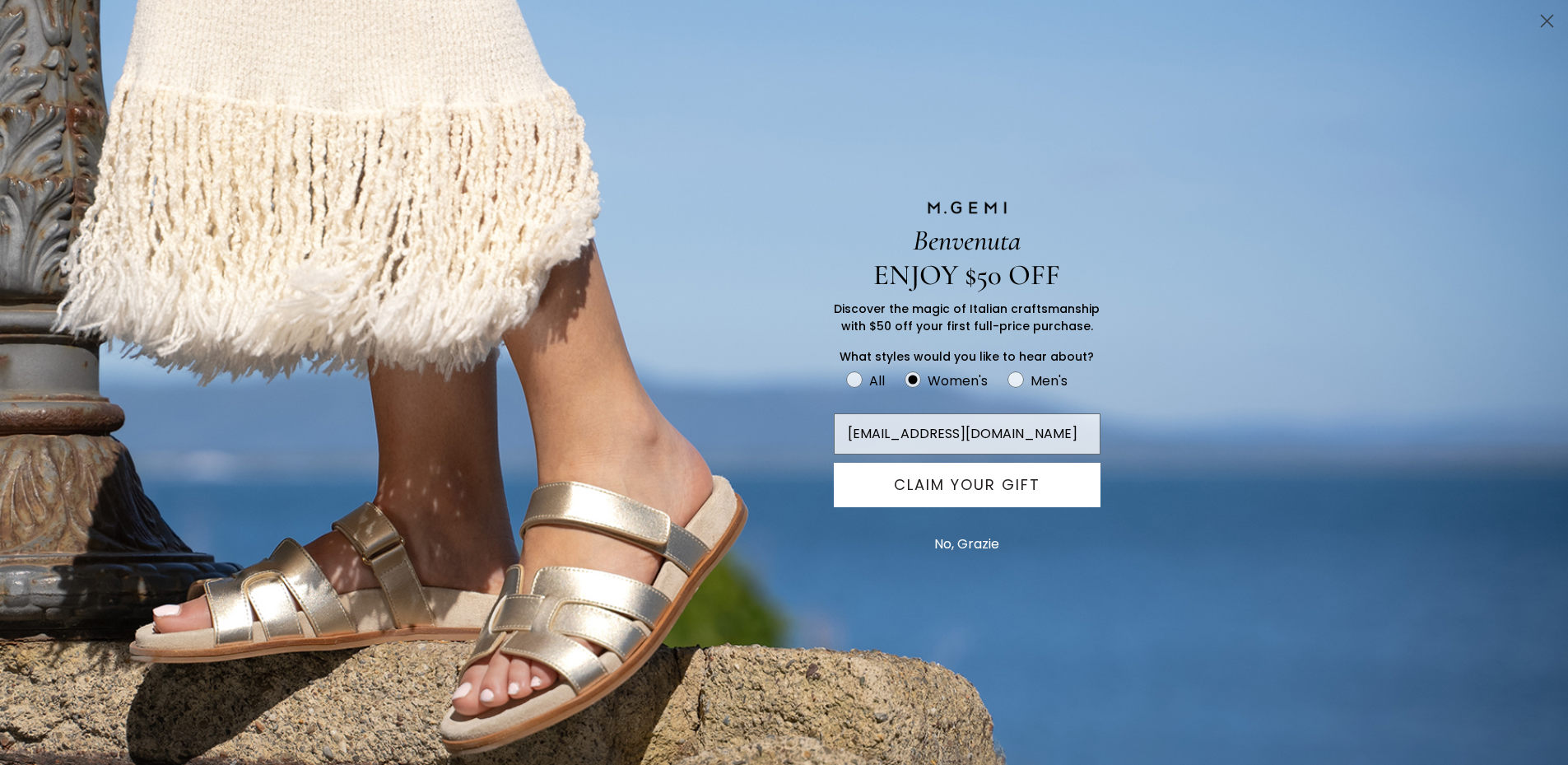
click at [972, 483] on button "CLAIM YOUR GIFT" at bounding box center [967, 485] width 266 height 45
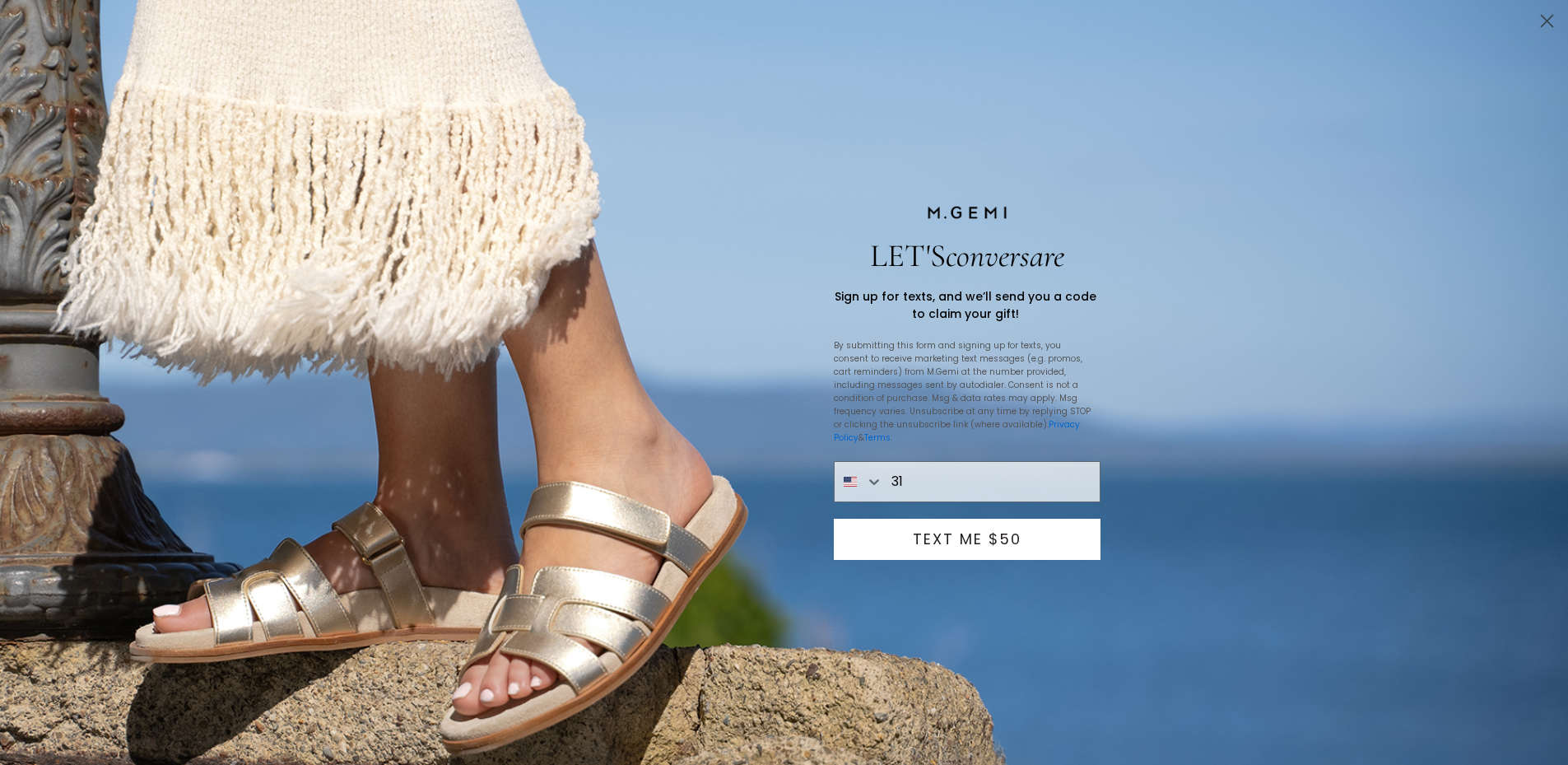
type input "1-310-383-0244"
click at [954, 532] on button "TEXT ME $50" at bounding box center [967, 539] width 266 height 41
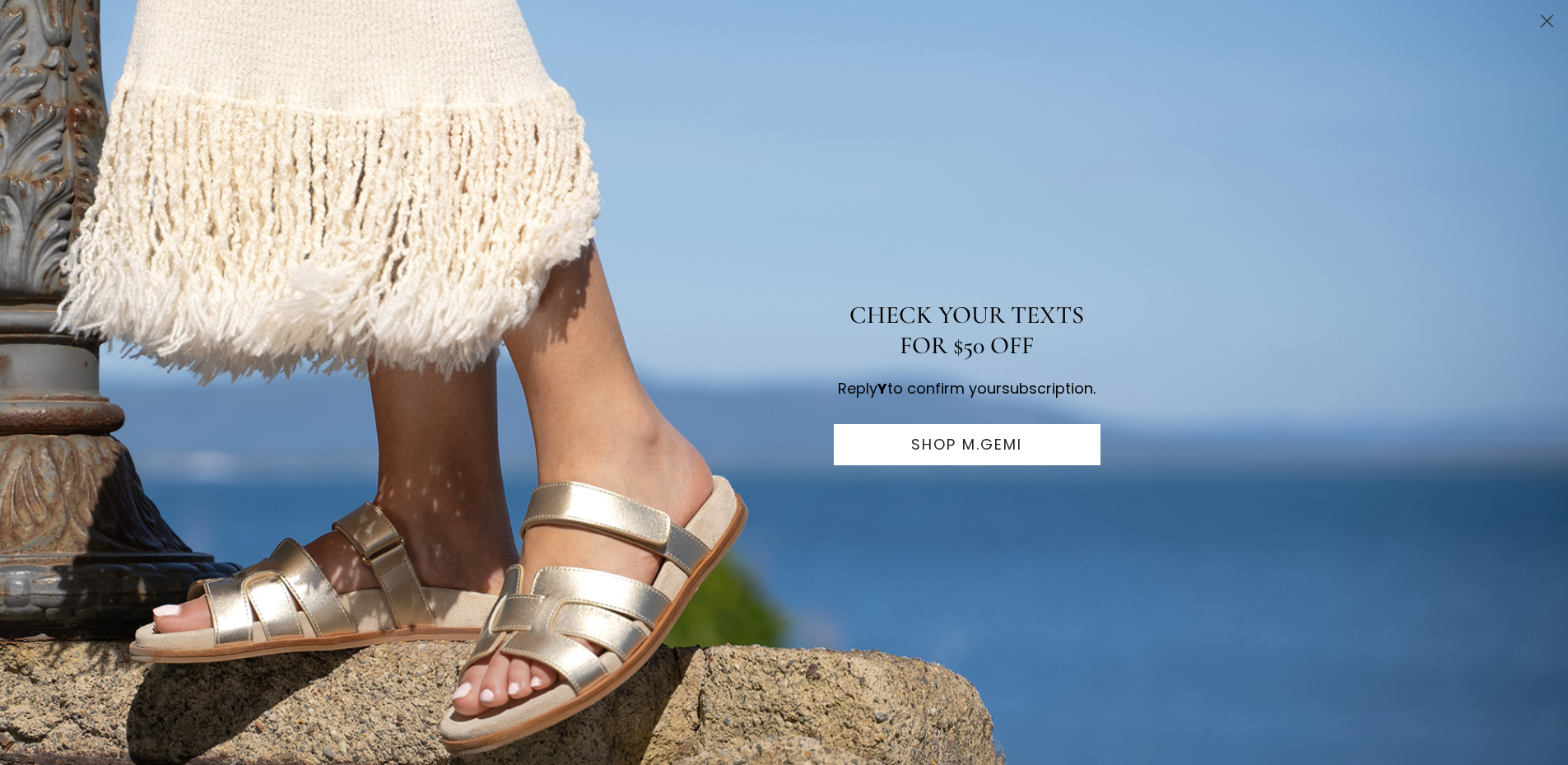
click at [1544, 14] on circle "Close dialog" at bounding box center [1548, 21] width 27 height 27
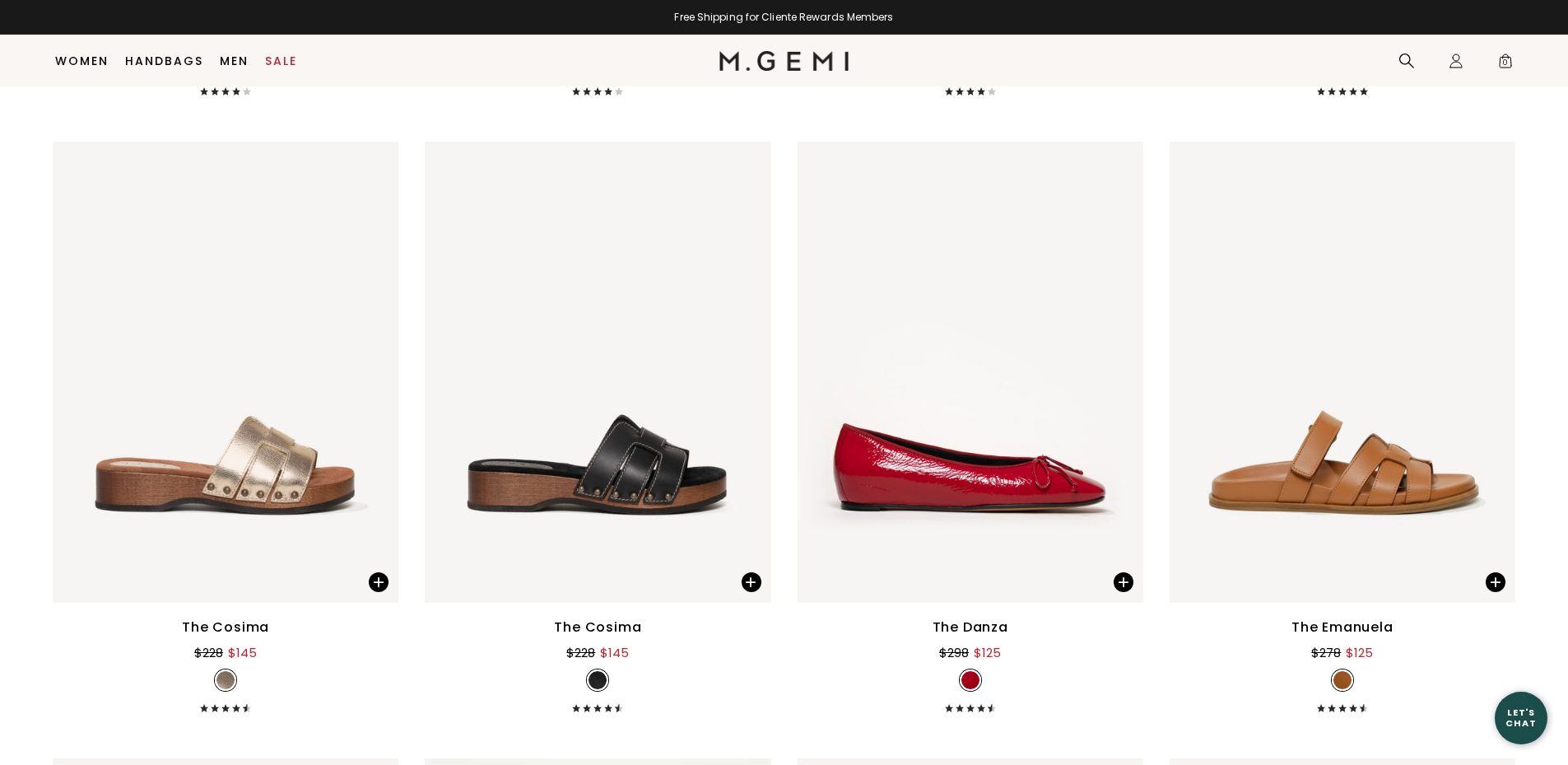
scroll to position [11797, 0]
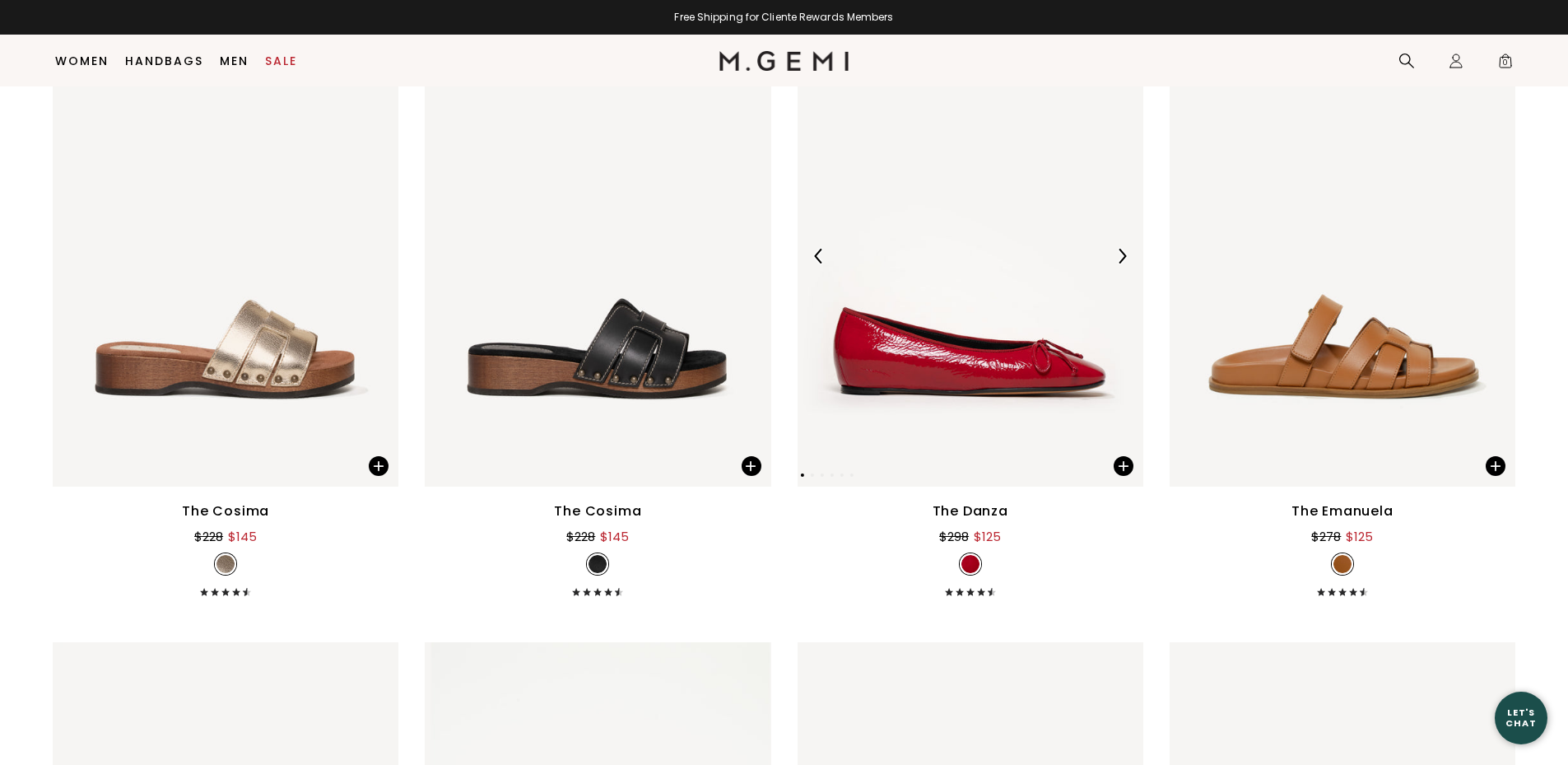
click at [1121, 255] on img at bounding box center [1122, 256] width 15 height 15
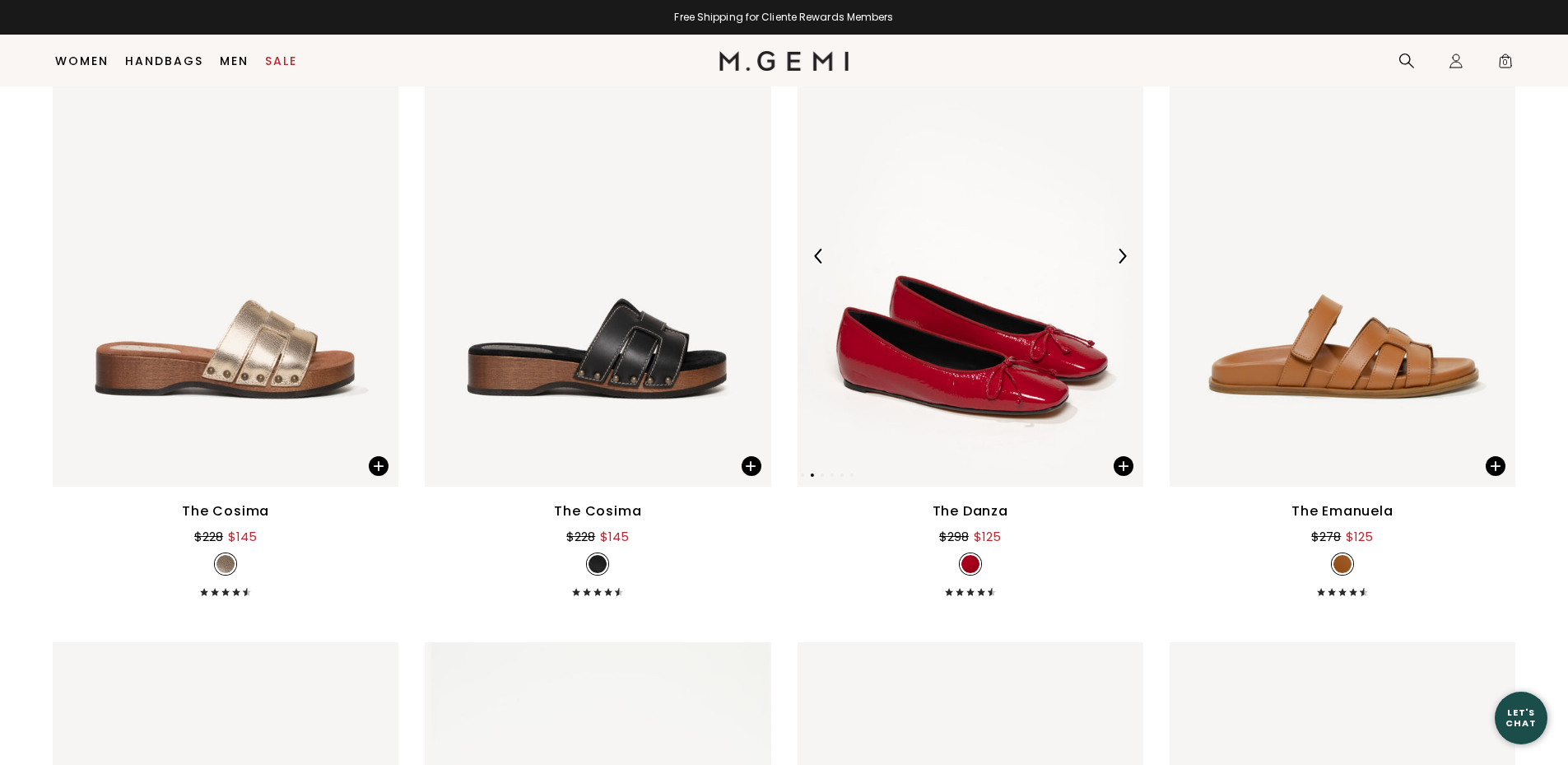
click at [1121, 256] on img at bounding box center [1122, 256] width 15 height 15
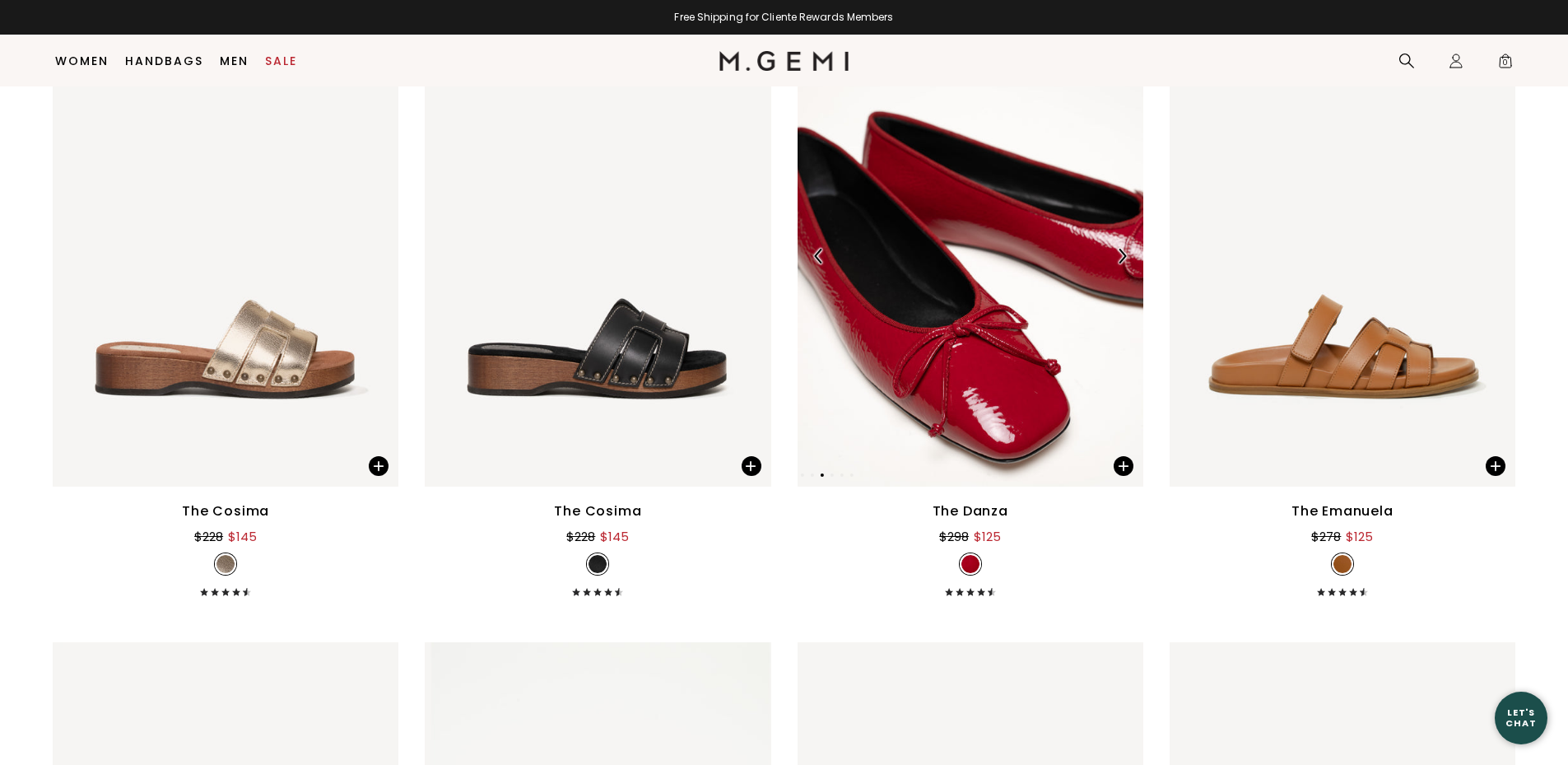
click at [960, 371] on img at bounding box center [970, 256] width 346 height 461
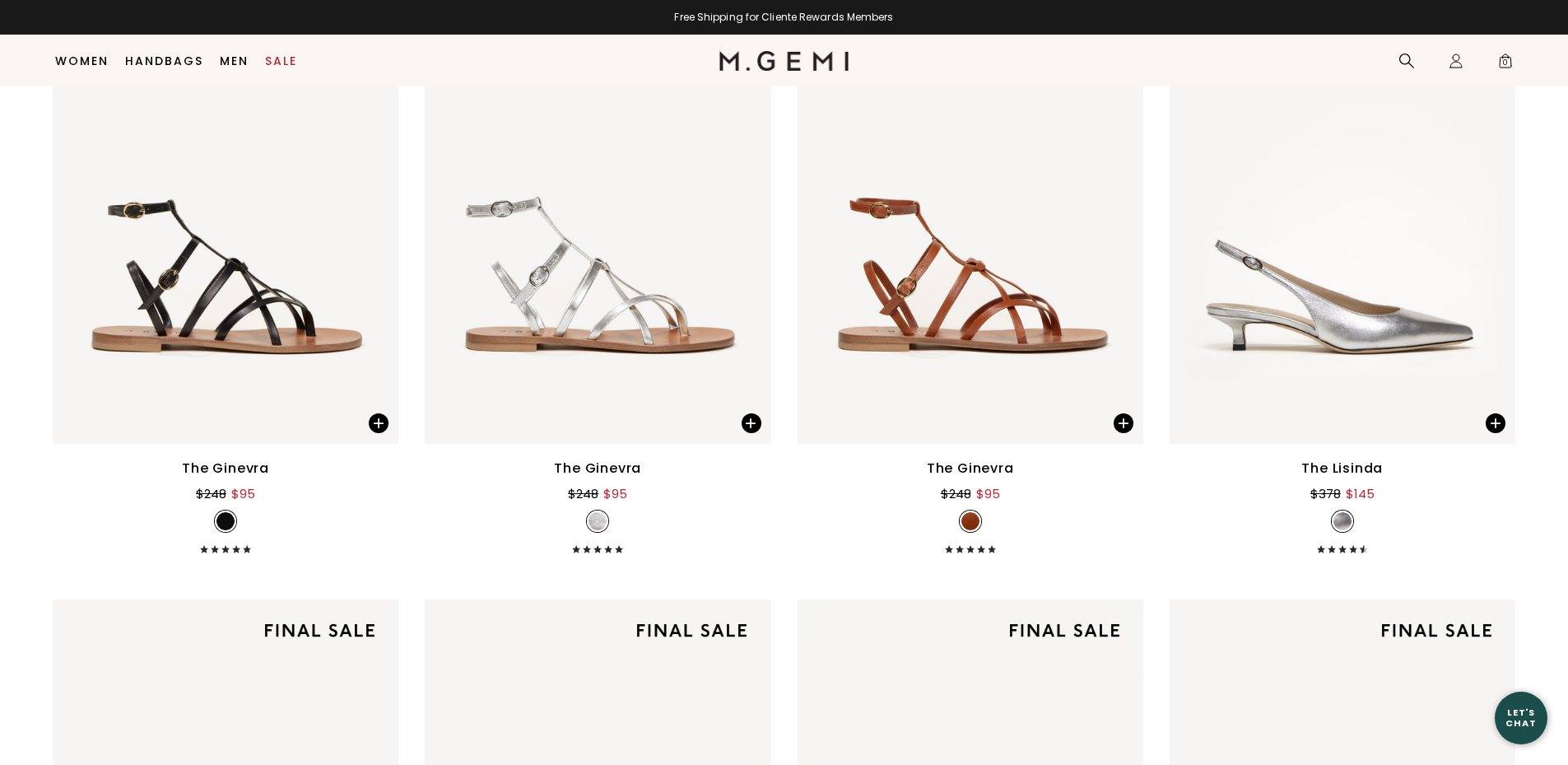
scroll to position [14289, 0]
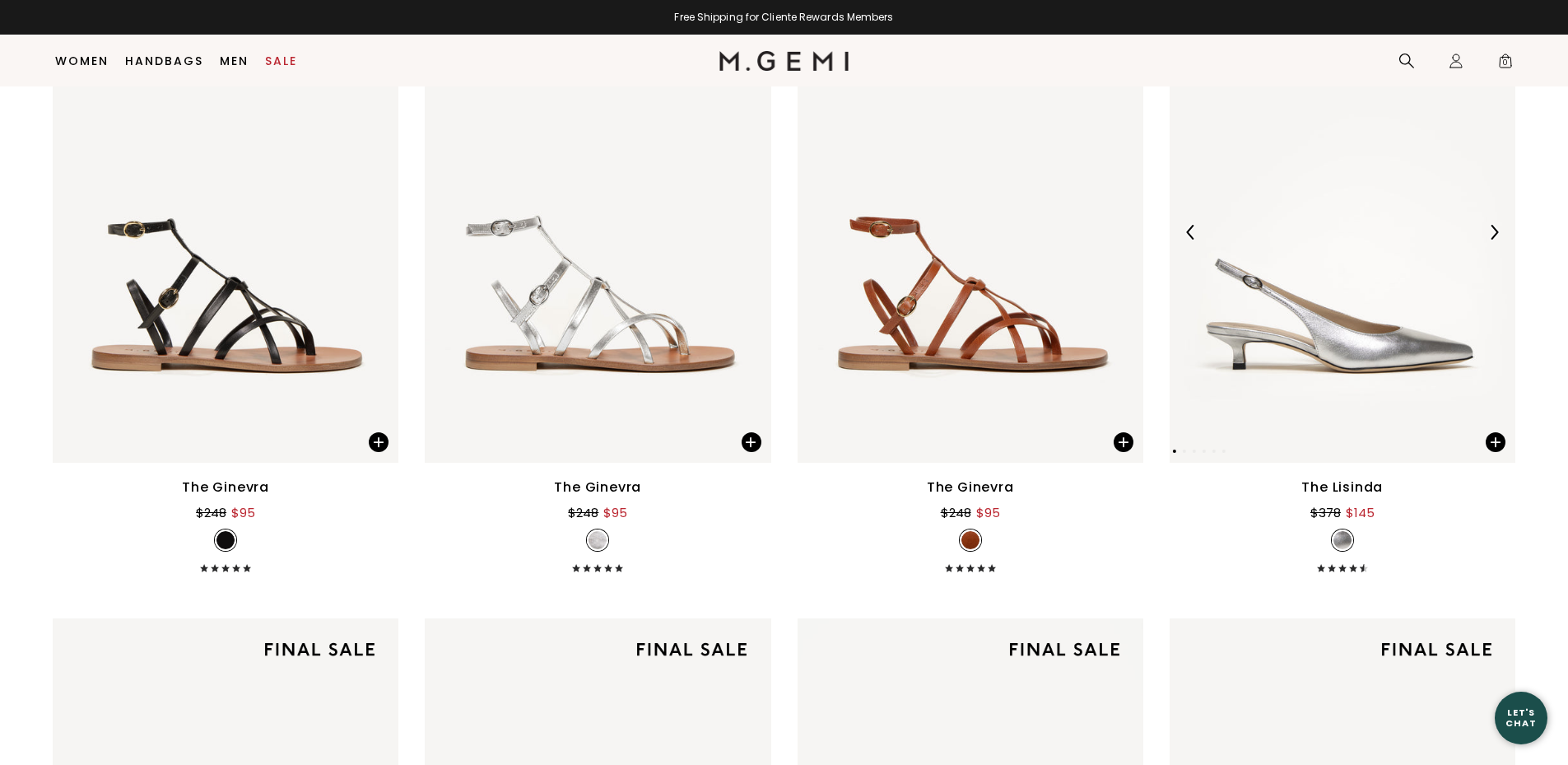
click at [1496, 229] on img at bounding box center [1494, 233] width 15 height 15
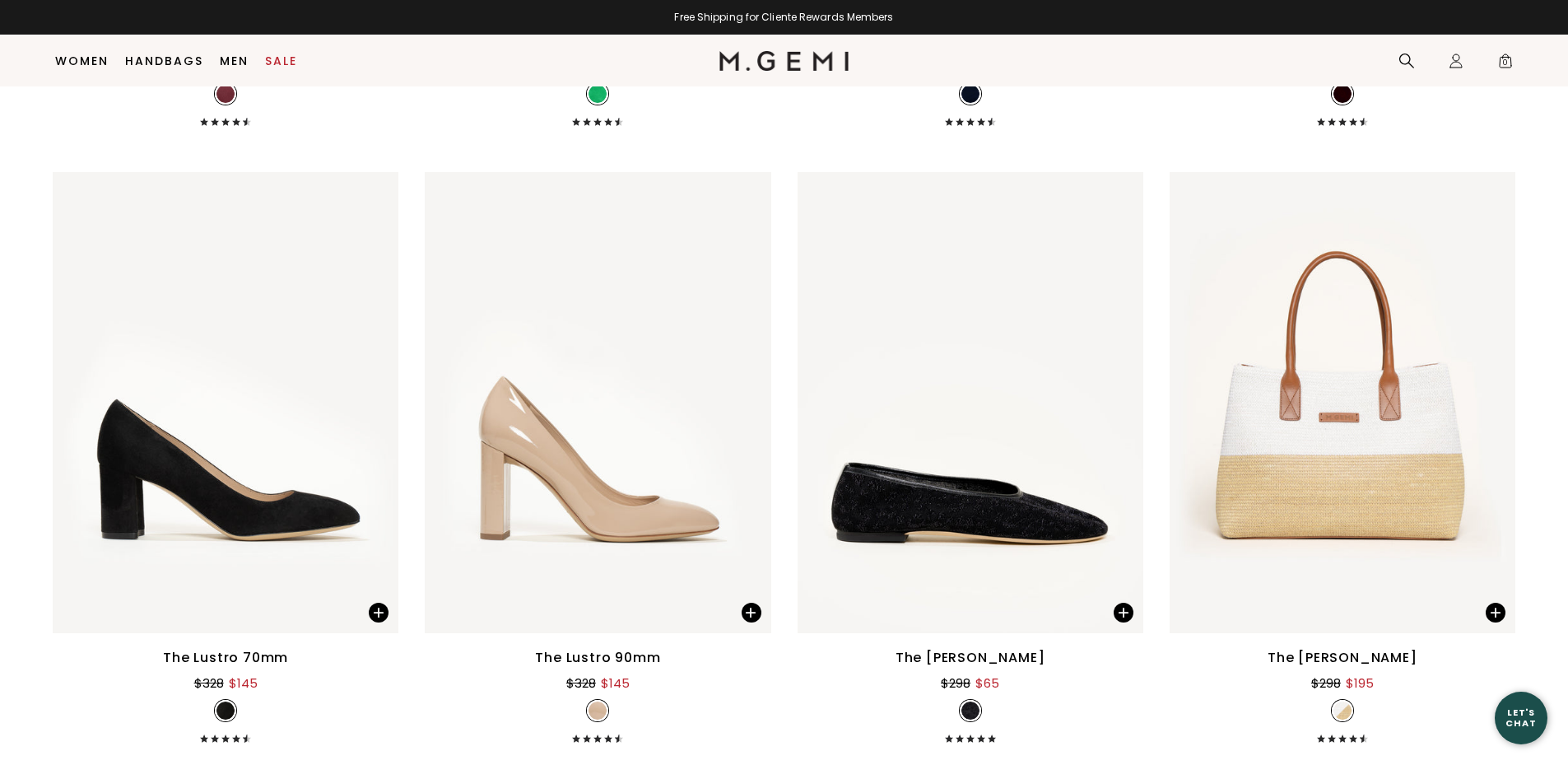
scroll to position [17911, 0]
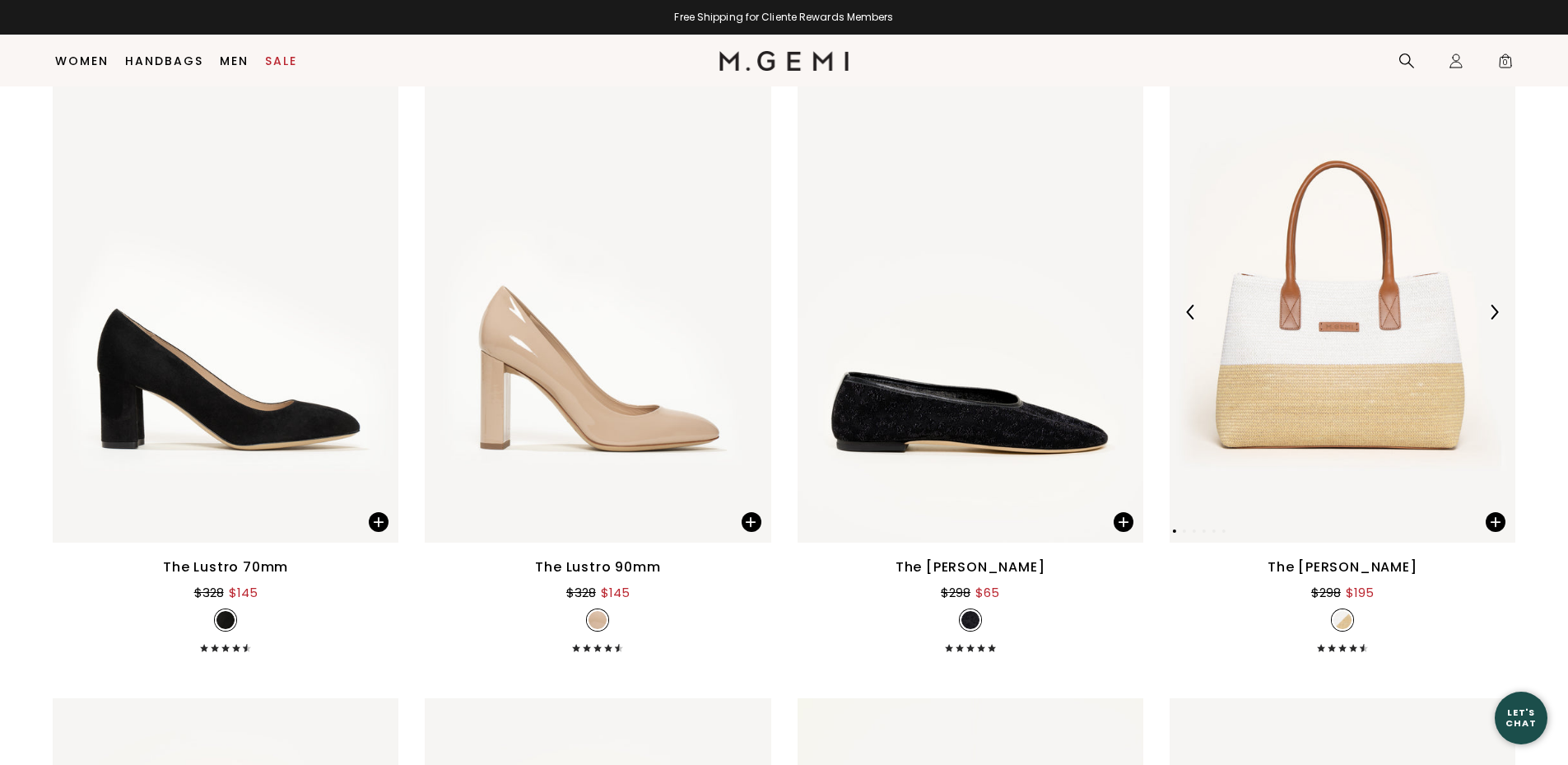
click at [1495, 313] on img at bounding box center [1494, 312] width 15 height 15
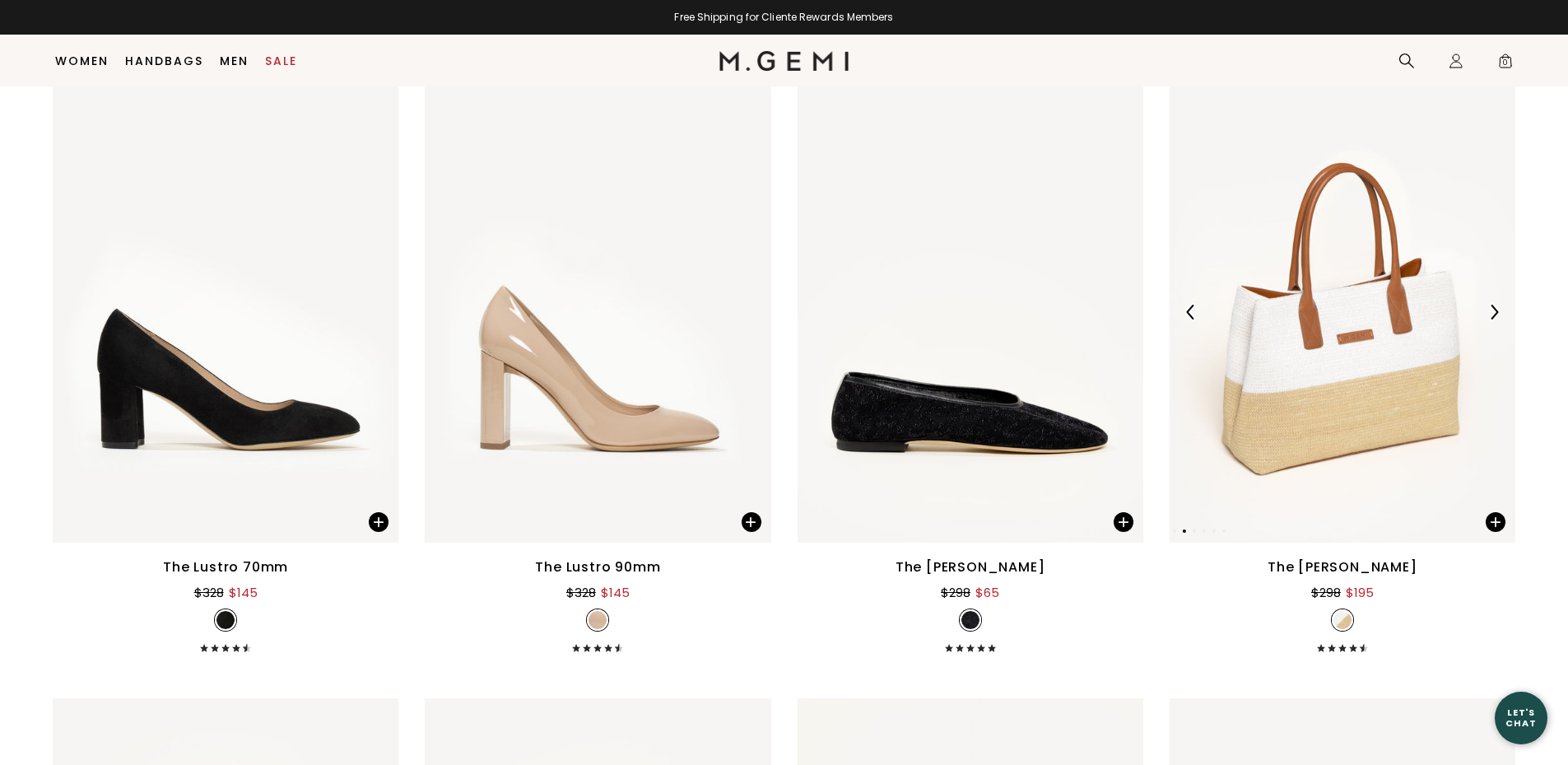
click at [1495, 313] on img at bounding box center [1494, 312] width 15 height 15
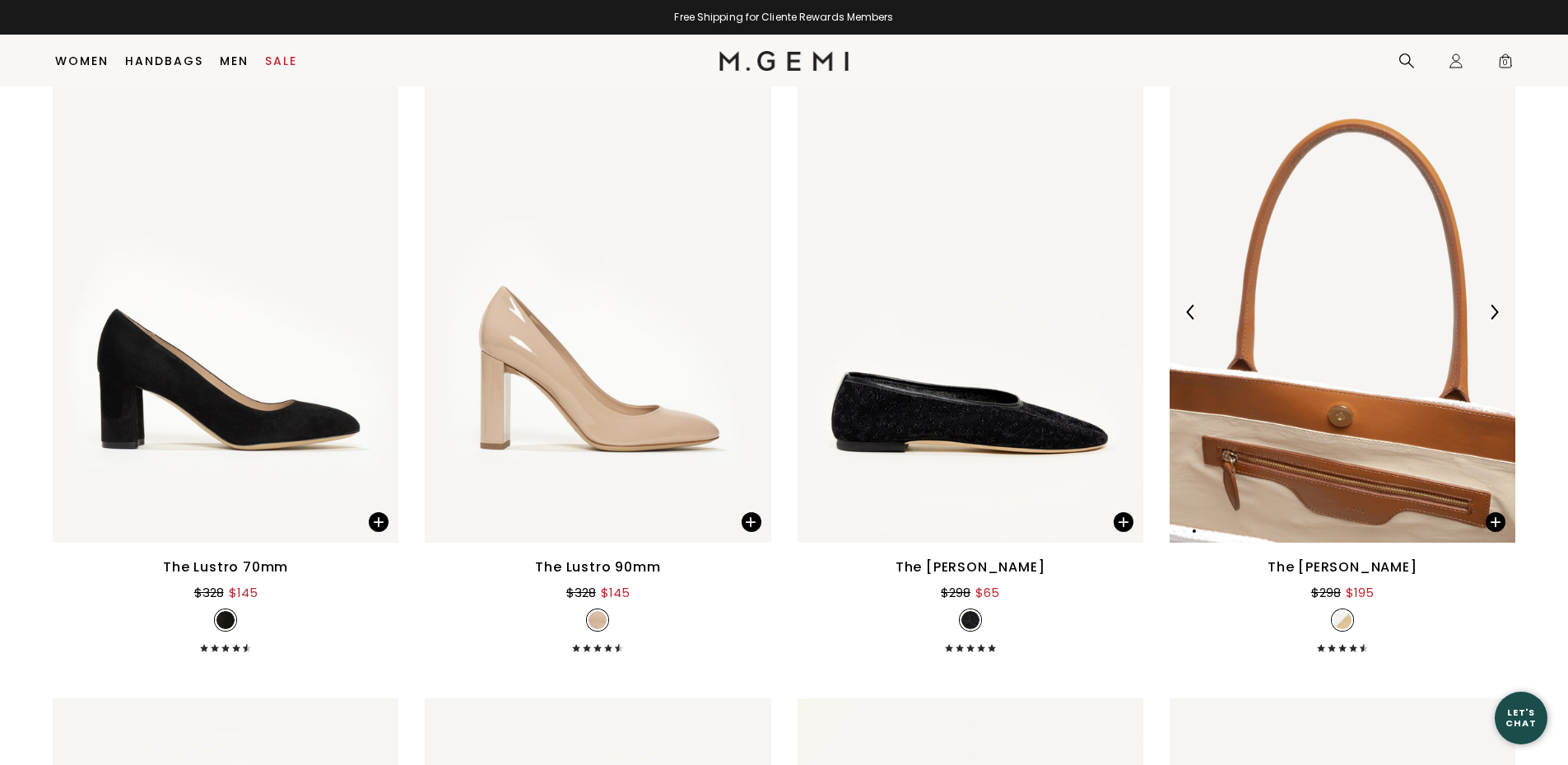
click at [1495, 313] on img at bounding box center [1494, 312] width 15 height 15
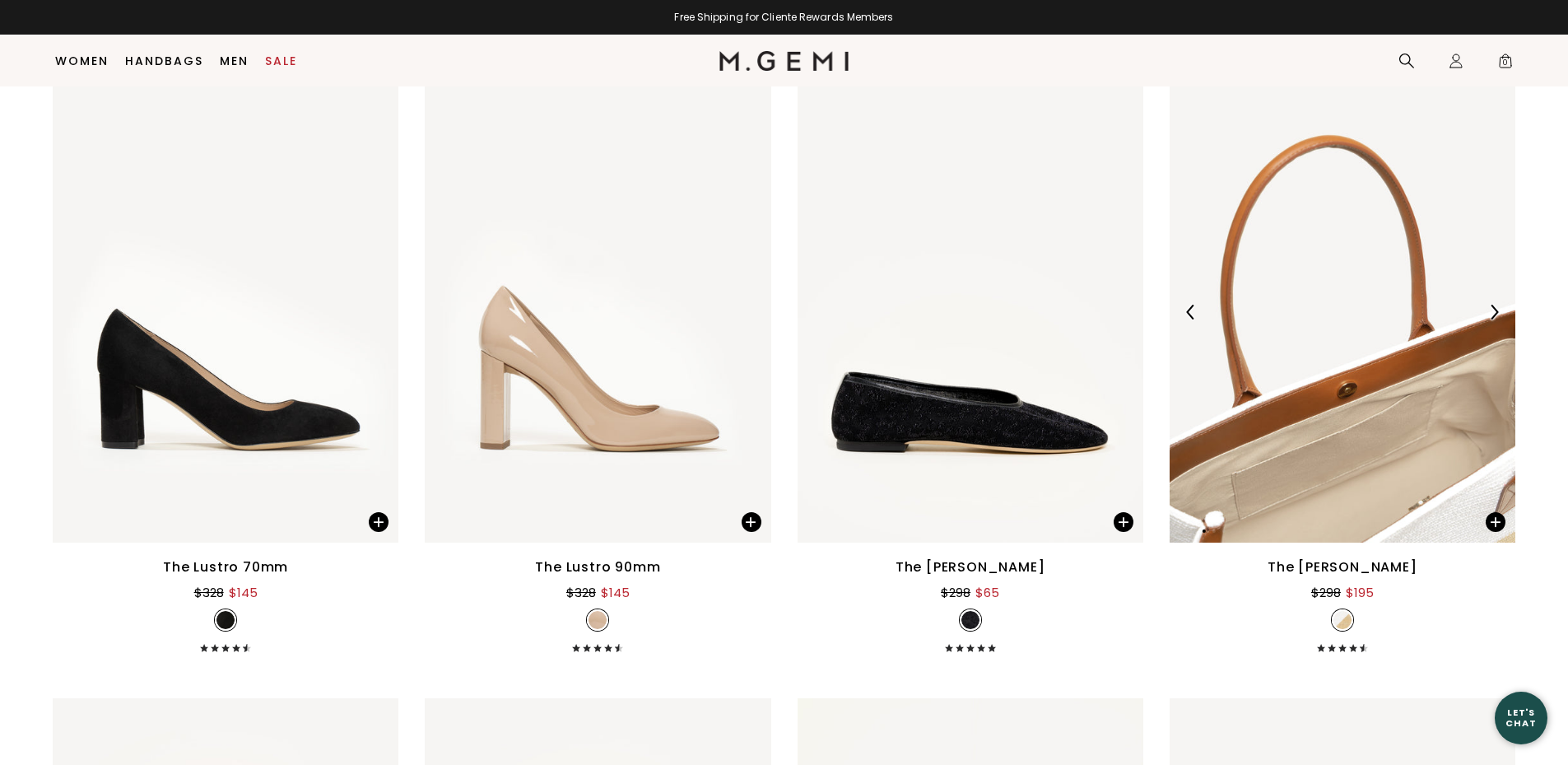
click at [1493, 311] on img at bounding box center [1494, 312] width 15 height 15
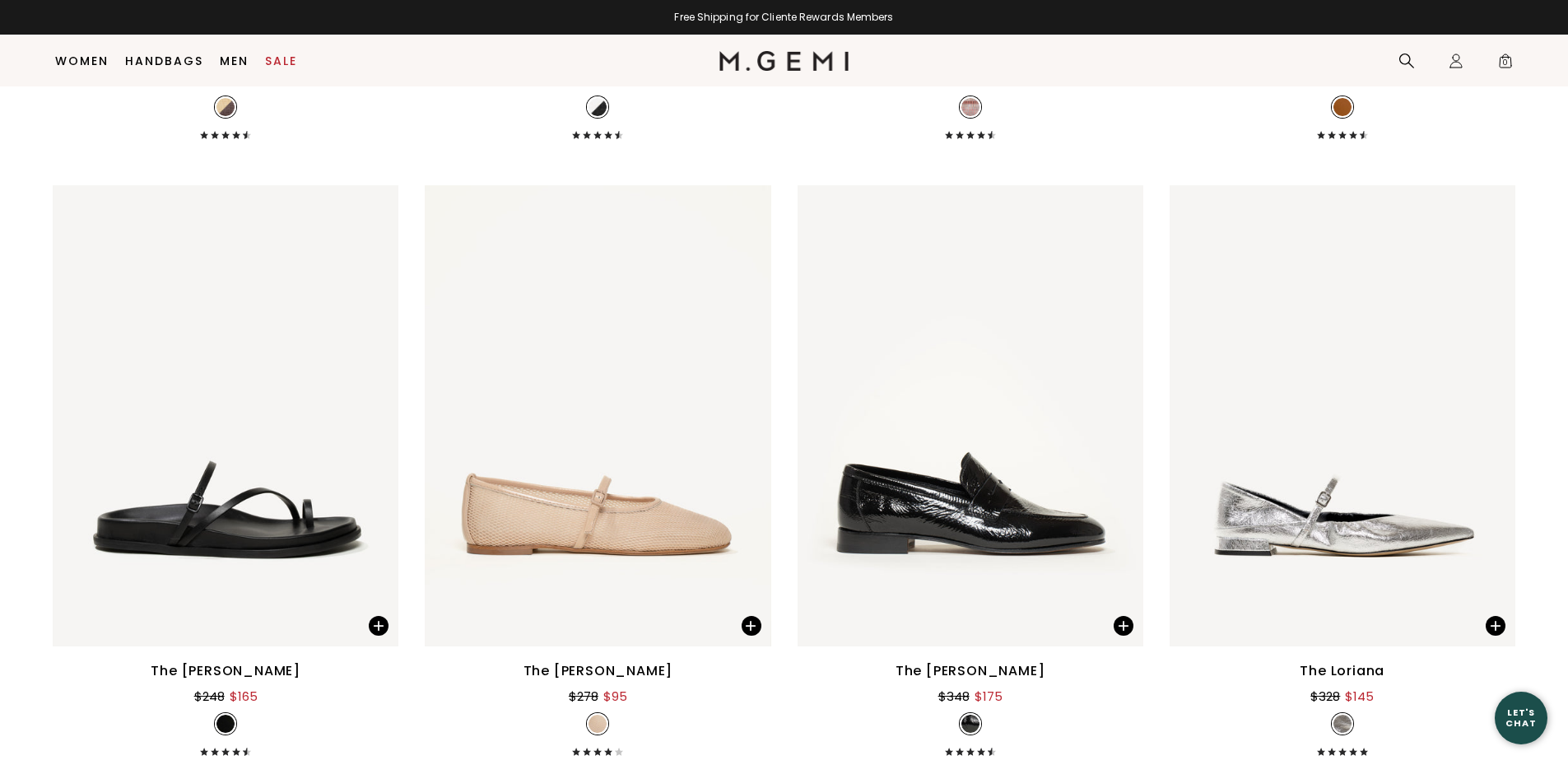
scroll to position [19111, 0]
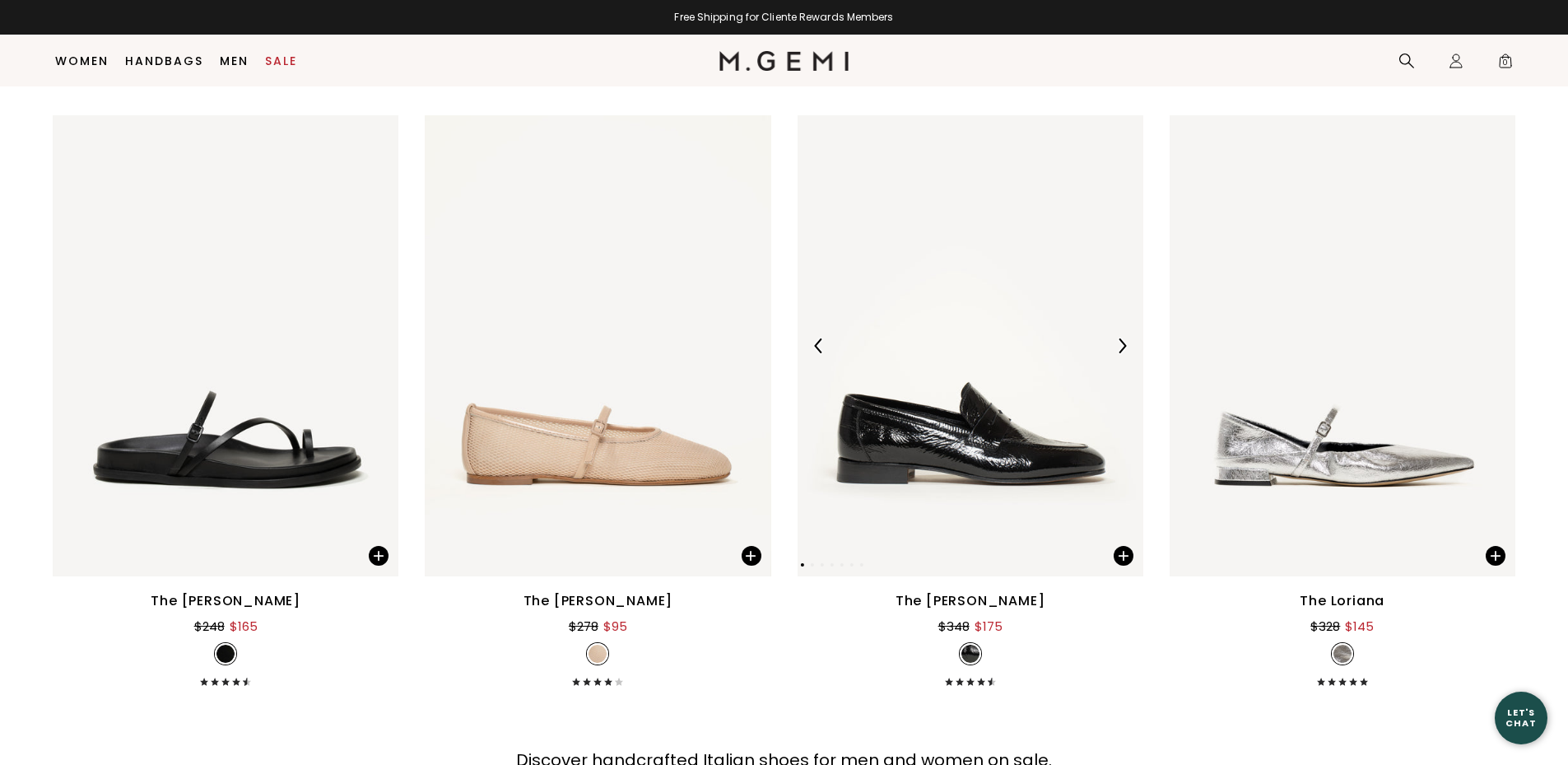
click at [1039, 441] on img at bounding box center [970, 345] width 346 height 461
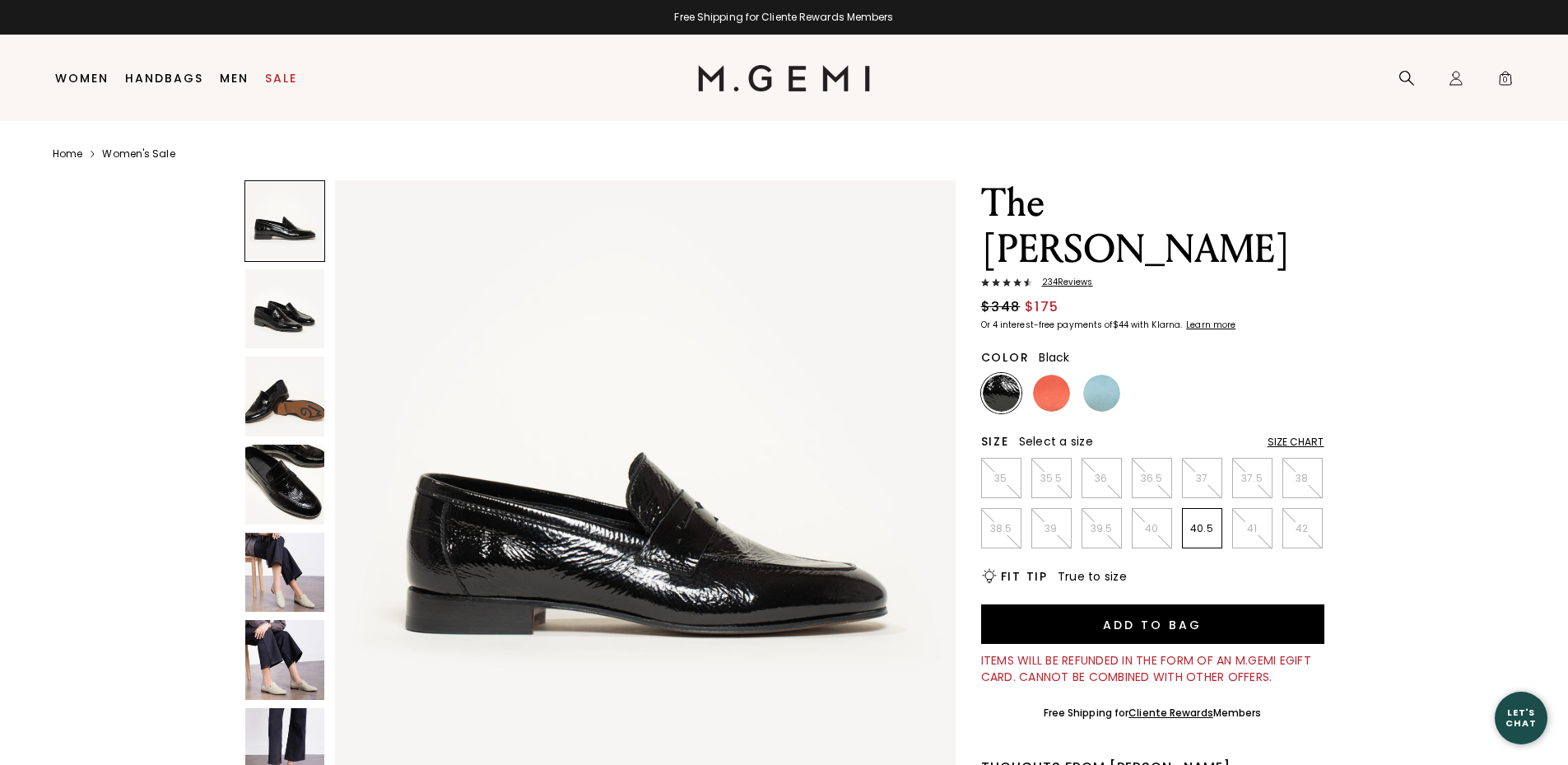
click at [277, 488] on img at bounding box center [285, 485] width 79 height 80
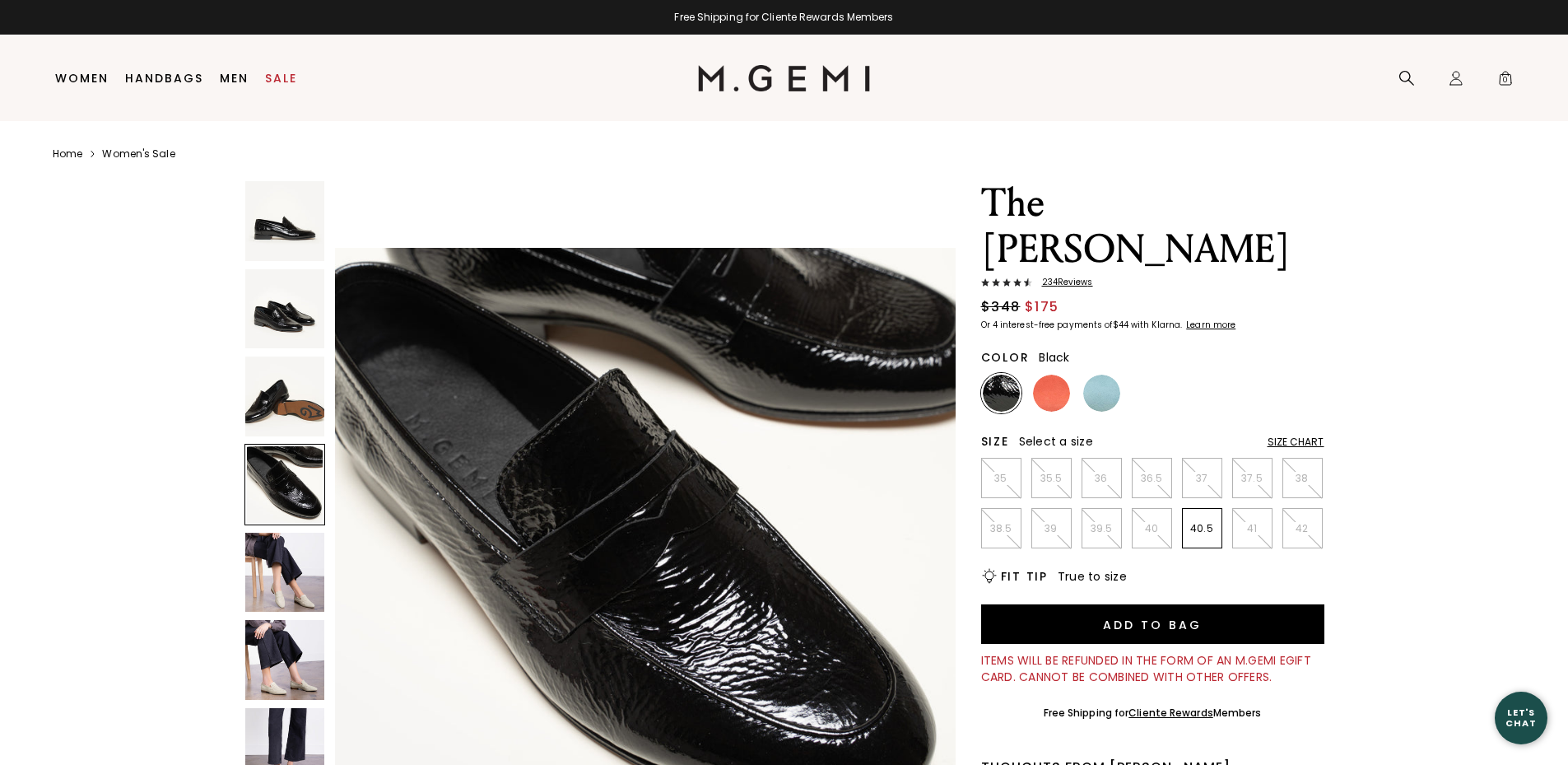
scroll to position [1874, 0]
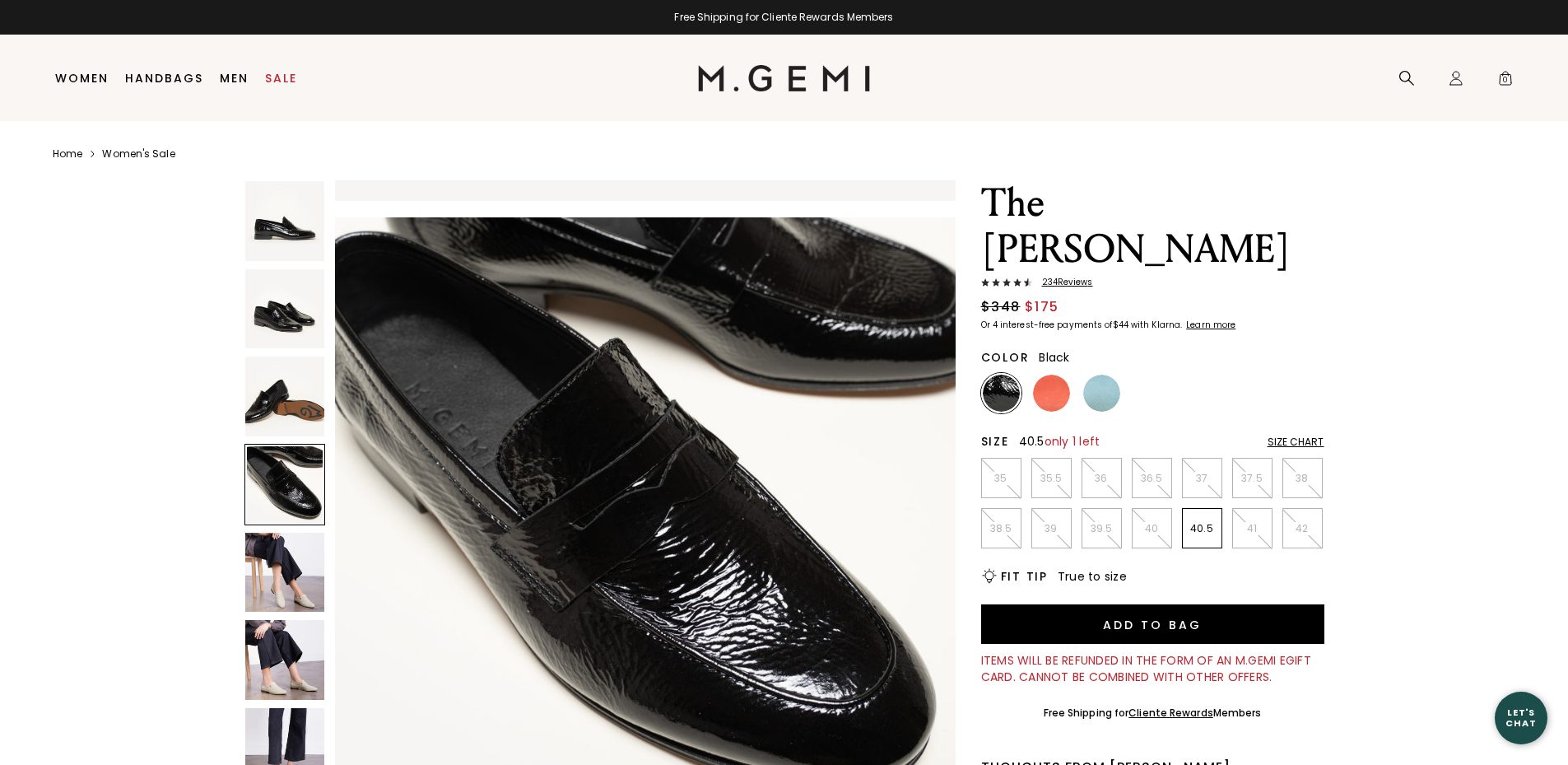
click at [1198, 522] on p "40.5" at bounding box center [1203, 529] width 39 height 14
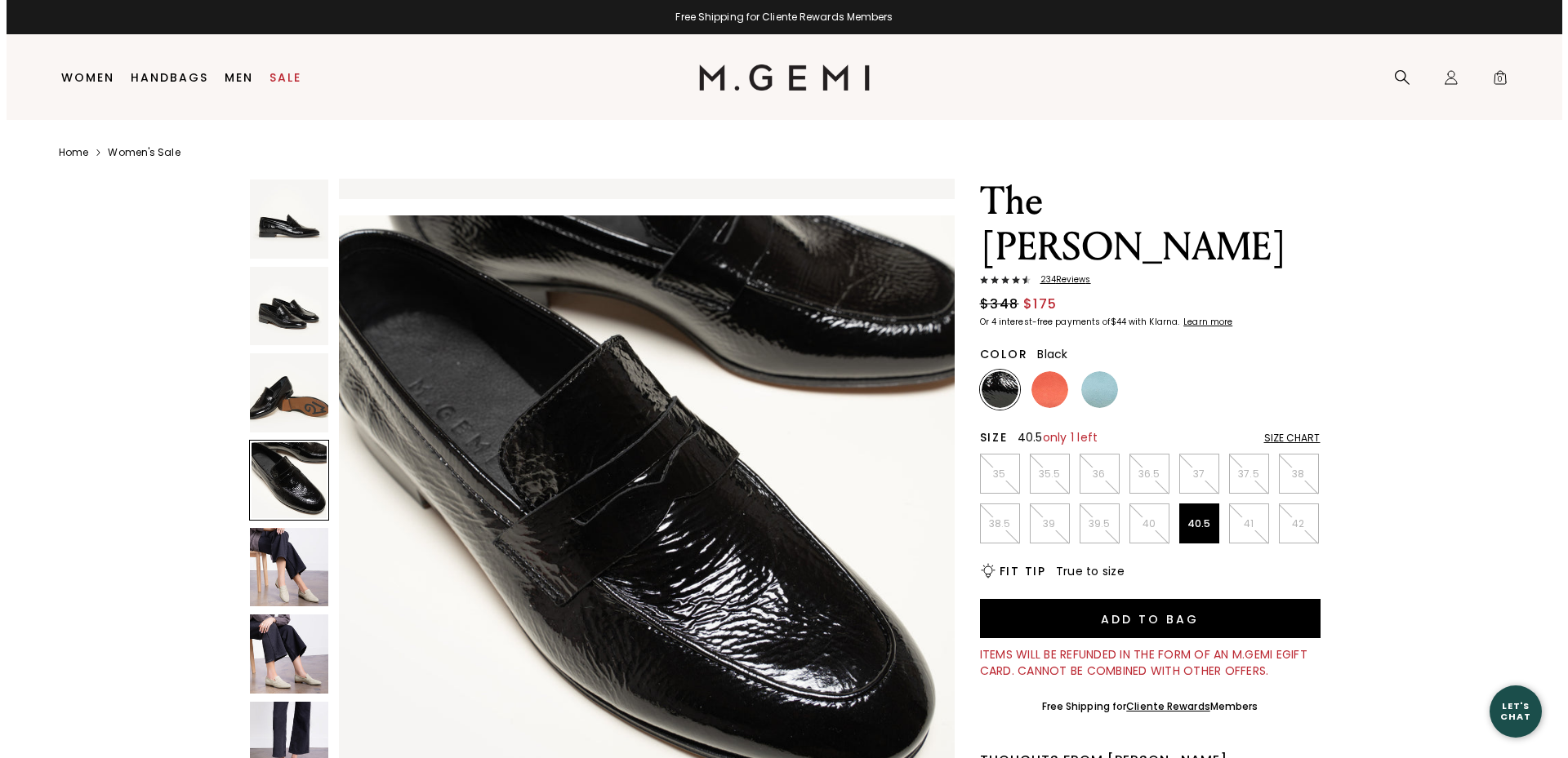
scroll to position [0, 0]
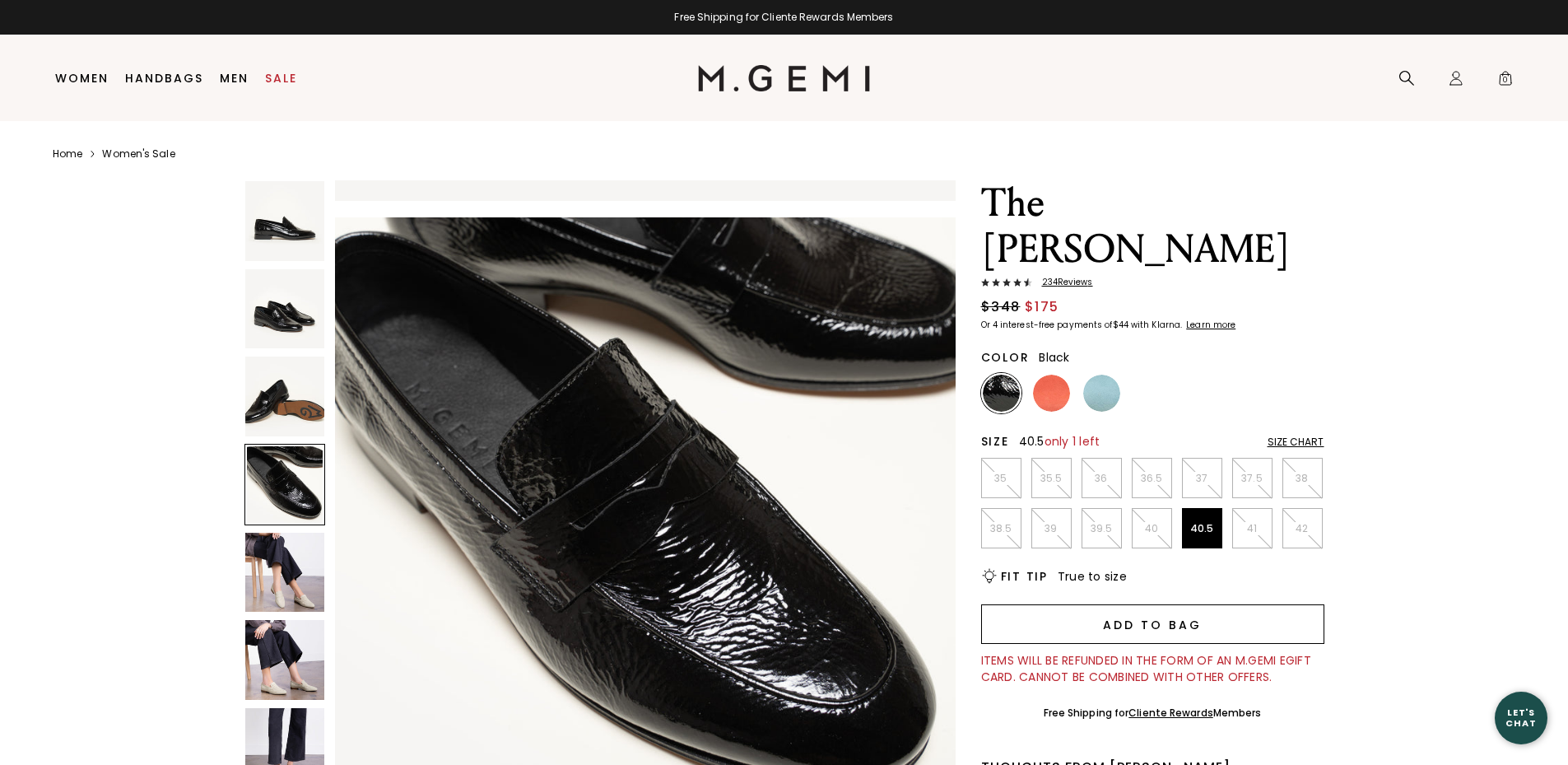
click at [1152, 605] on button "Add to Bag" at bounding box center [1153, 625] width 343 height 40
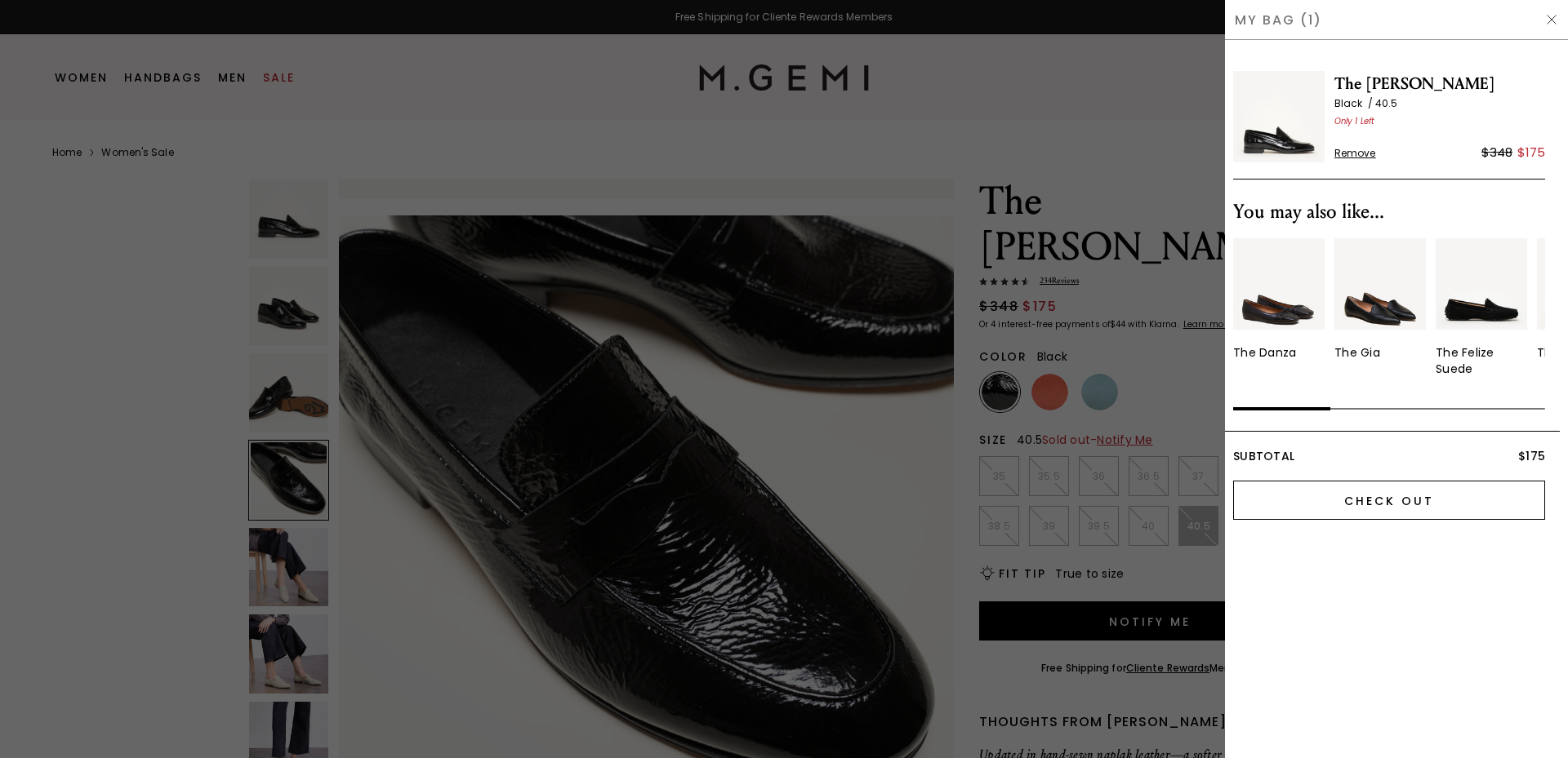
click at [1388, 496] on input "Check Out" at bounding box center [1389, 500] width 312 height 39
